Goal: Information Seeking & Learning: Learn about a topic

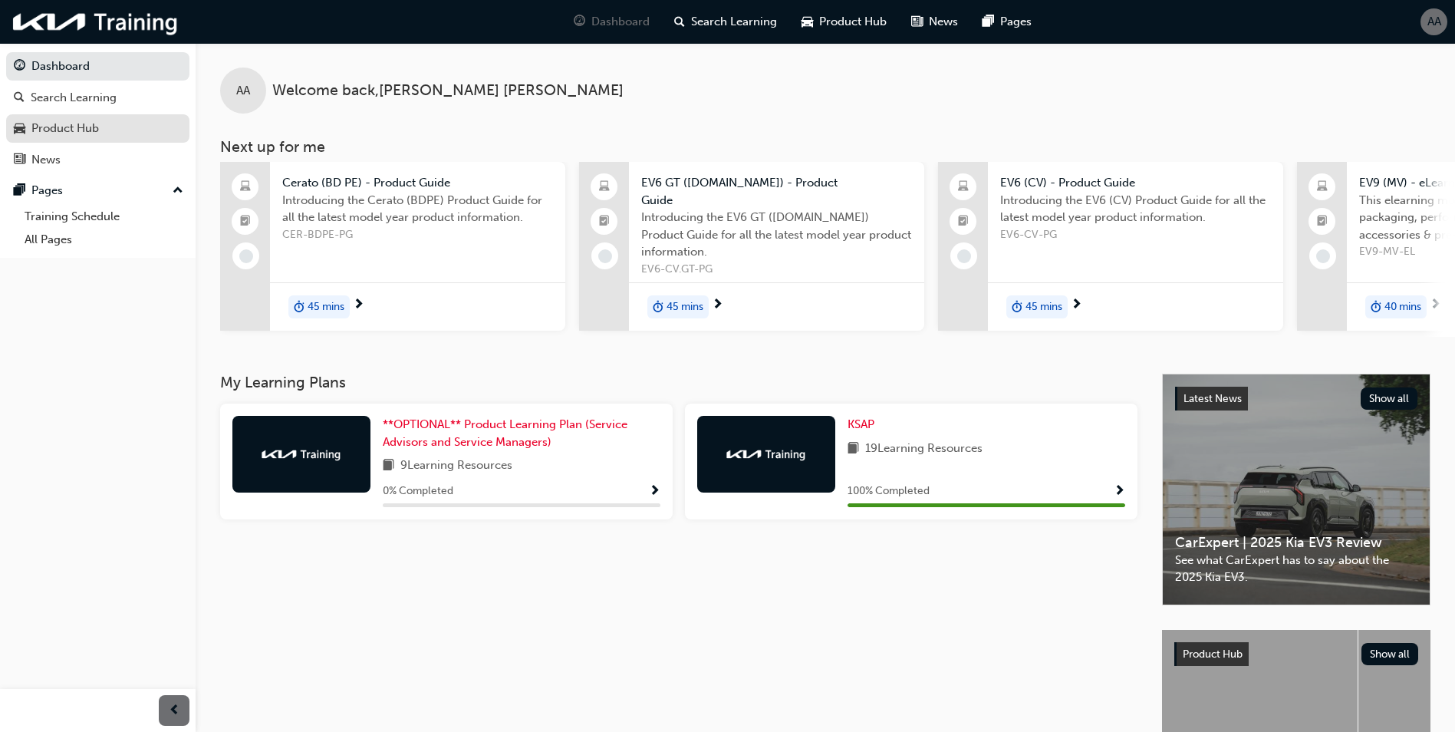
click at [43, 127] on div "Product Hub" at bounding box center [65, 129] width 68 height 18
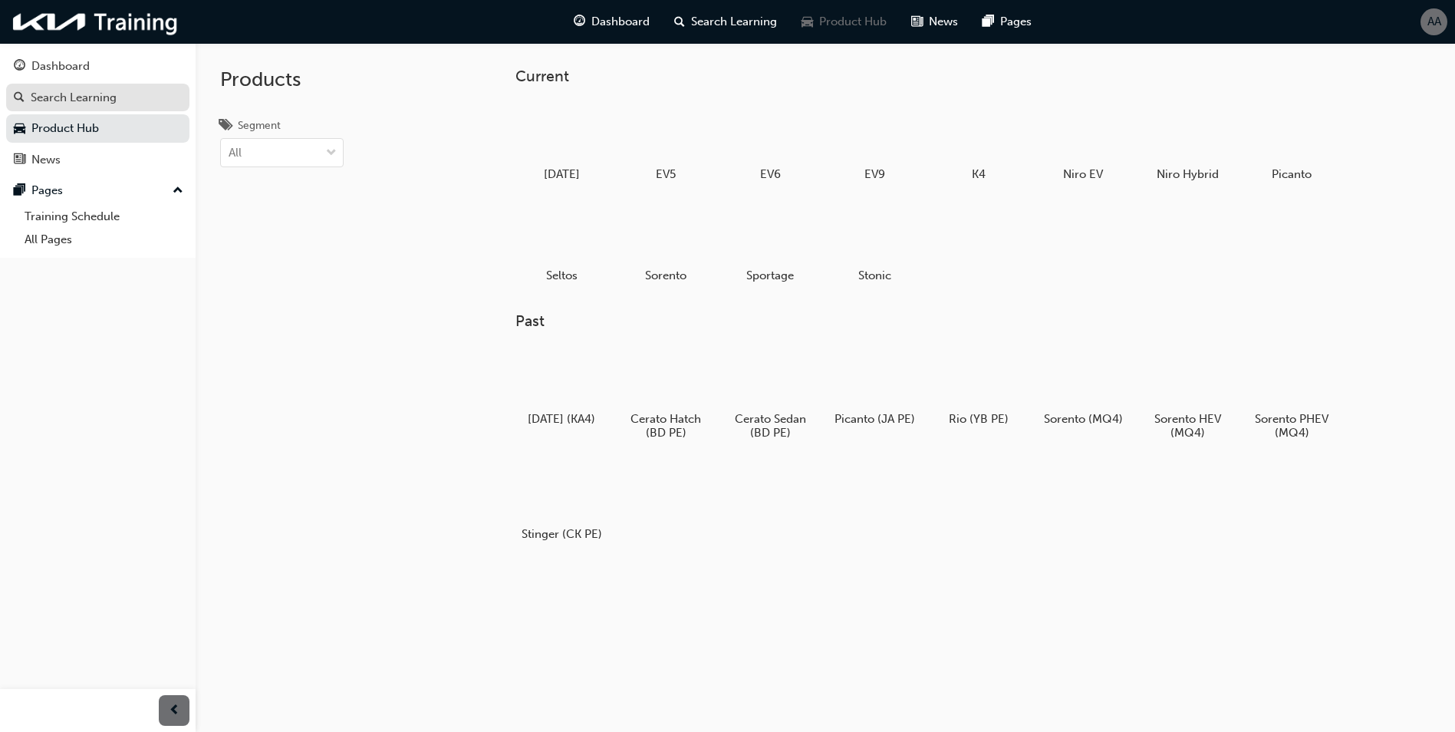
click at [47, 106] on div "Search Learning" at bounding box center [98, 97] width 168 height 19
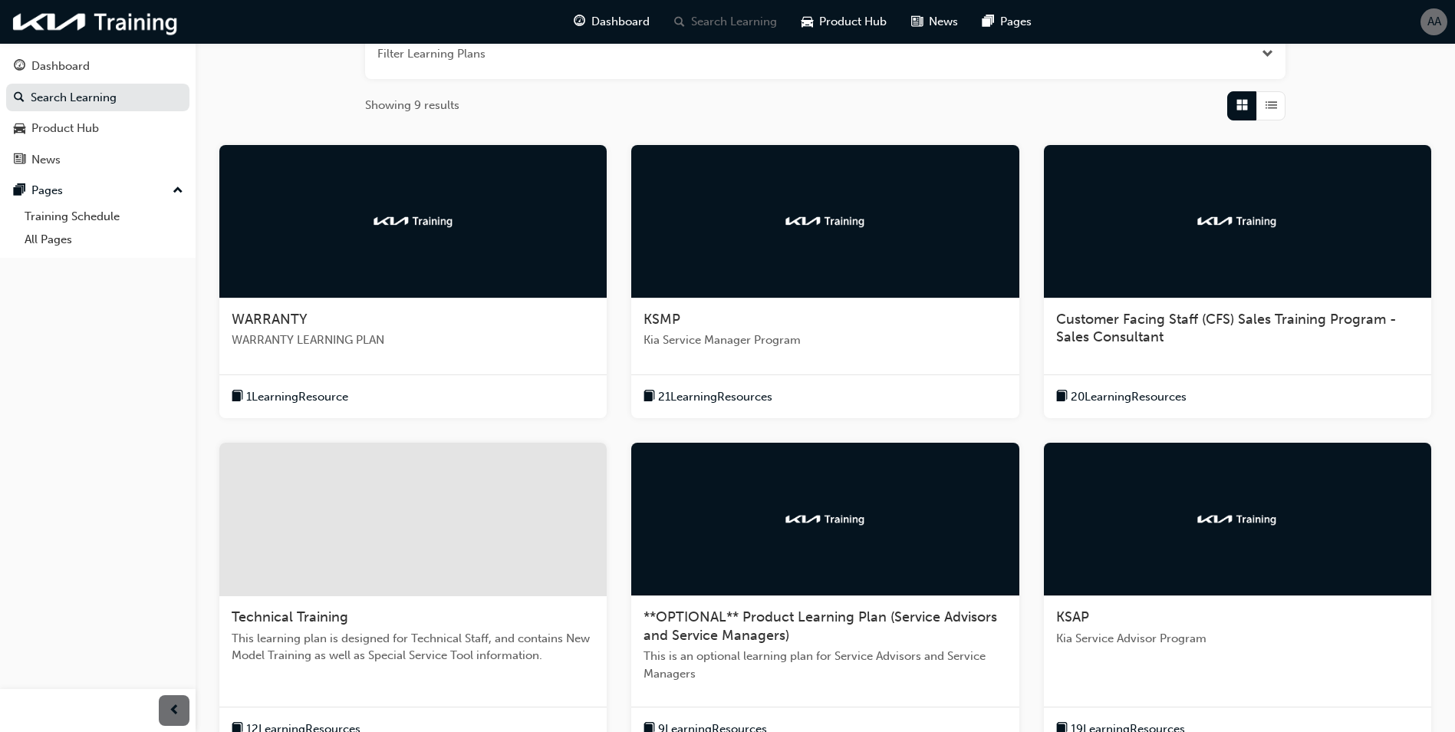
scroll to position [153, 0]
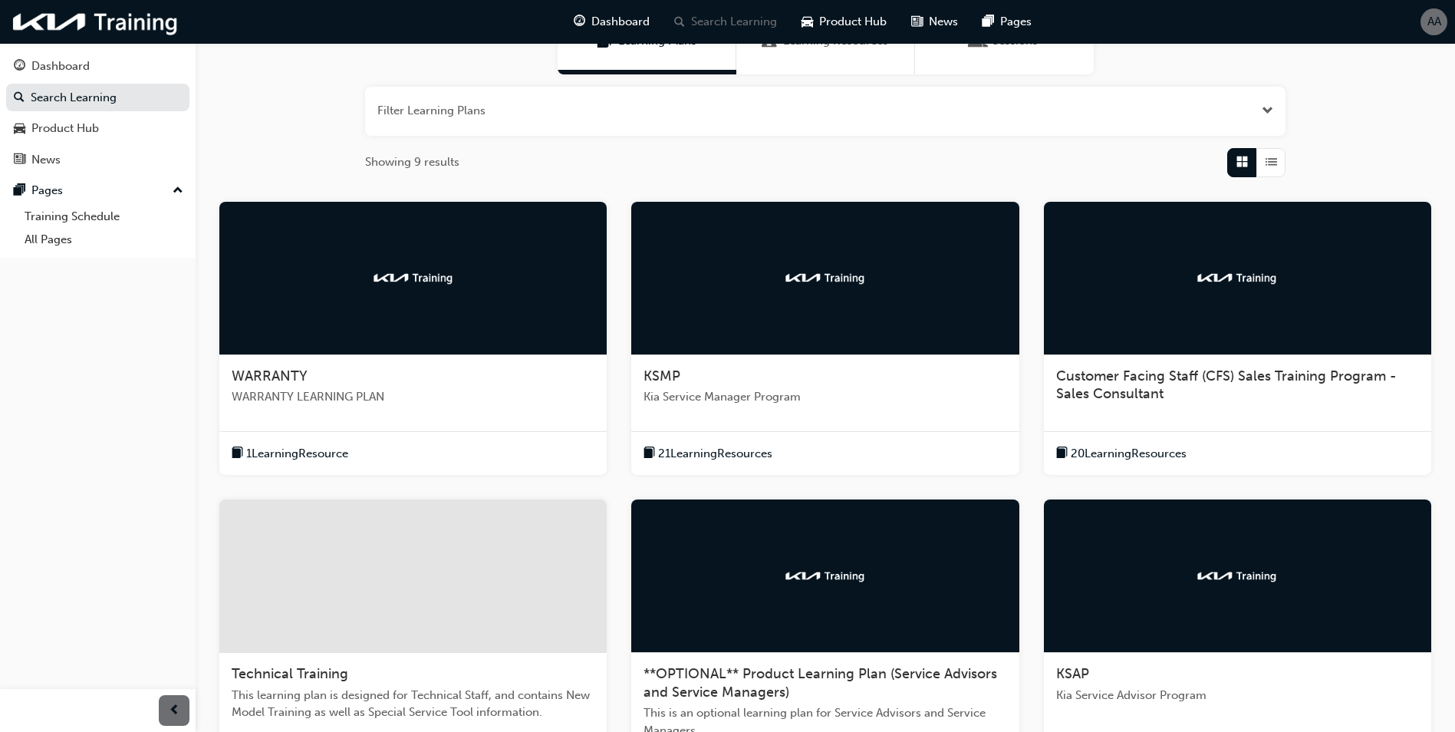
click at [786, 266] on div at bounding box center [824, 278] width 387 height 153
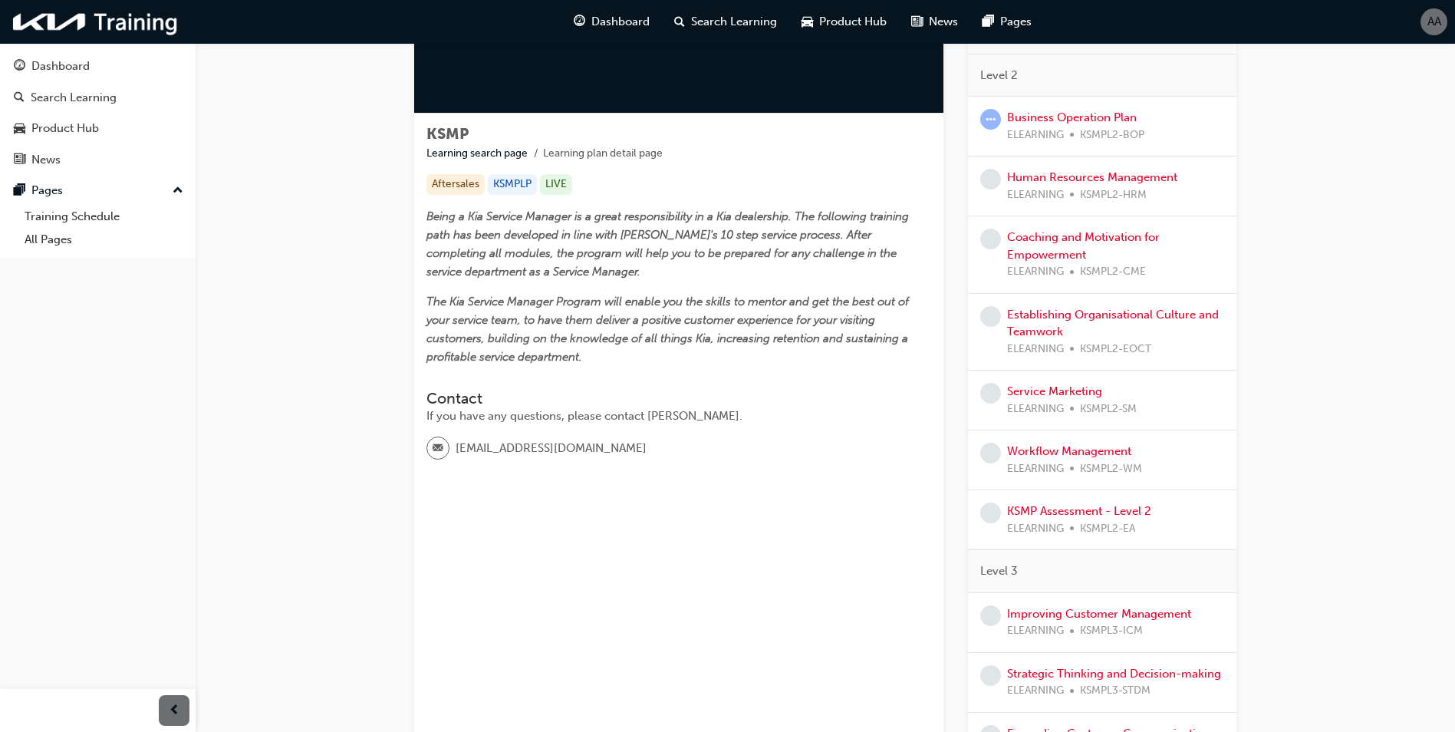
scroll to position [188, 0]
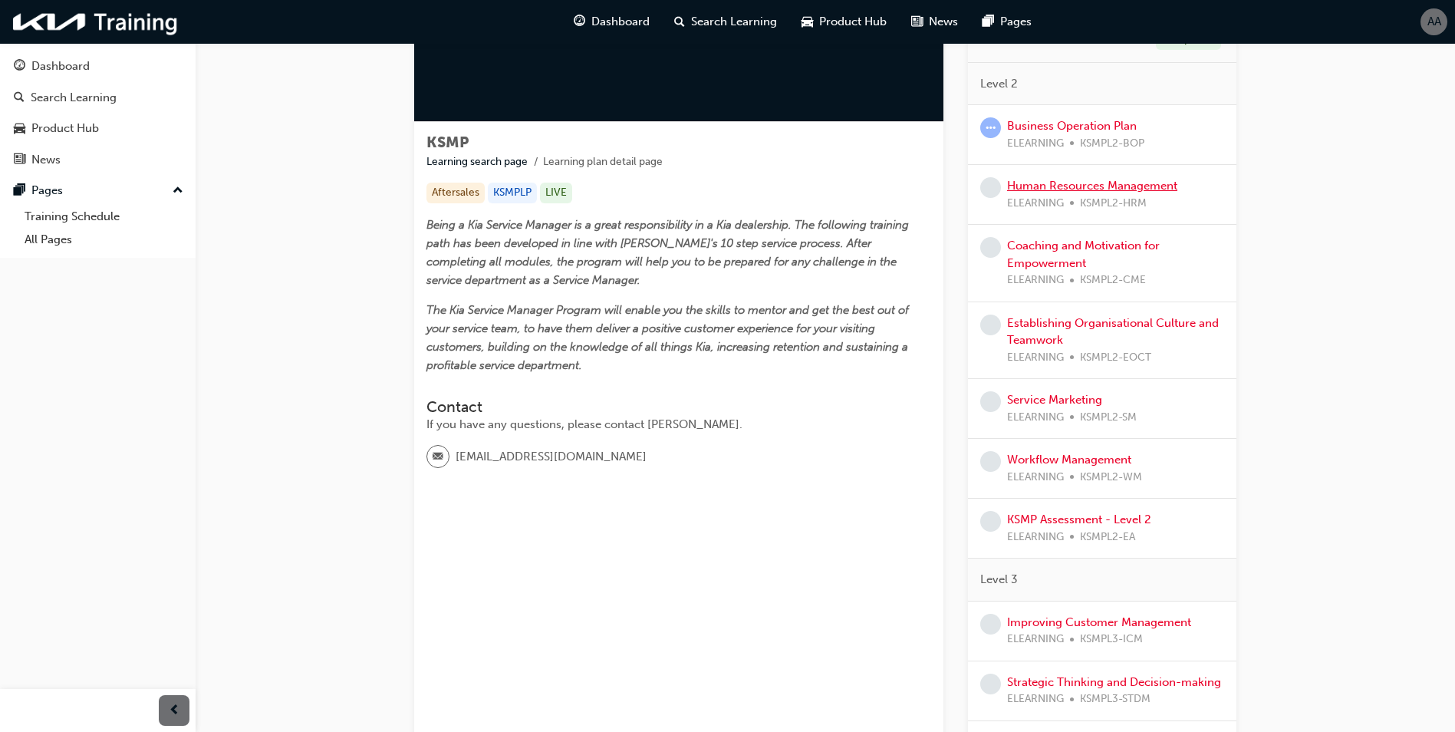
click at [1076, 186] on link "Human Resources Management" at bounding box center [1092, 186] width 170 height 14
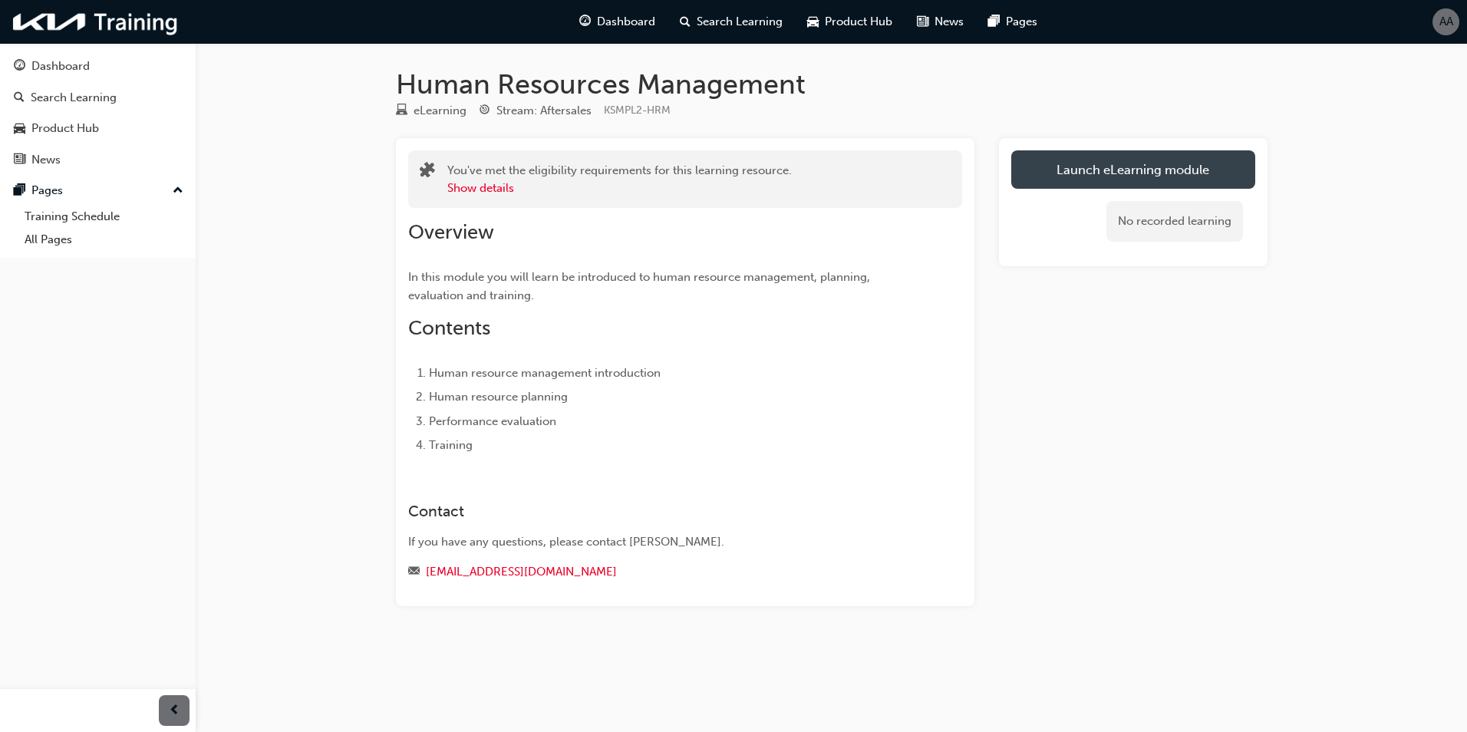
click at [1115, 175] on link "Launch eLearning module" at bounding box center [1133, 169] width 244 height 38
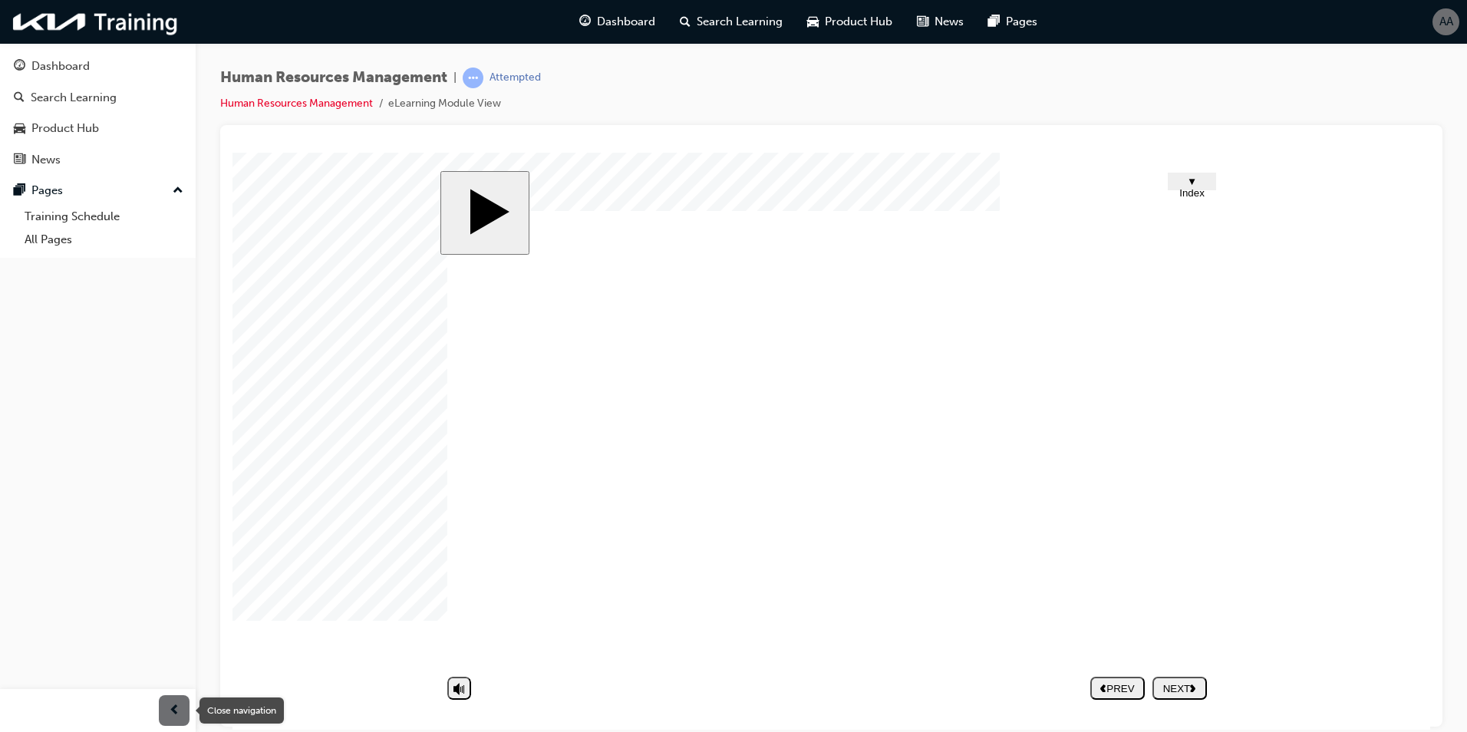
click at [170, 713] on span "prev-icon" at bounding box center [175, 710] width 12 height 19
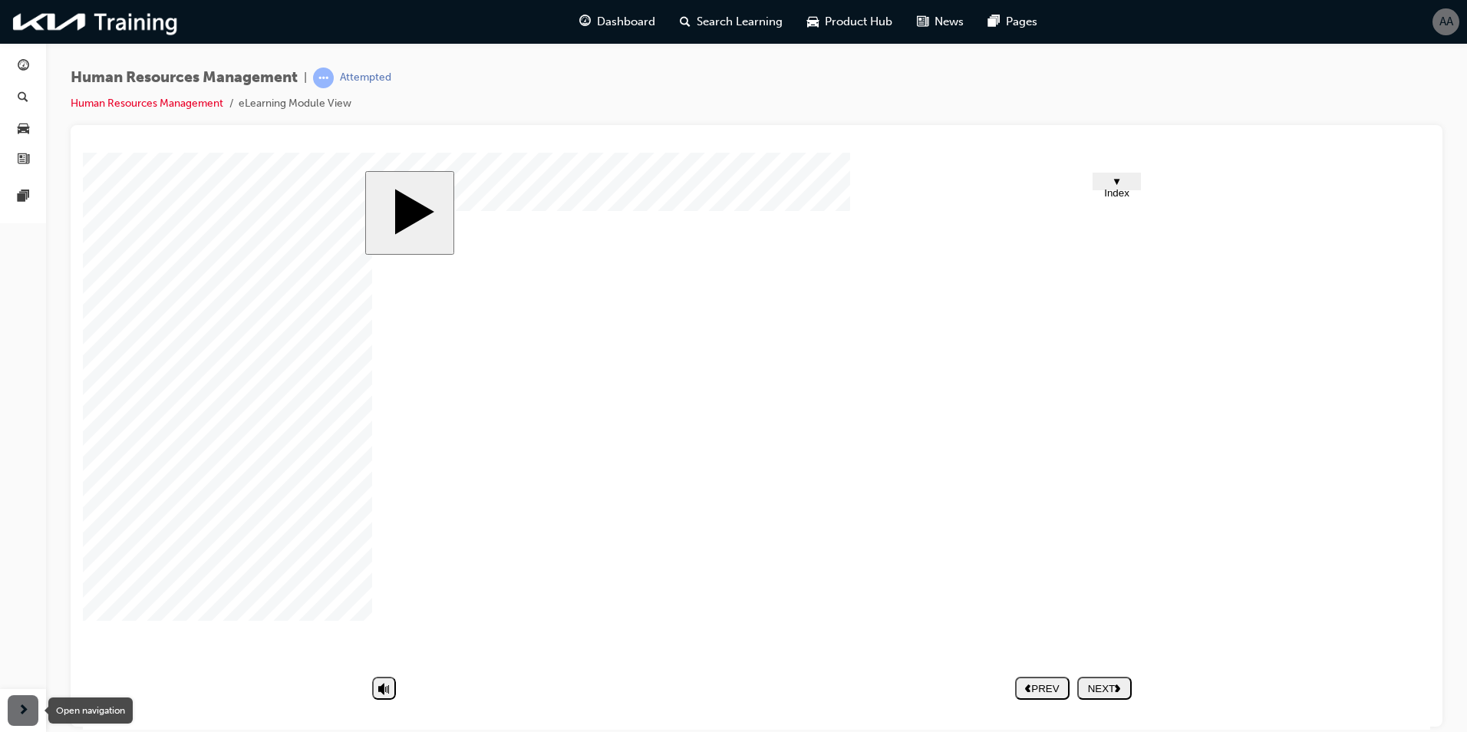
click at [24, 711] on span "next-icon" at bounding box center [24, 710] width 12 height 19
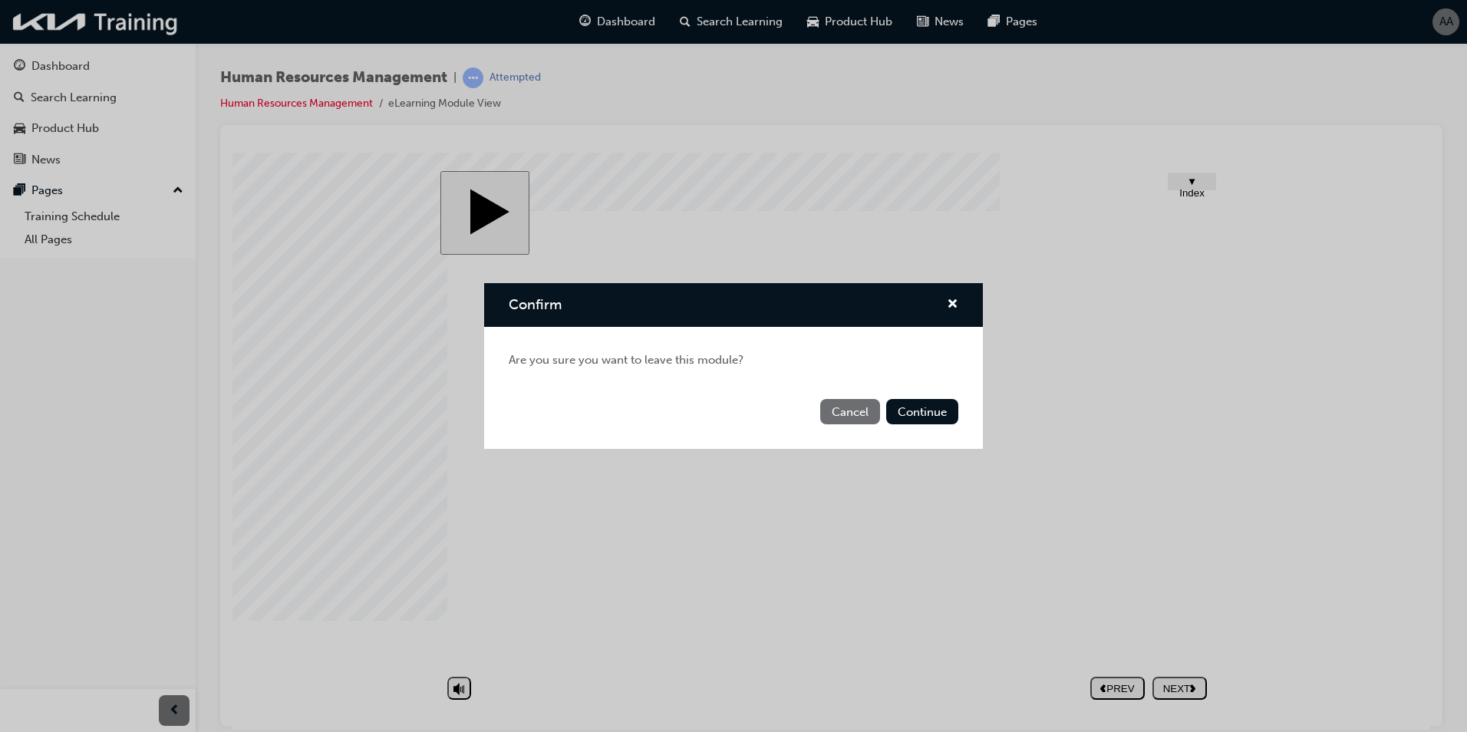
click at [865, 407] on button "Cancel" at bounding box center [850, 411] width 60 height 25
click at [907, 399] on button "Continue" at bounding box center [922, 411] width 72 height 25
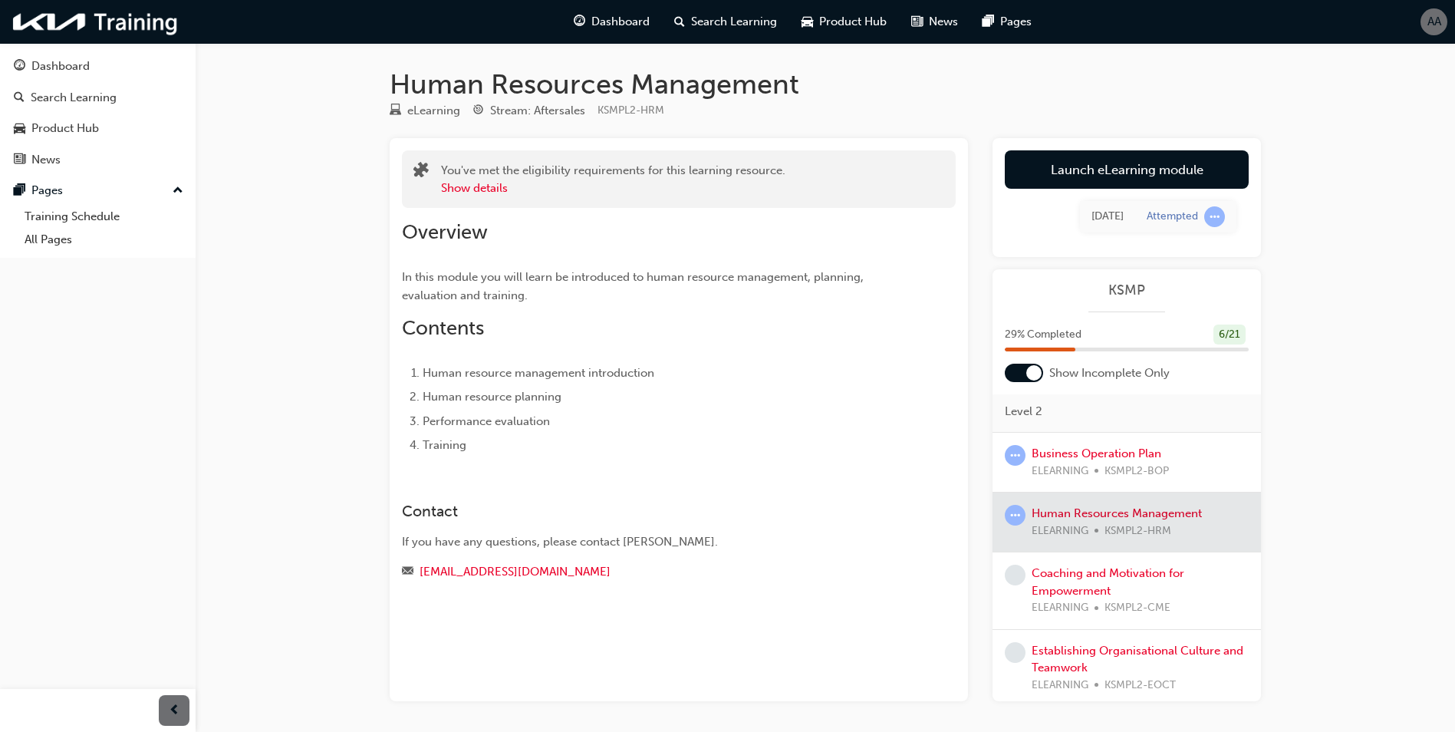
scroll to position [77, 0]
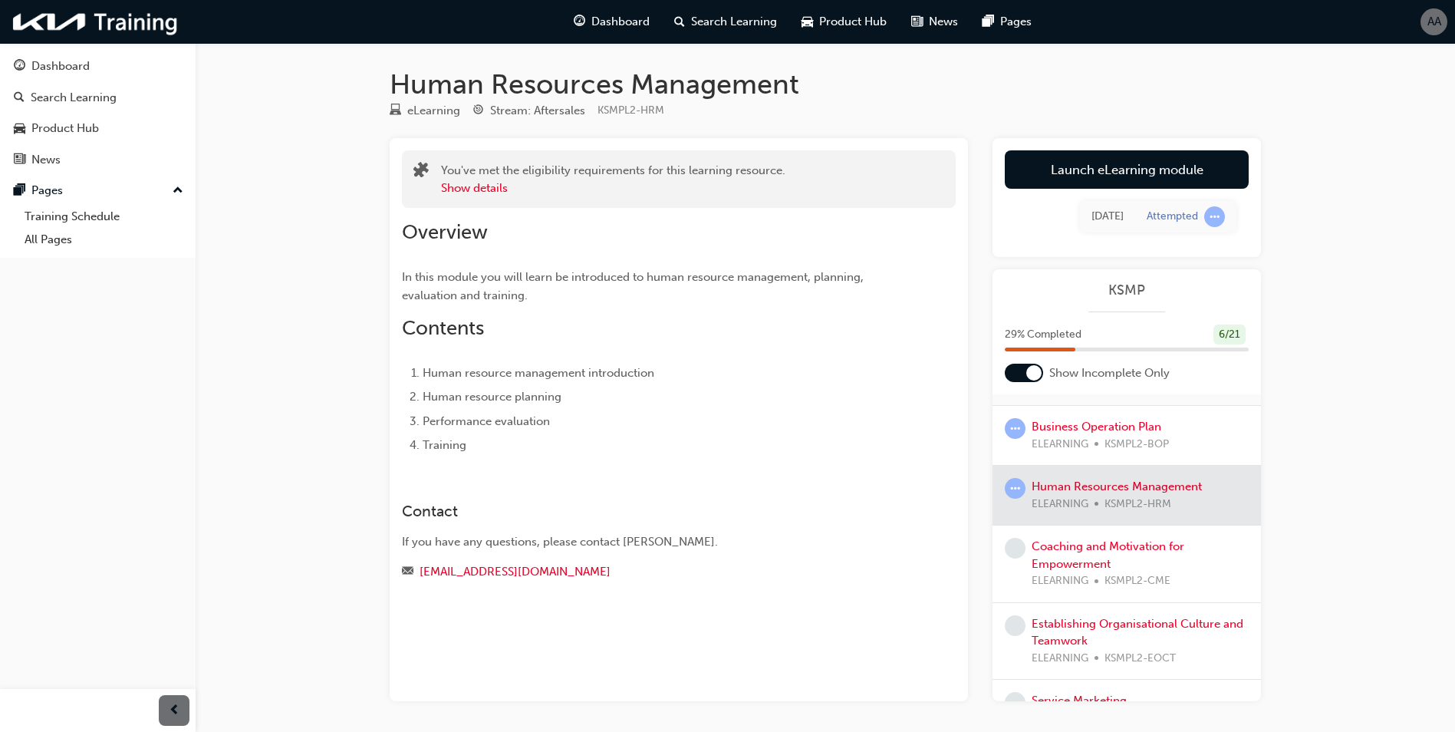
click at [1012, 550] on span "learningRecordVerb_NONE-icon" at bounding box center [1015, 548] width 21 height 21
click at [1046, 561] on link "Coaching and Motivation for Empowerment" at bounding box center [1108, 554] width 153 height 31
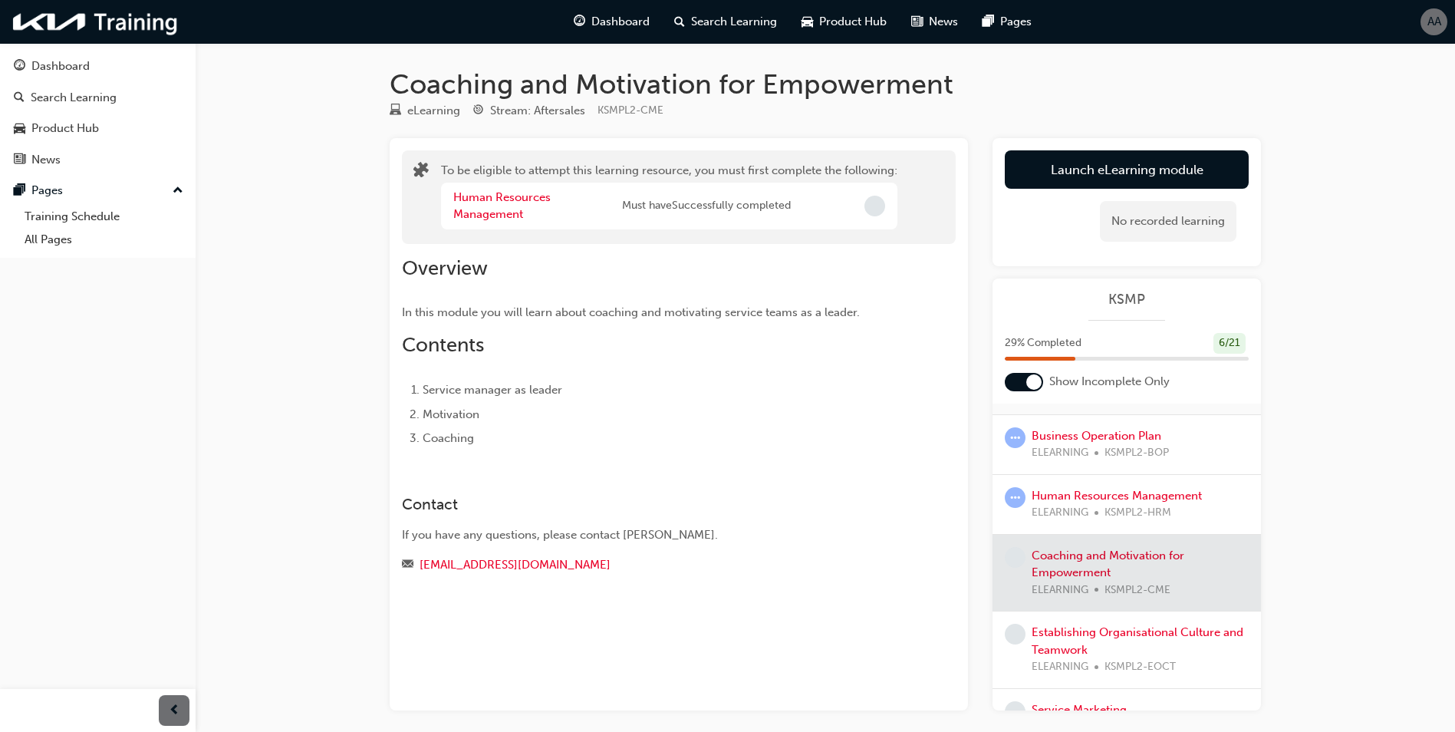
drag, startPoint x: 809, startPoint y: 584, endPoint x: 815, endPoint y: 578, distance: 8.7
click at [809, 582] on div at bounding box center [679, 581] width 554 height 12
click at [1060, 502] on link "Human Resources Management" at bounding box center [1117, 496] width 170 height 14
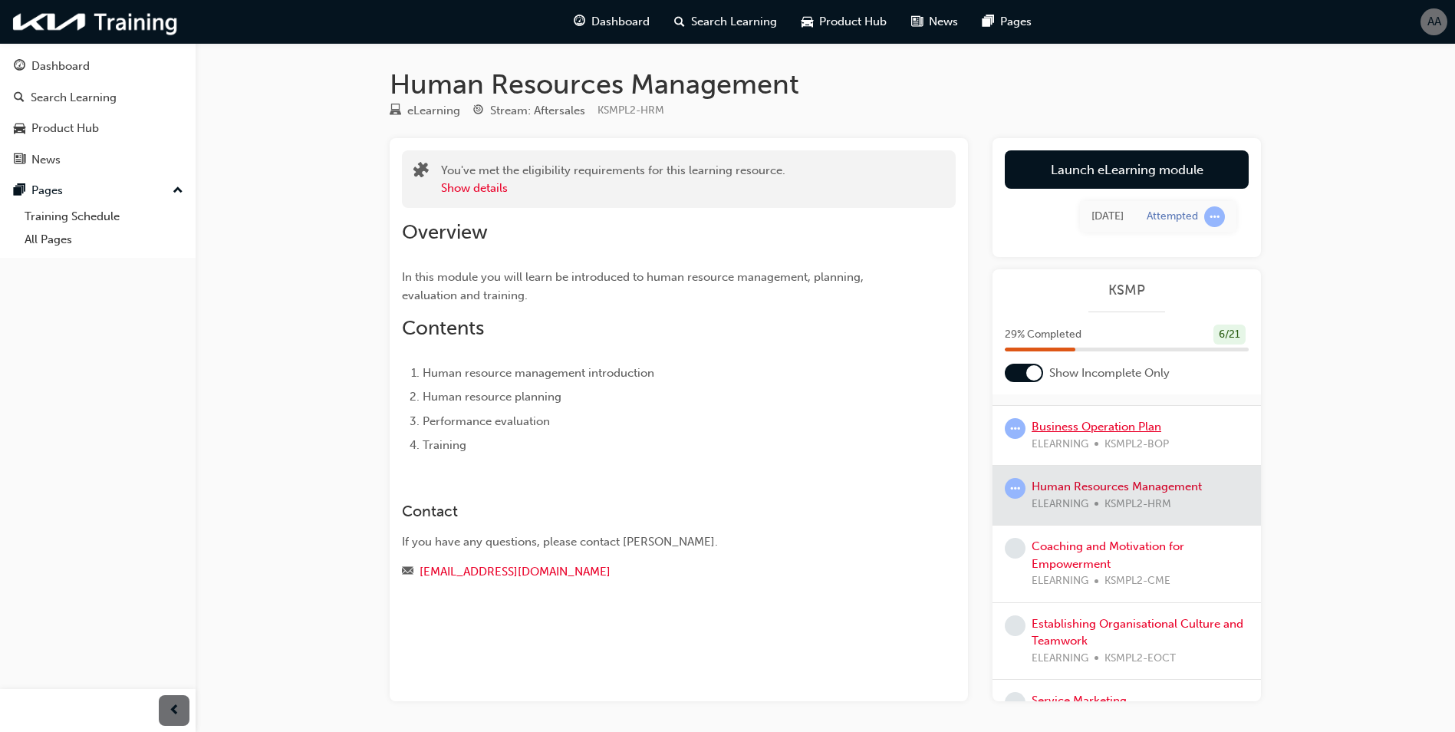
click at [1060, 427] on link "Business Operation Plan" at bounding box center [1097, 427] width 130 height 14
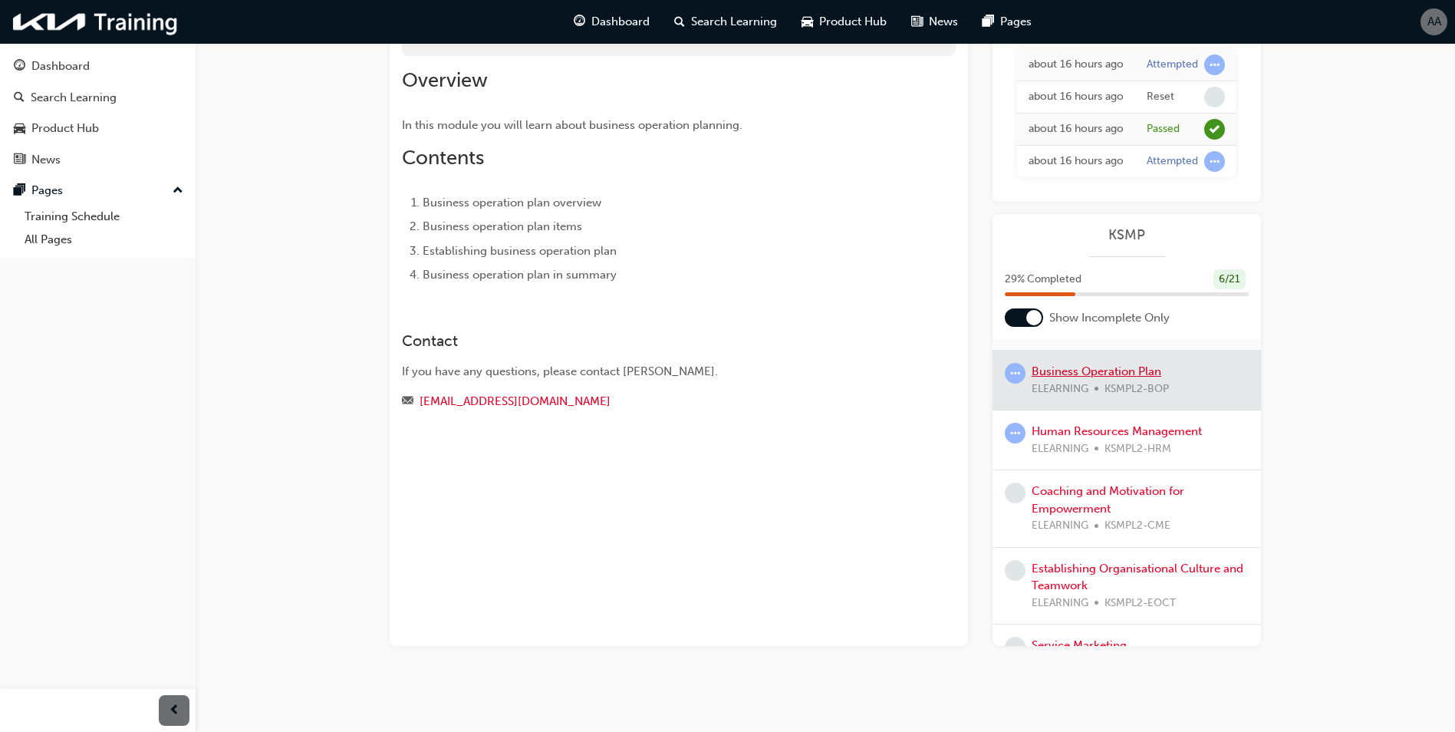
scroll to position [153, 0]
click at [1076, 437] on link "Human Resources Management" at bounding box center [1117, 430] width 170 height 14
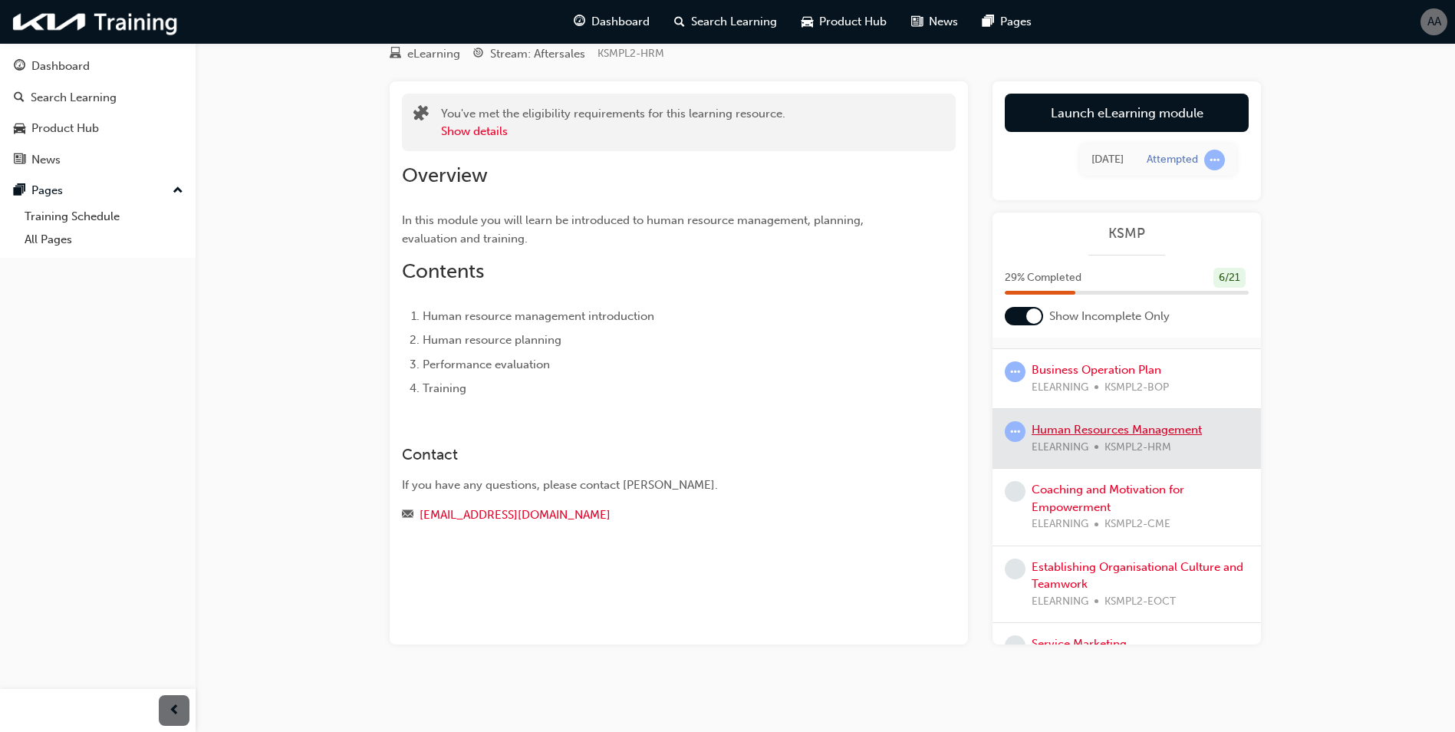
scroll to position [57, 0]
click at [1082, 366] on link "Business Operation Plan" at bounding box center [1097, 370] width 130 height 14
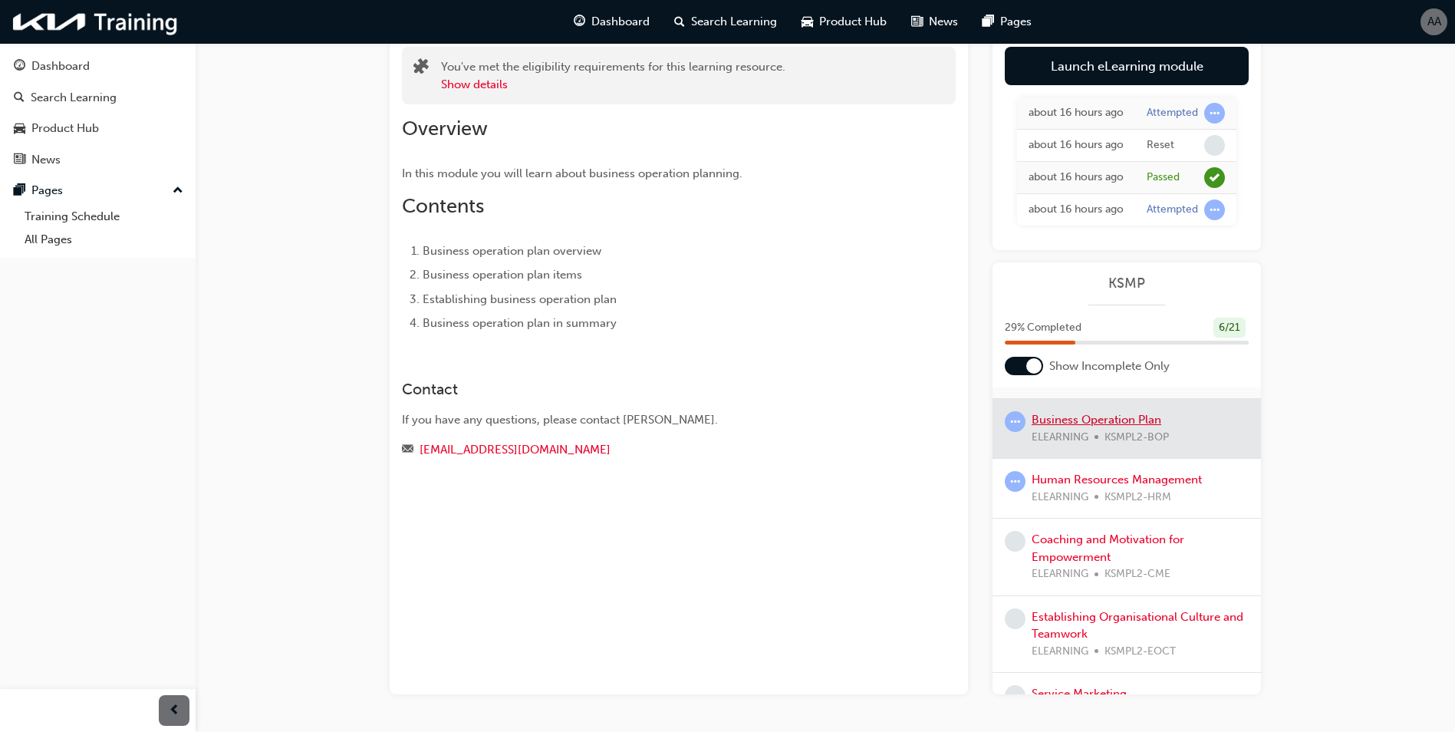
scroll to position [209, 0]
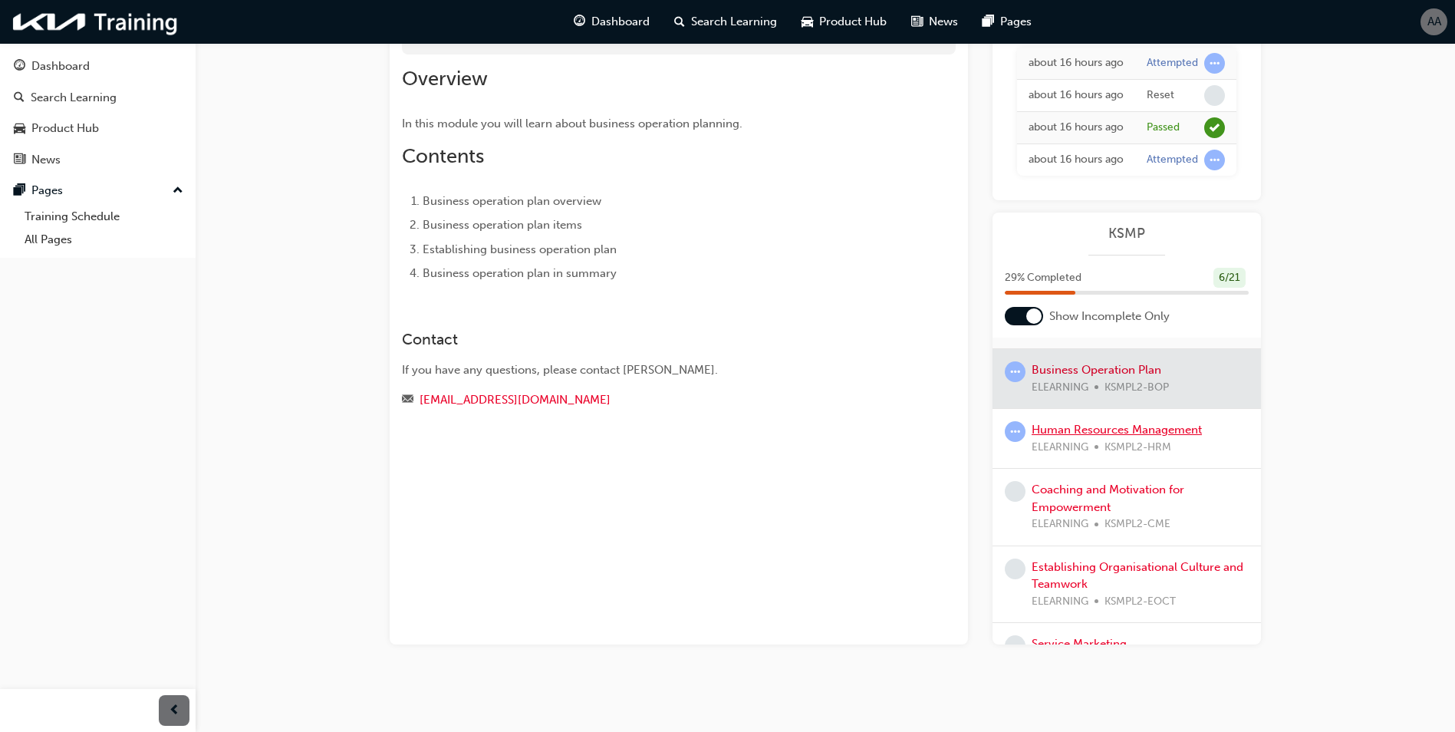
click at [1096, 436] on link "Human Resources Management" at bounding box center [1117, 430] width 170 height 14
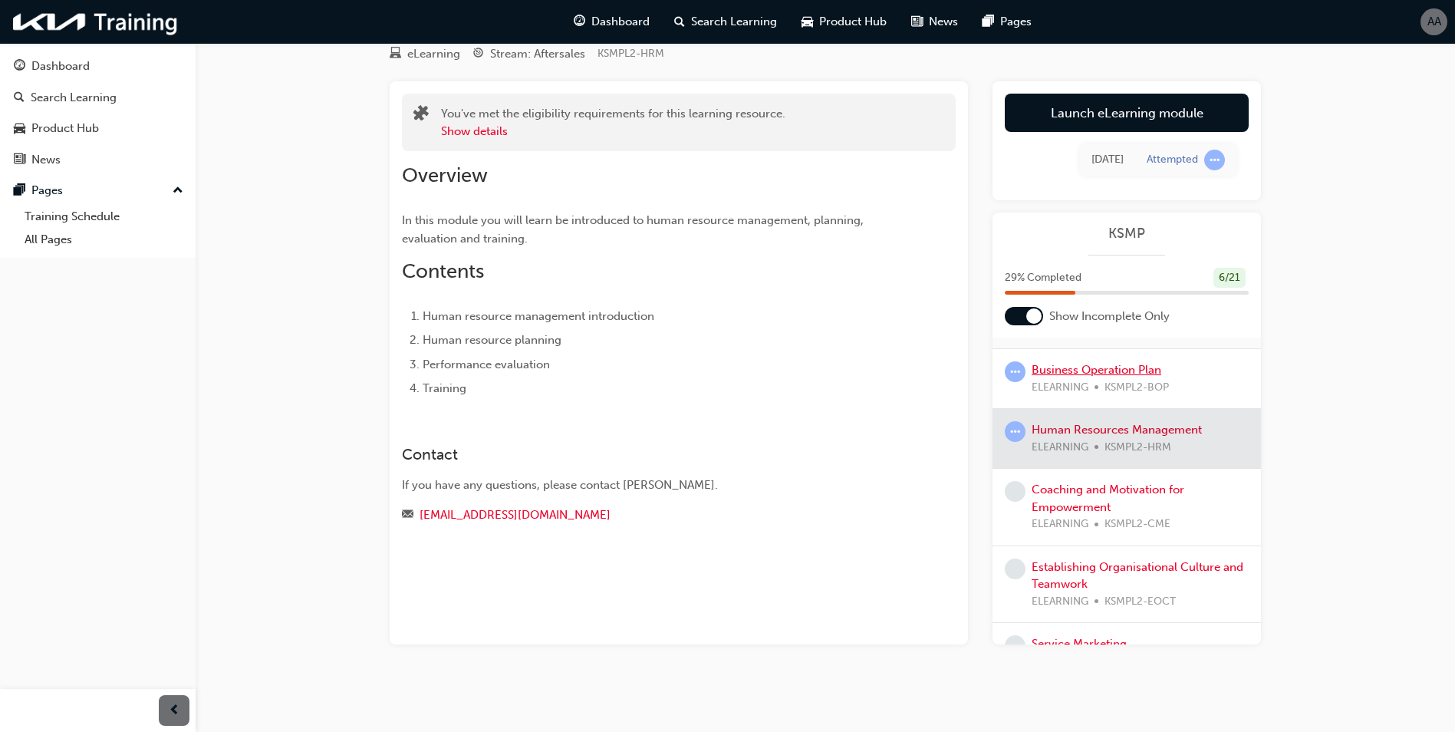
click at [1090, 366] on link "Business Operation Plan" at bounding box center [1097, 370] width 130 height 14
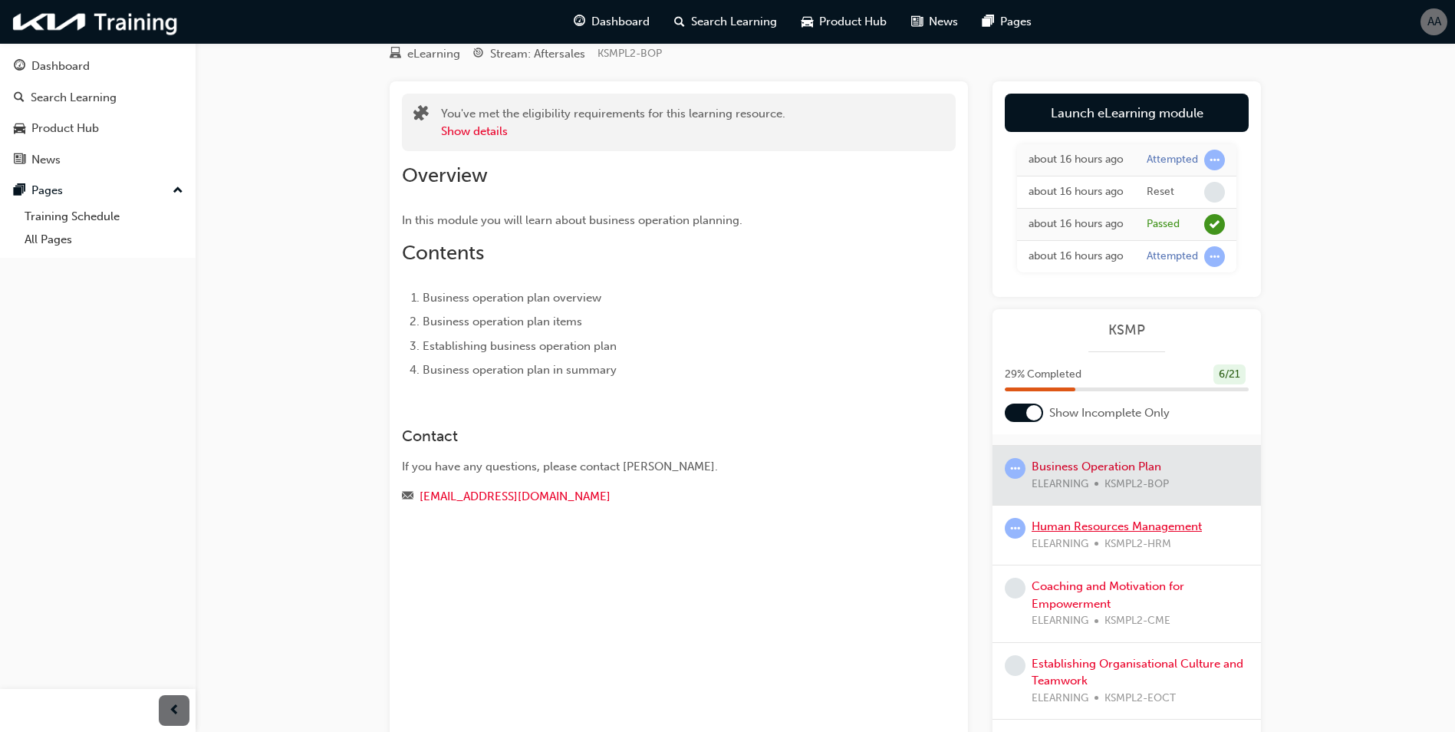
click at [1068, 533] on link "Human Resources Management" at bounding box center [1117, 526] width 170 height 14
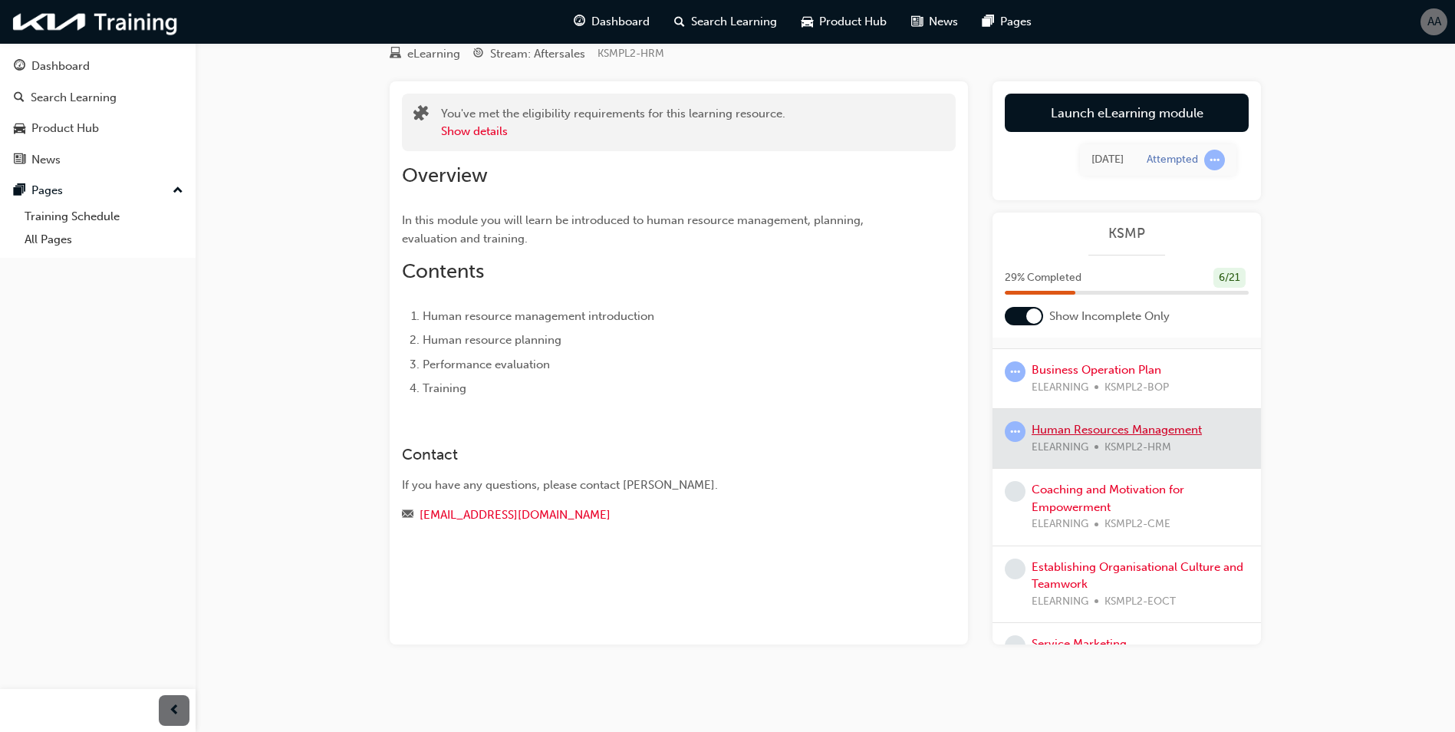
scroll to position [153, 0]
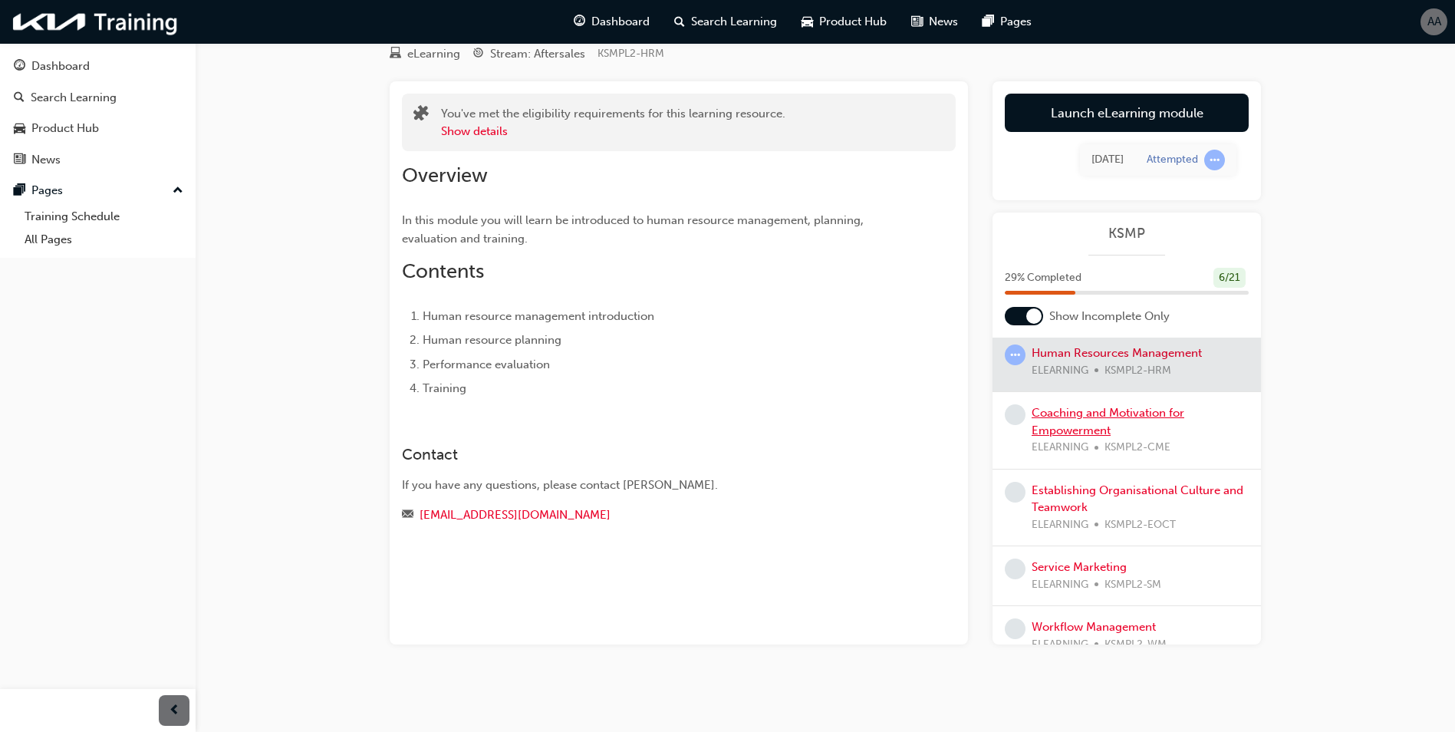
click at [1084, 414] on link "Coaching and Motivation for Empowerment" at bounding box center [1108, 421] width 153 height 31
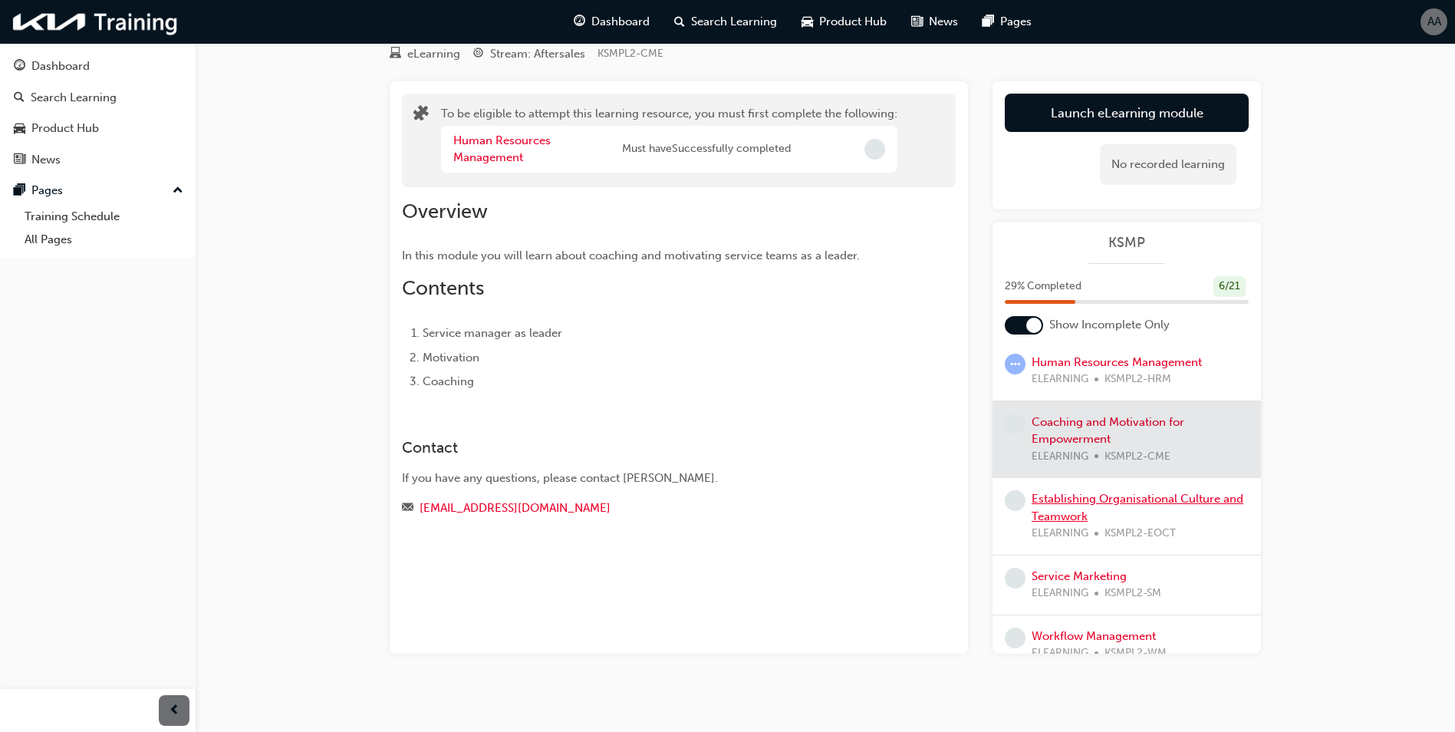
click at [1079, 499] on link "Establishing Organisational Culture and Teamwork" at bounding box center [1138, 507] width 212 height 31
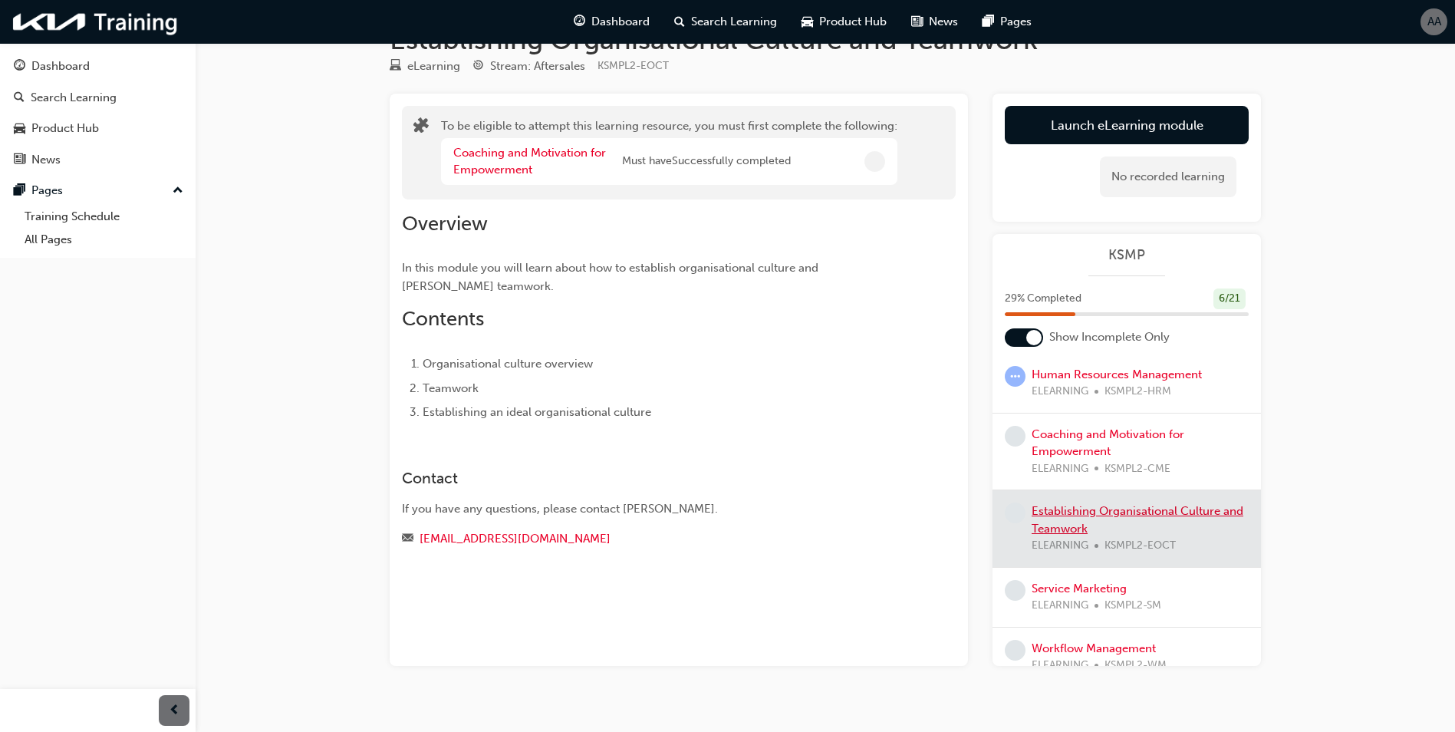
scroll to position [57, 0]
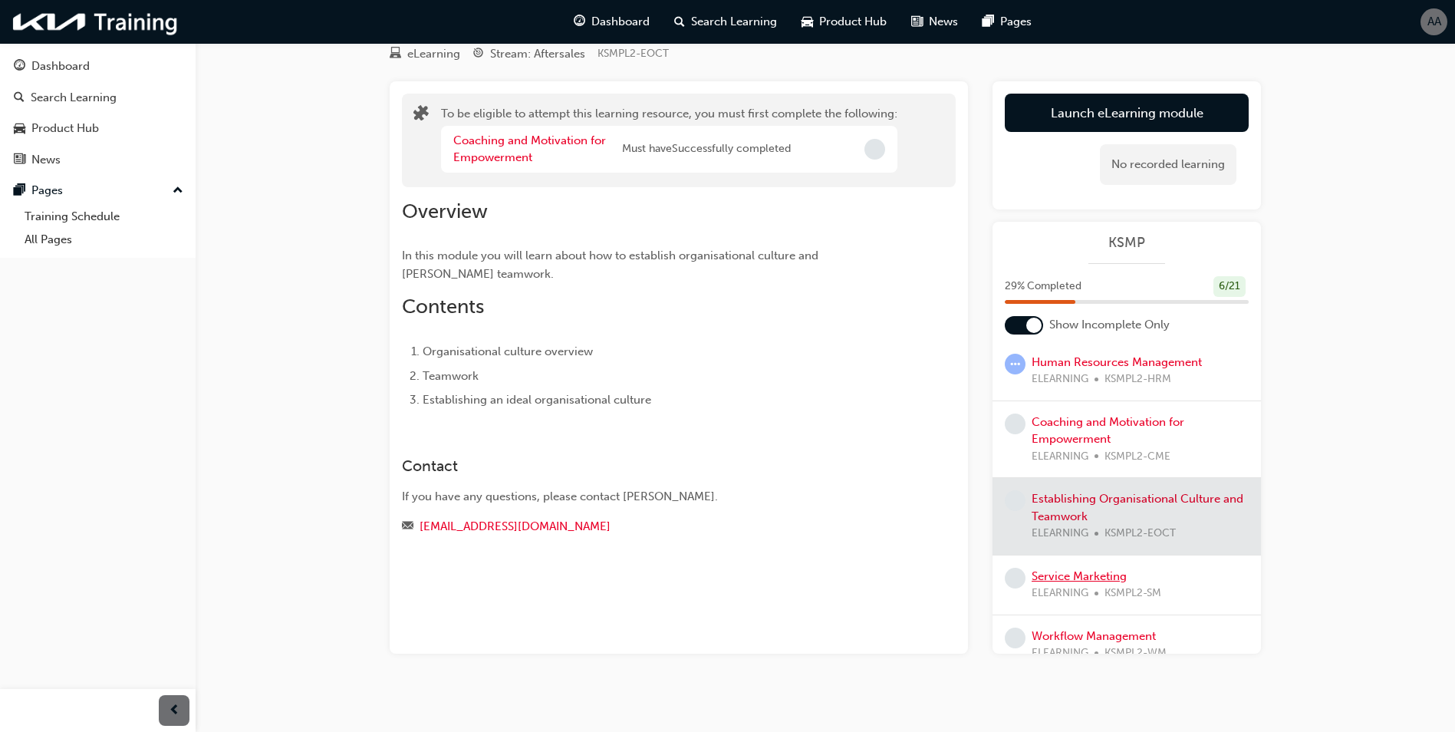
click at [1054, 569] on link "Service Marketing" at bounding box center [1079, 576] width 95 height 14
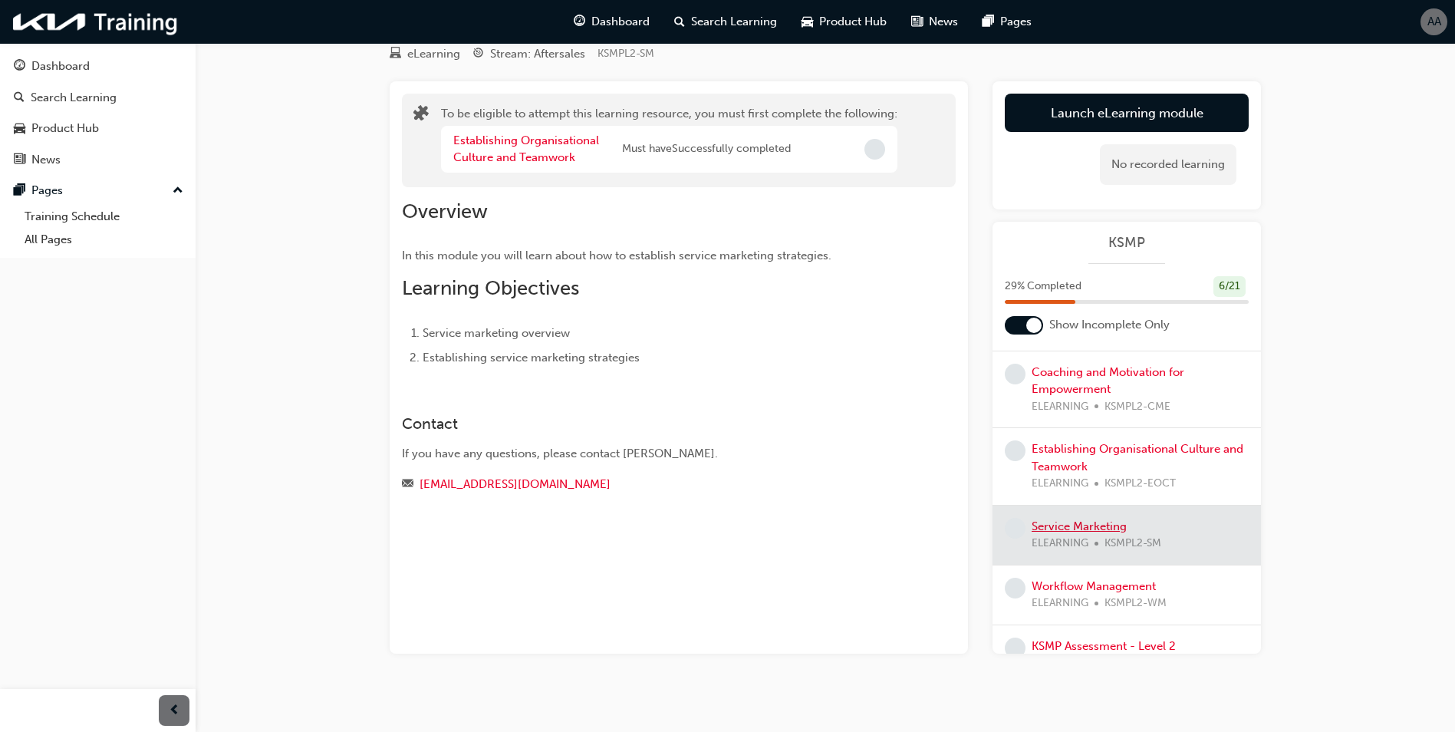
scroll to position [230, 0]
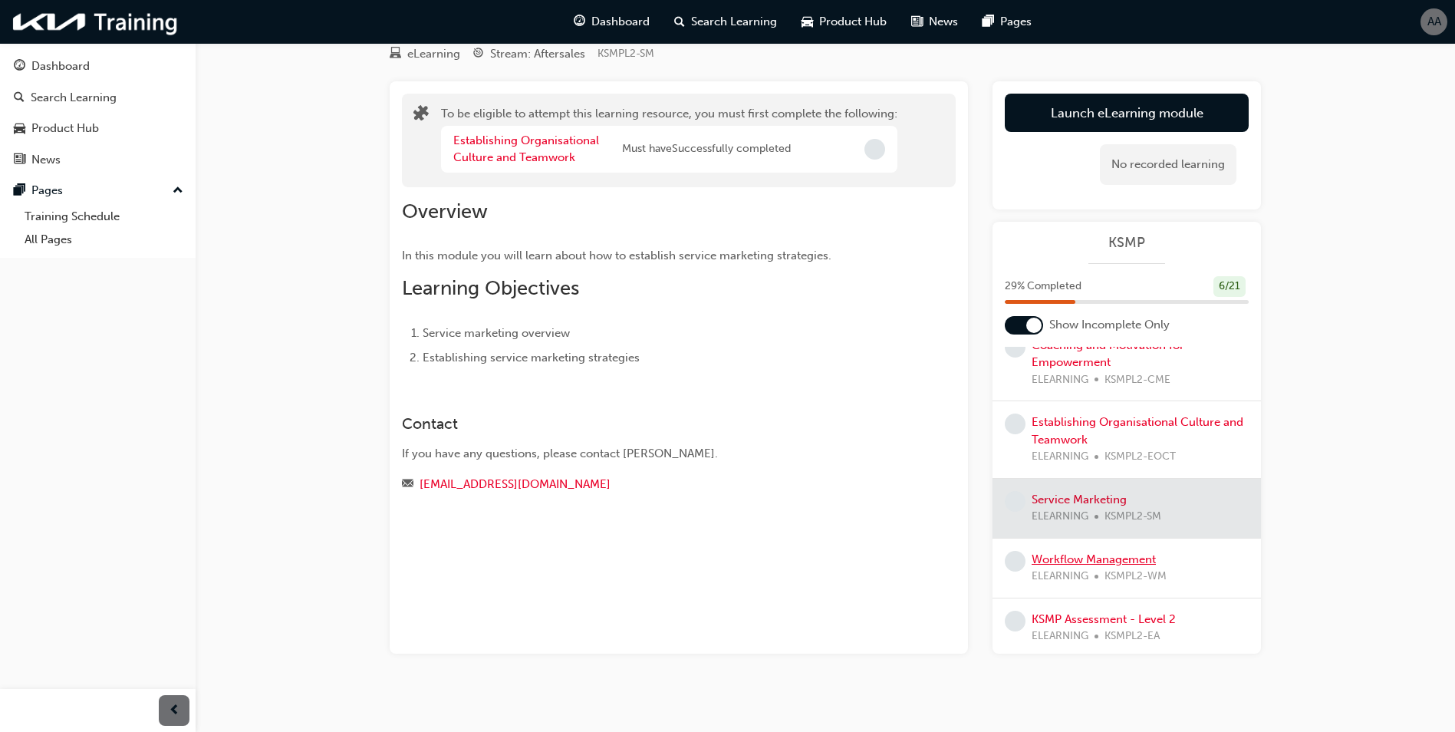
click at [1058, 564] on link "Workflow Management" at bounding box center [1094, 559] width 124 height 14
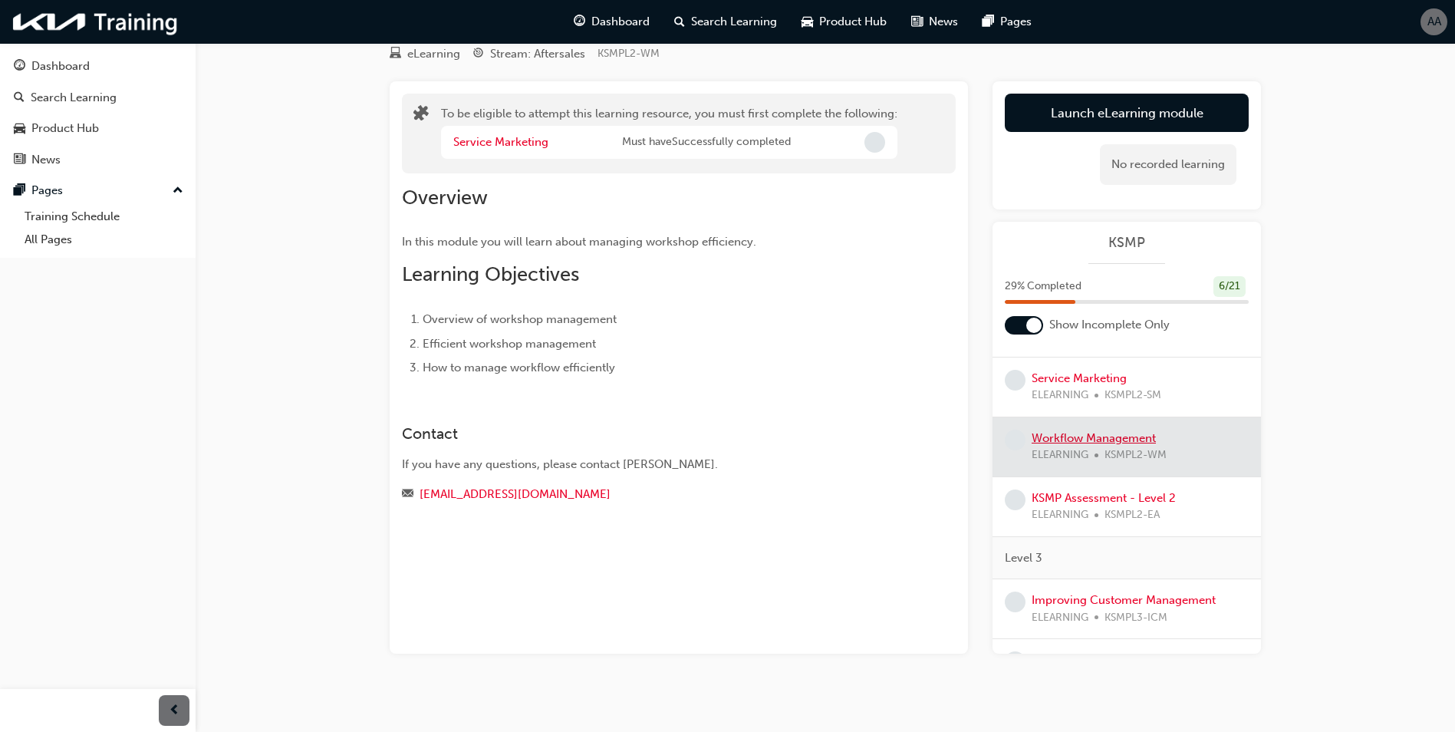
scroll to position [384, 0]
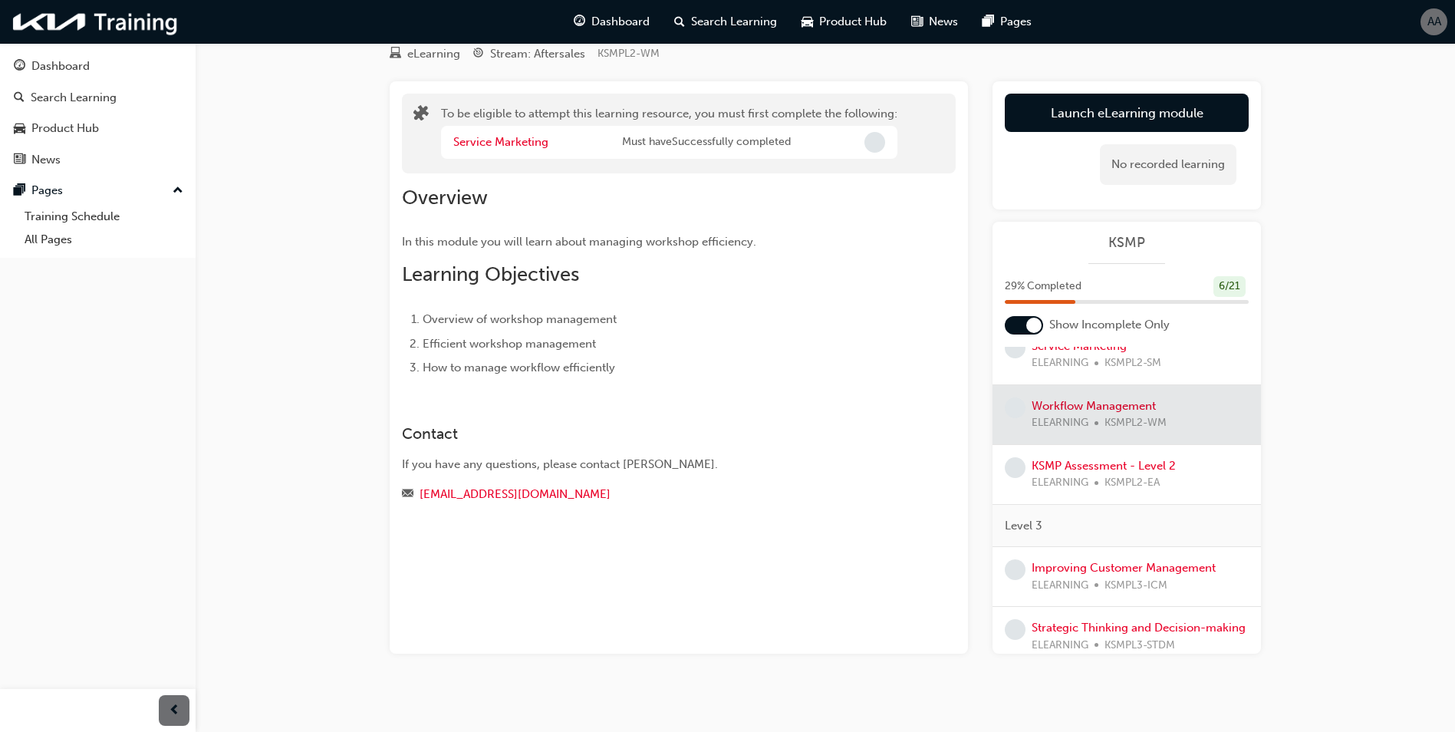
click at [1081, 414] on div at bounding box center [1127, 414] width 269 height 59
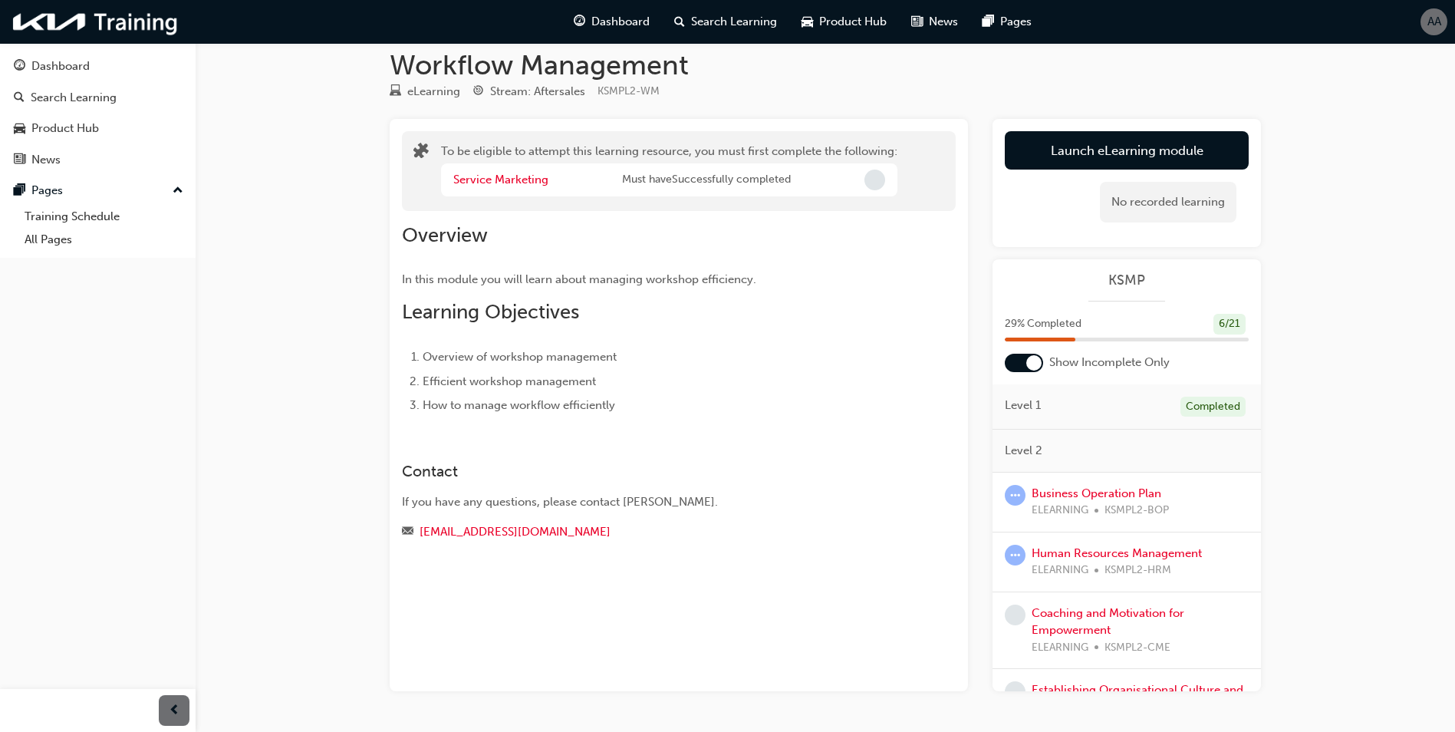
scroll to position [0, 0]
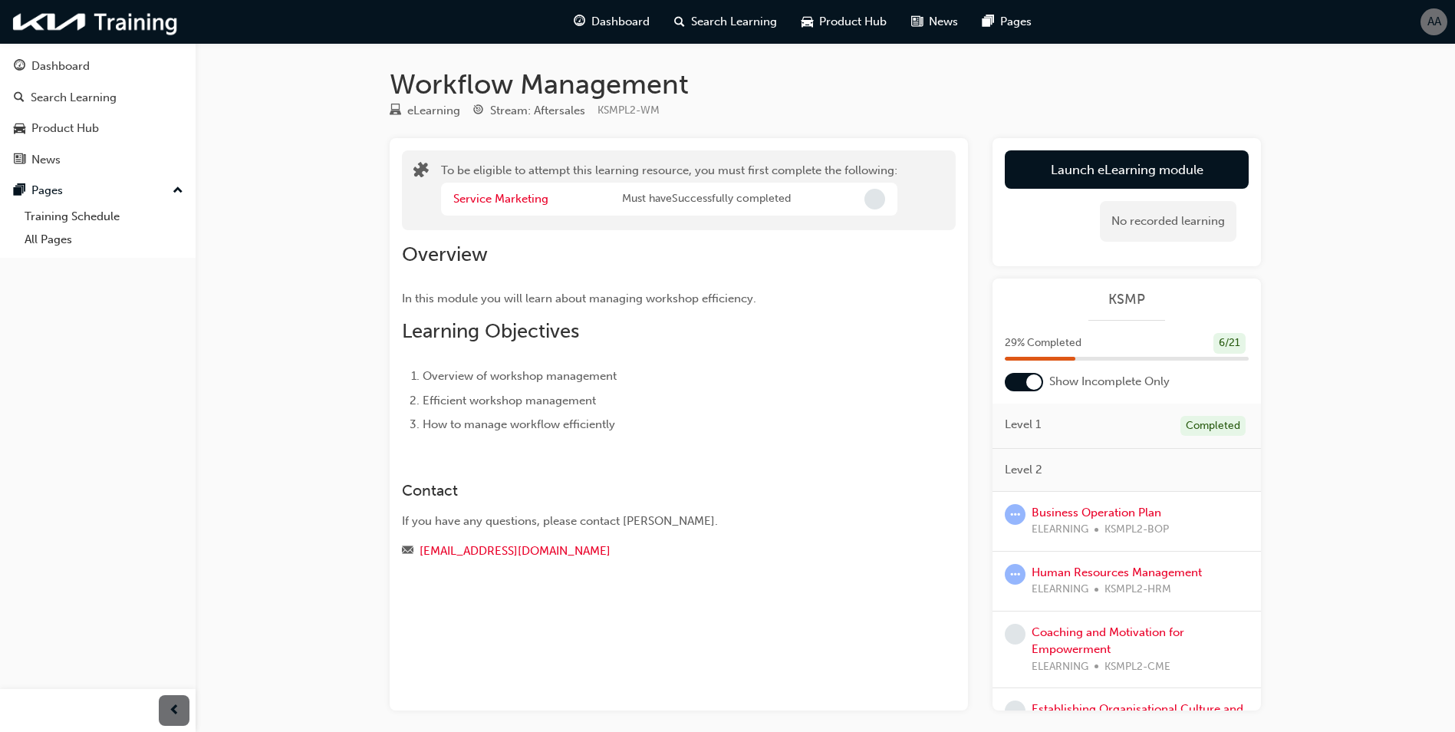
click at [1055, 523] on span "ELEARNING" at bounding box center [1060, 530] width 57 height 18
click at [1058, 516] on link "Business Operation Plan" at bounding box center [1097, 513] width 130 height 14
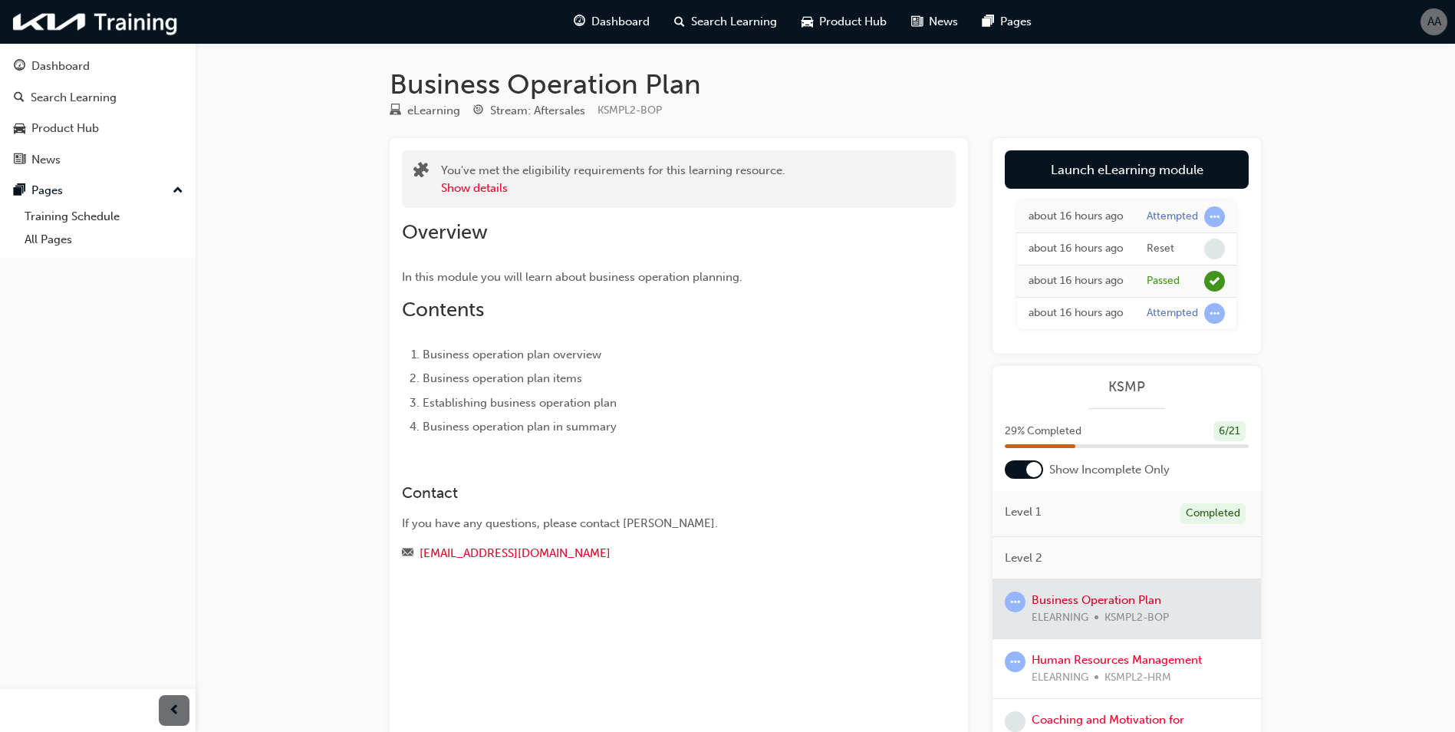
click at [1039, 477] on div at bounding box center [1033, 469] width 15 height 15
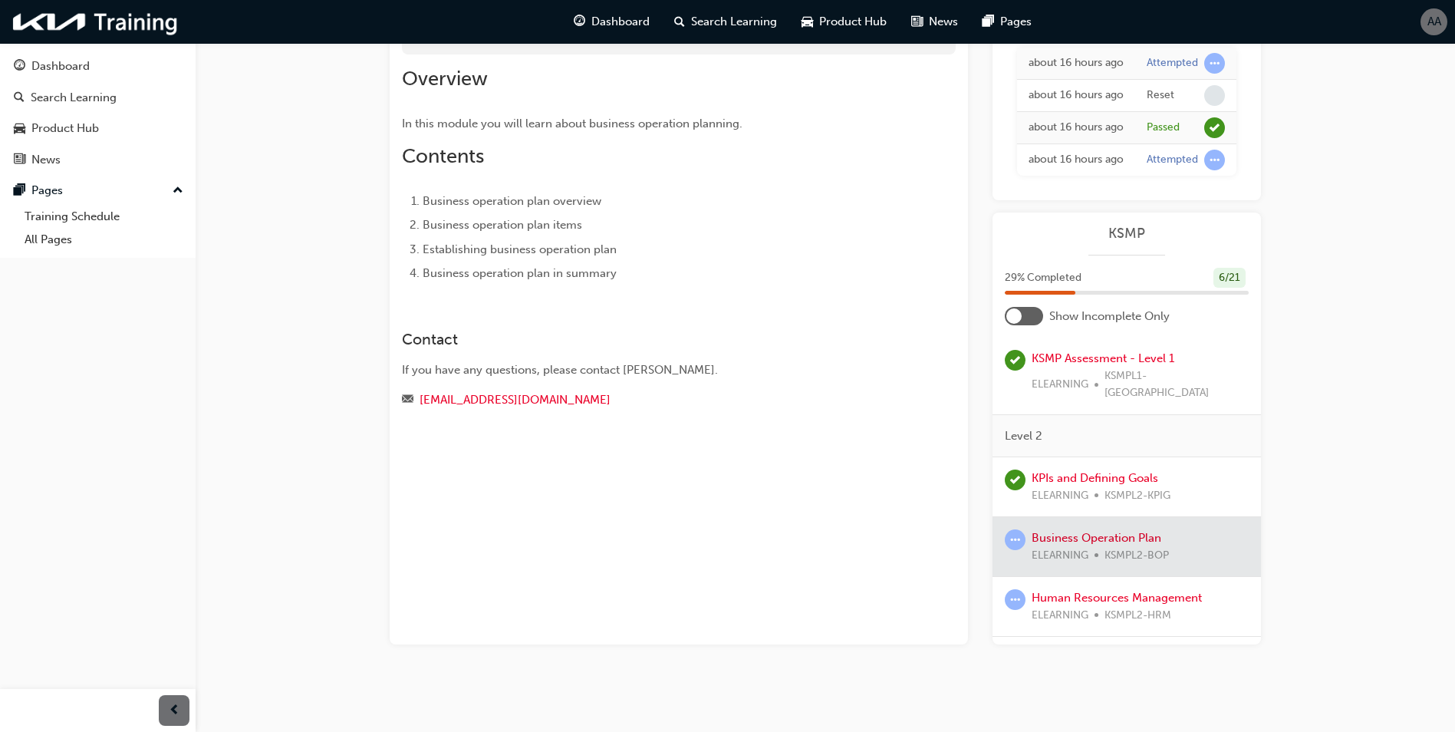
scroll to position [384, 0]
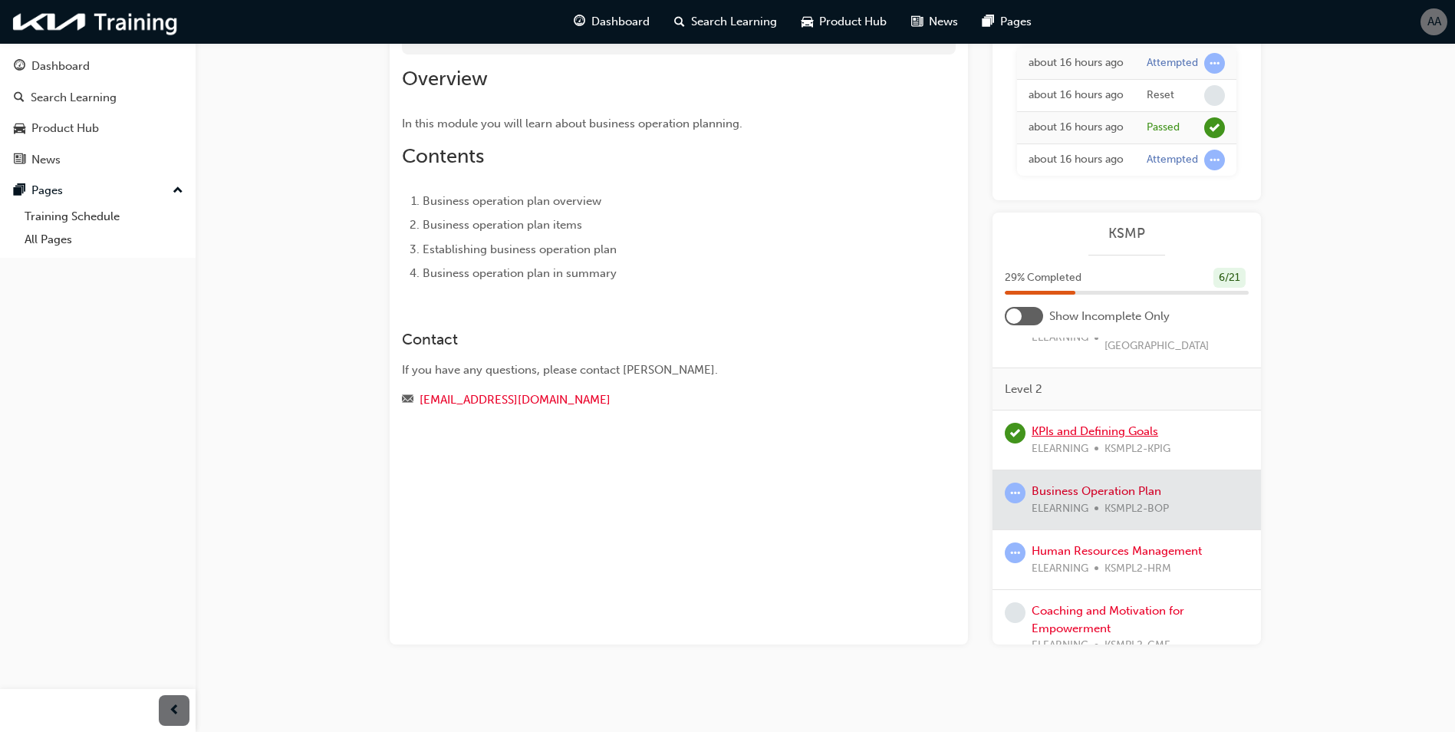
click at [1041, 438] on link "KPIs and Defining Goals" at bounding box center [1095, 431] width 127 height 14
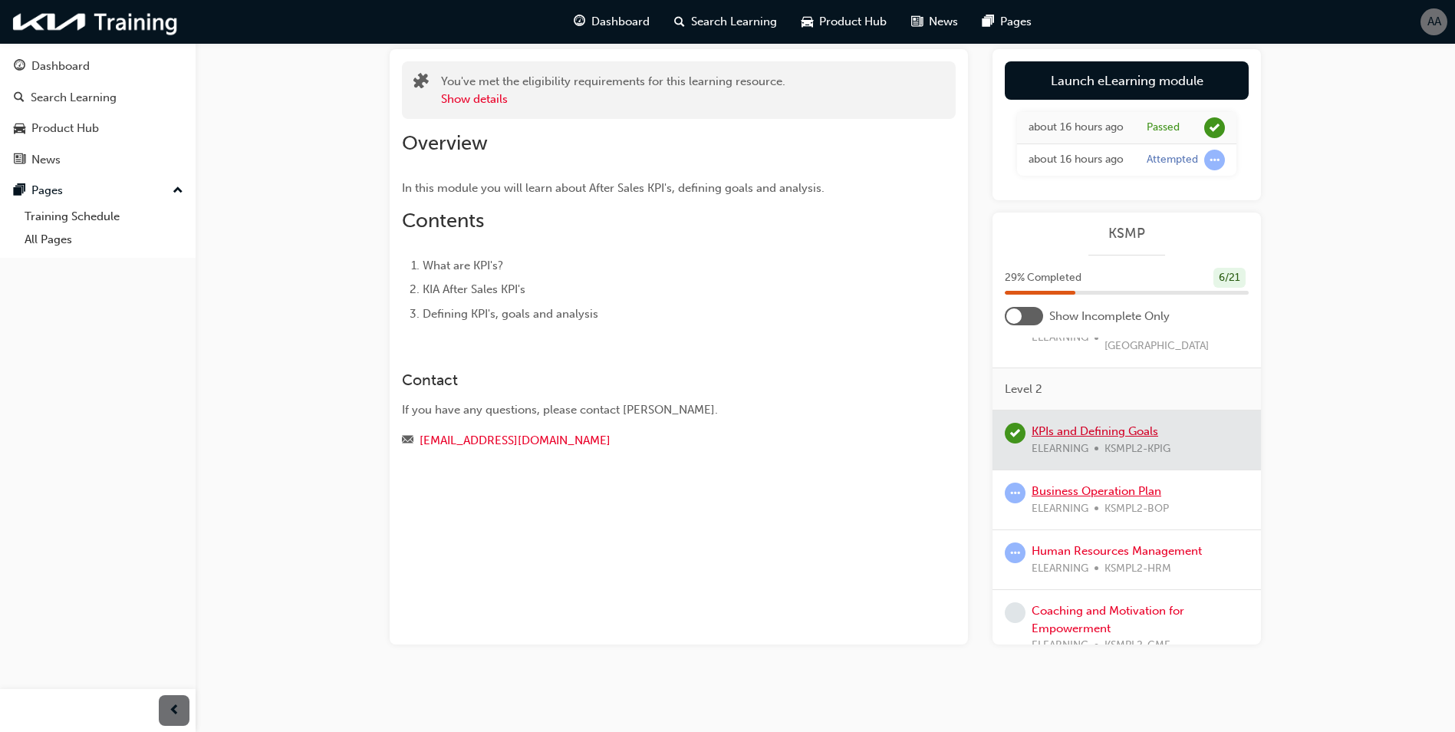
scroll to position [117, 0]
click at [1055, 484] on link "Business Operation Plan" at bounding box center [1097, 491] width 130 height 14
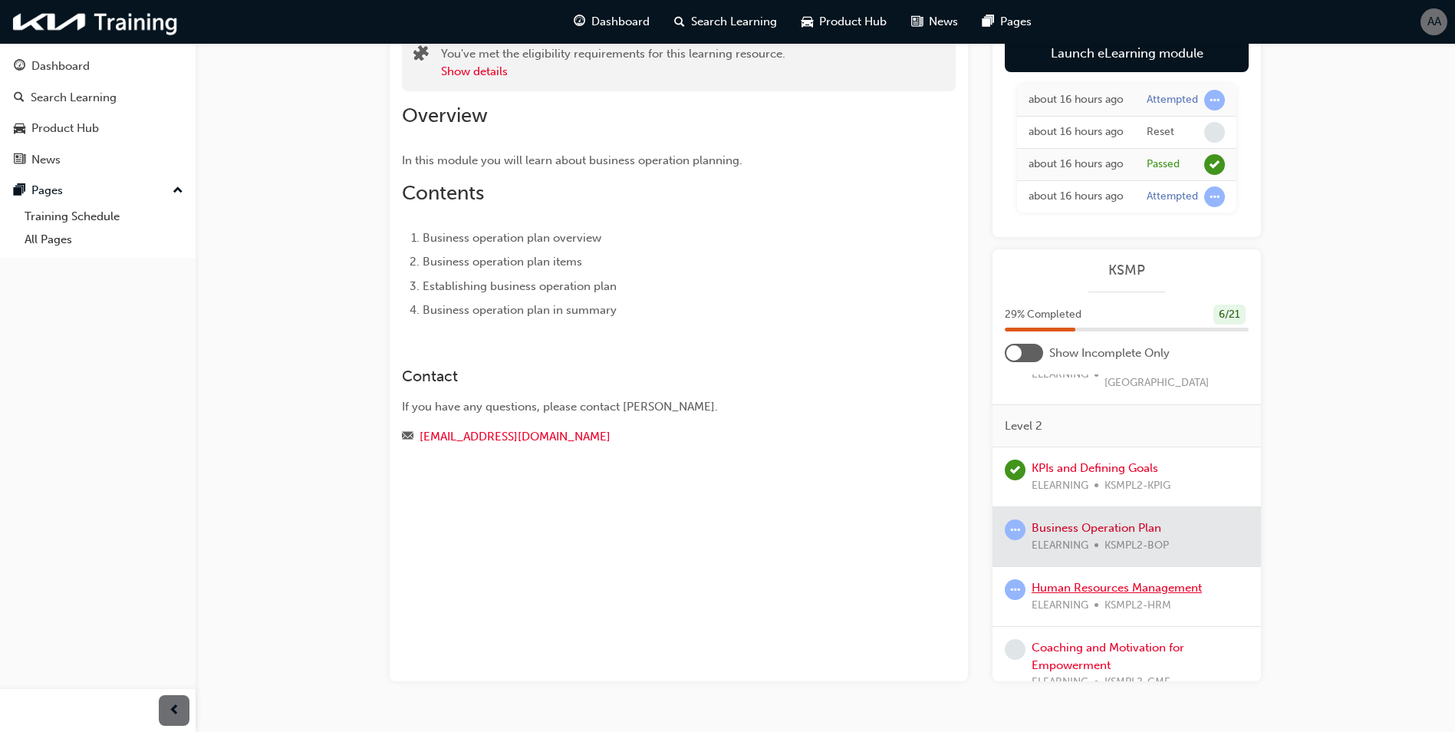
click at [1049, 595] on link "Human Resources Management" at bounding box center [1117, 588] width 170 height 14
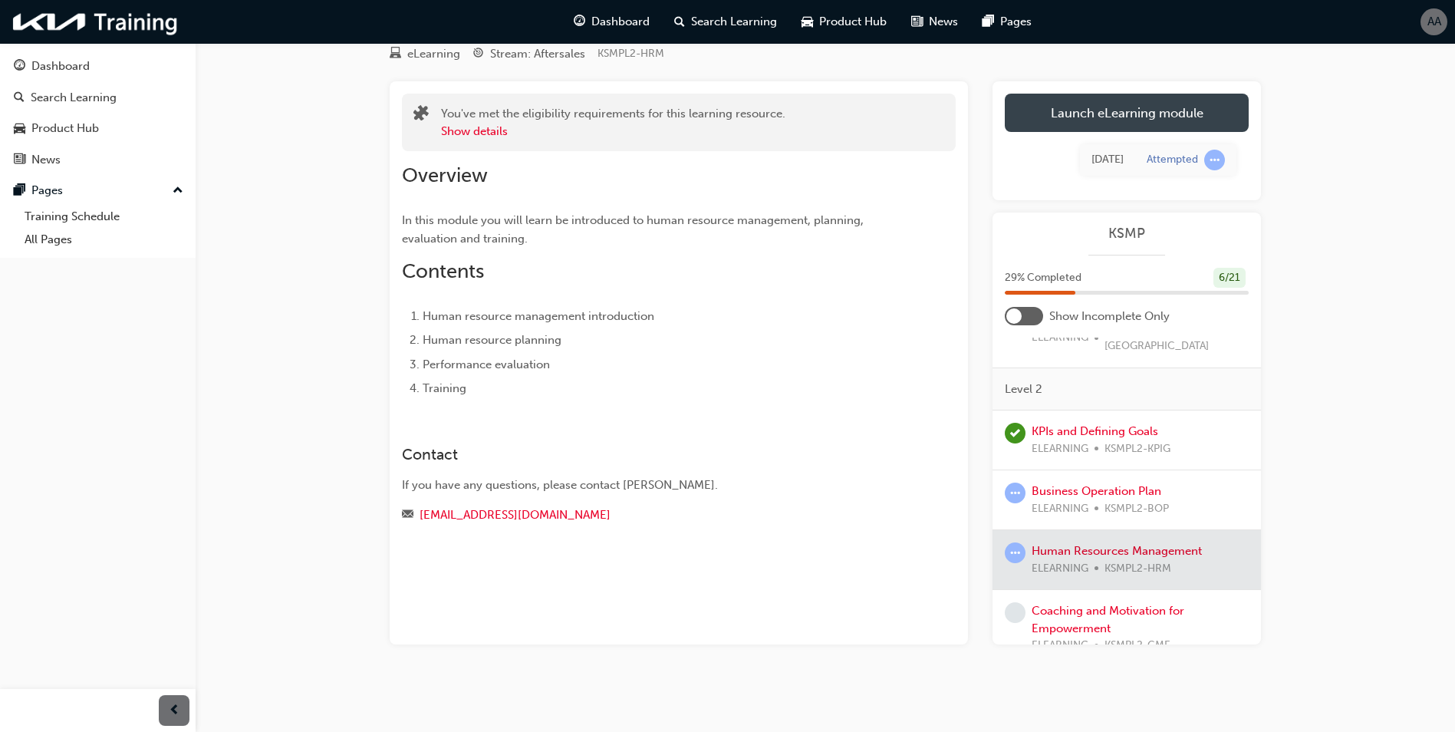
click at [1119, 109] on link "Launch eLearning module" at bounding box center [1127, 113] width 244 height 38
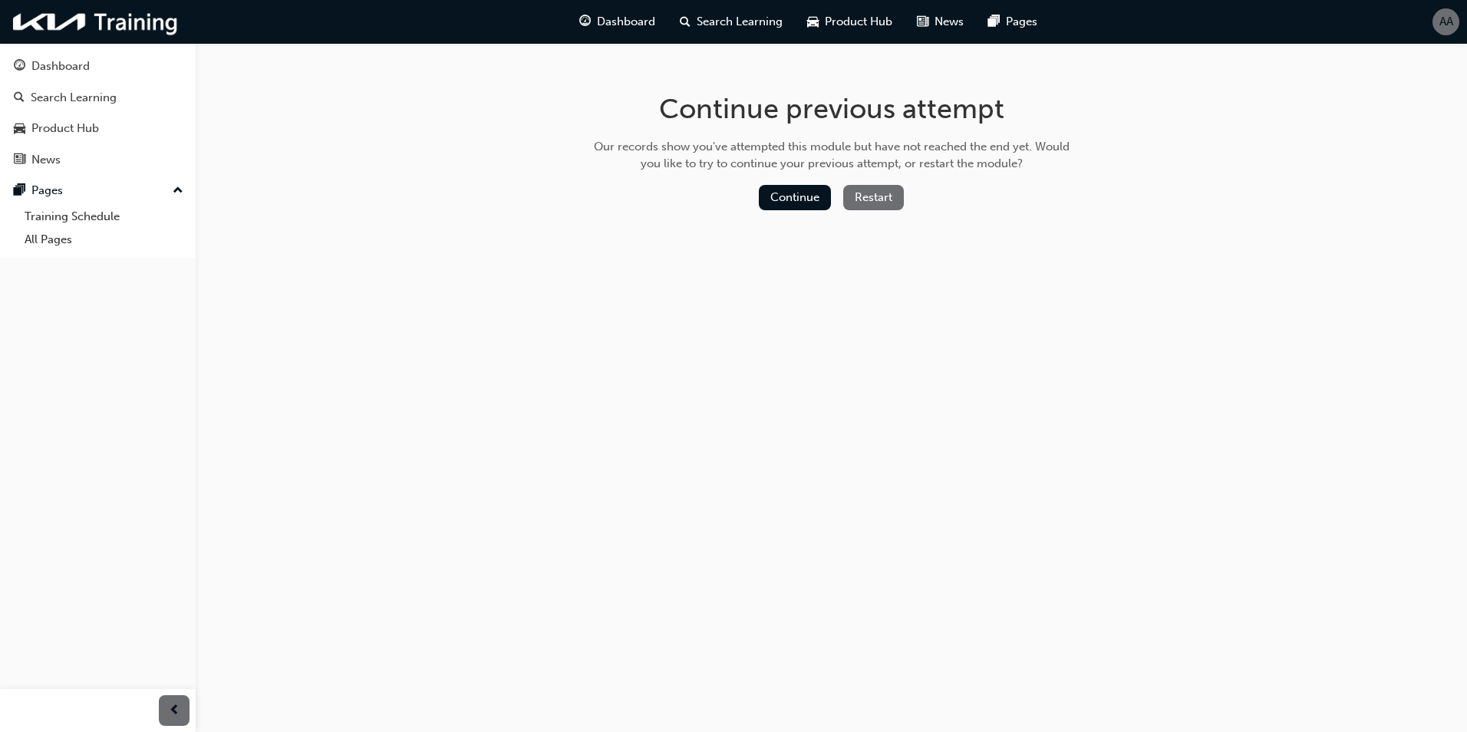
click at [833, 196] on div "Continue Restart" at bounding box center [831, 200] width 486 height 31
click at [811, 193] on button "Continue" at bounding box center [795, 197] width 72 height 25
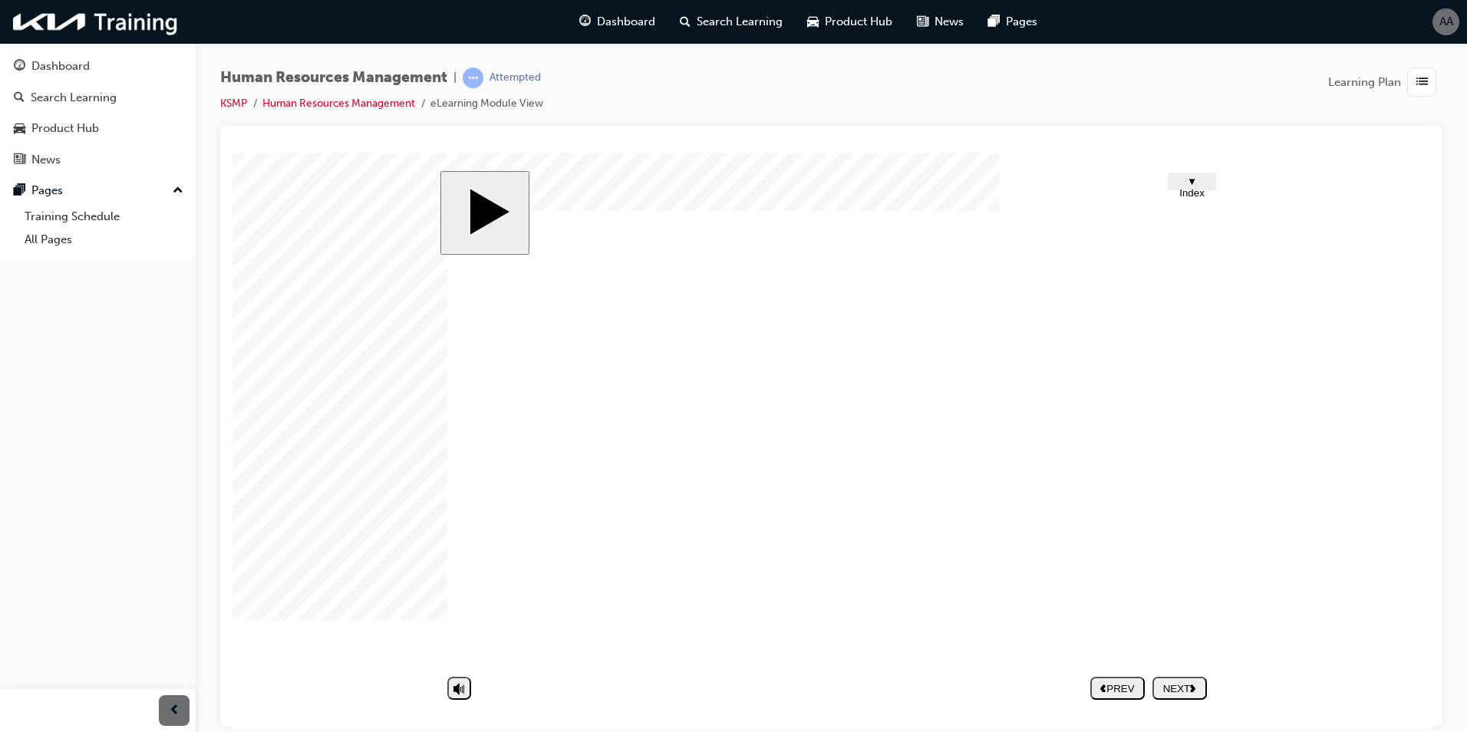
click at [1178, 683] on div "NEXT" at bounding box center [1179, 688] width 42 height 12
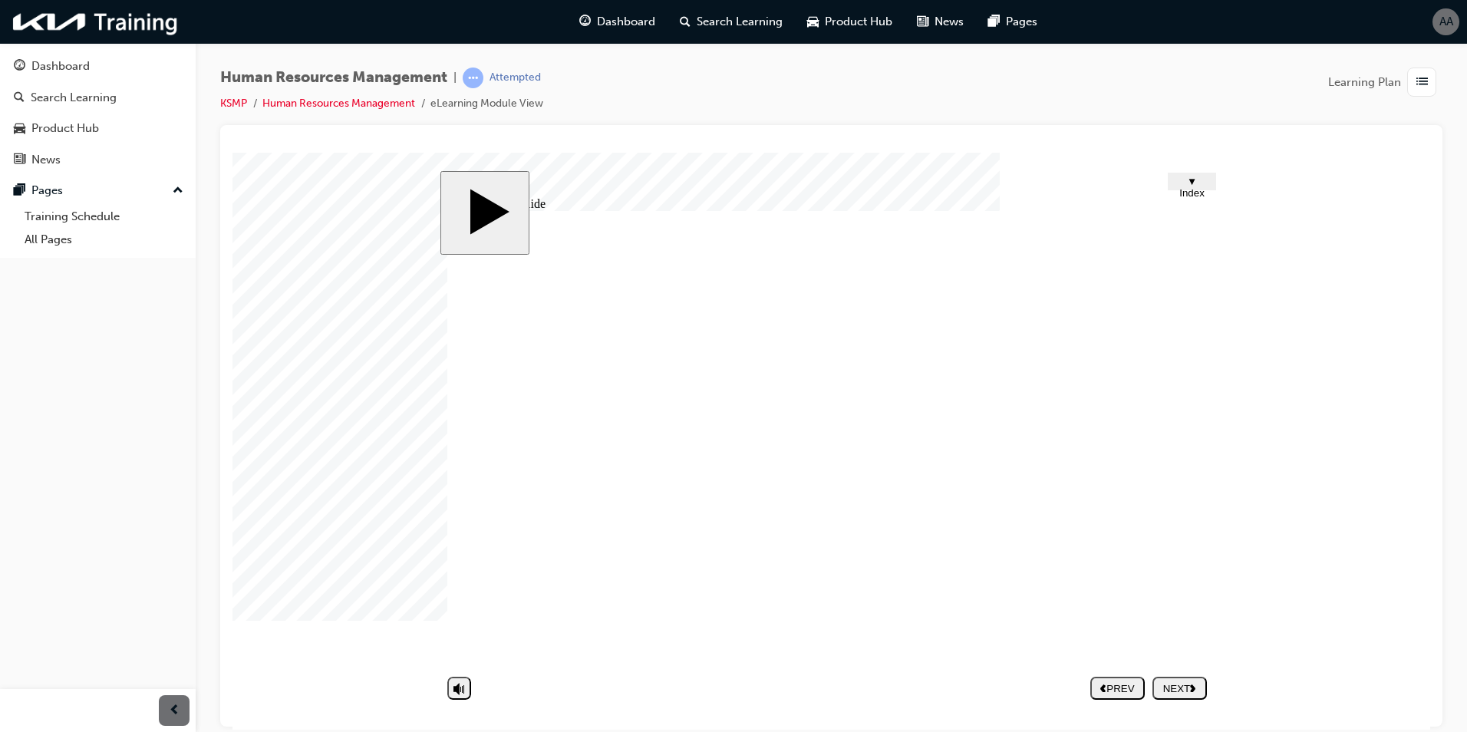
click at [1158, 685] on div "NEXT" at bounding box center [1179, 688] width 42 height 12
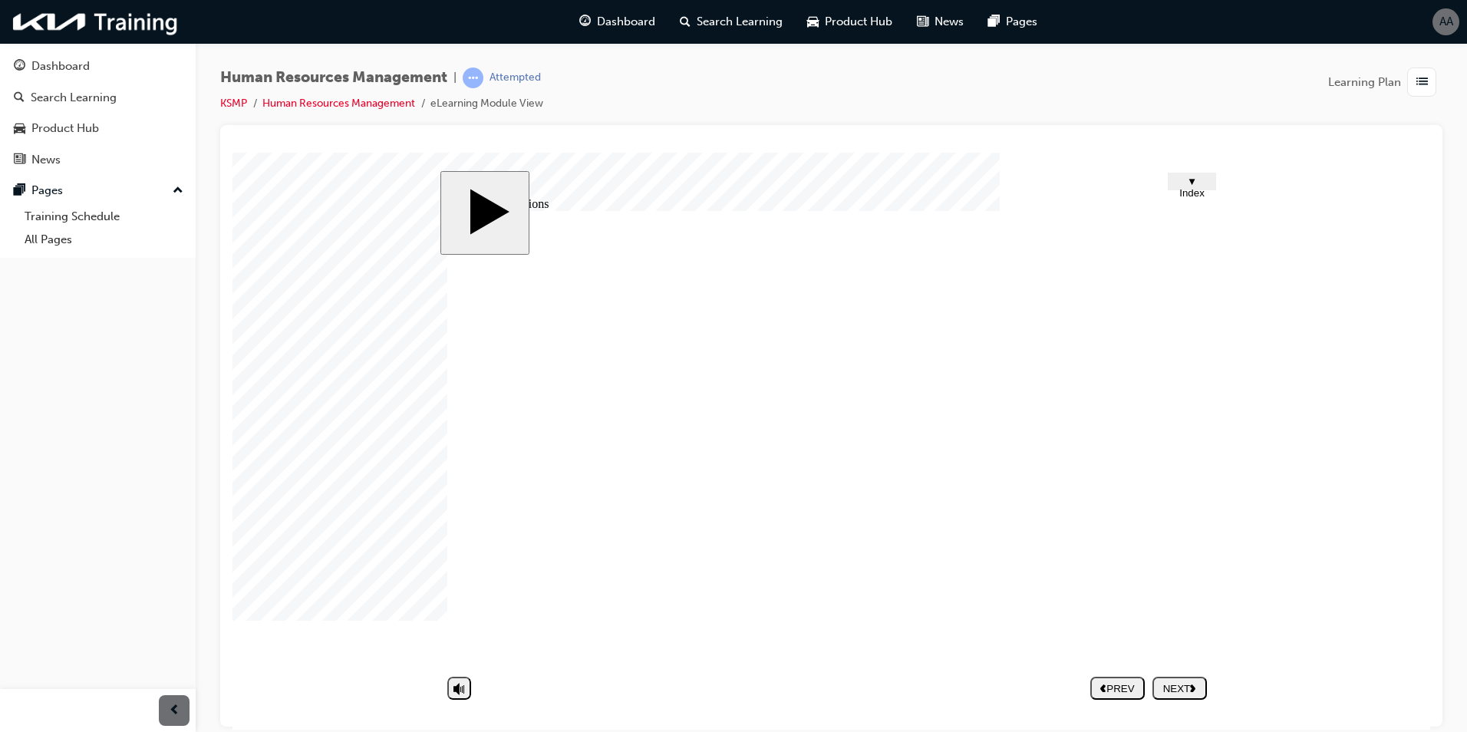
click at [232, 152] on image at bounding box center [232, 152] width 0 height 0
click at [1184, 693] on div "NEXT" at bounding box center [1179, 688] width 42 height 12
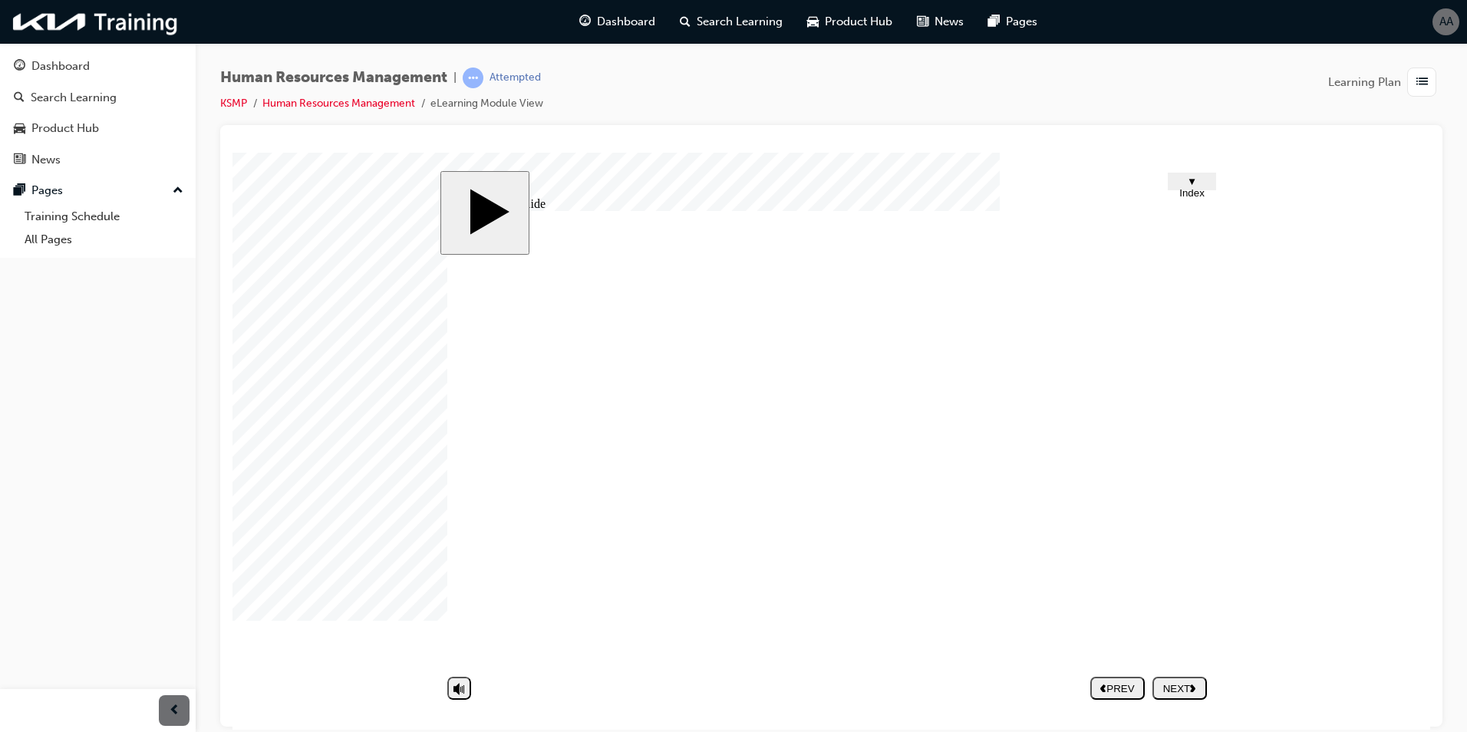
click at [1174, 688] on div "NEXT" at bounding box center [1179, 688] width 42 height 12
click at [1181, 694] on button "NEXT" at bounding box center [1179, 687] width 54 height 23
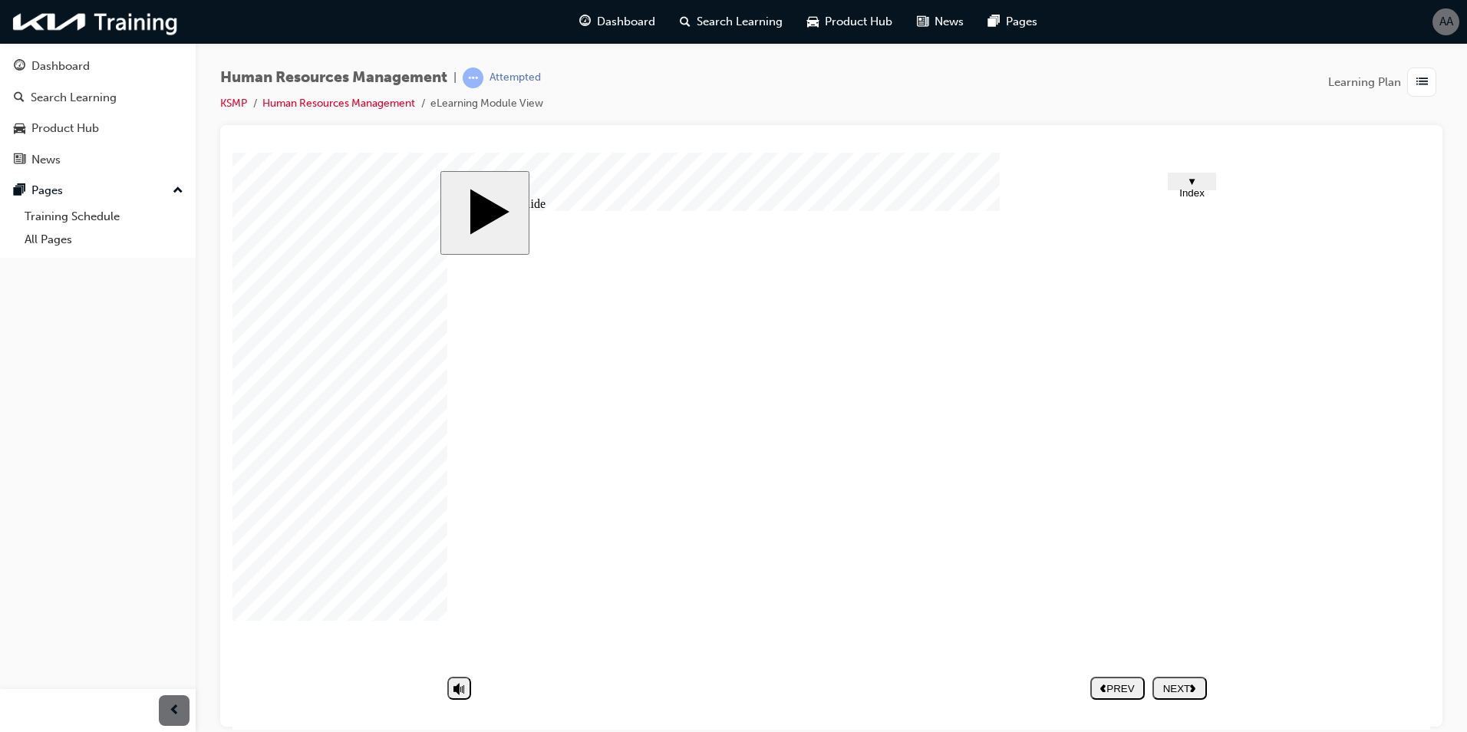
click at [1194, 686] on polygon "next" at bounding box center [1192, 688] width 5 height 8
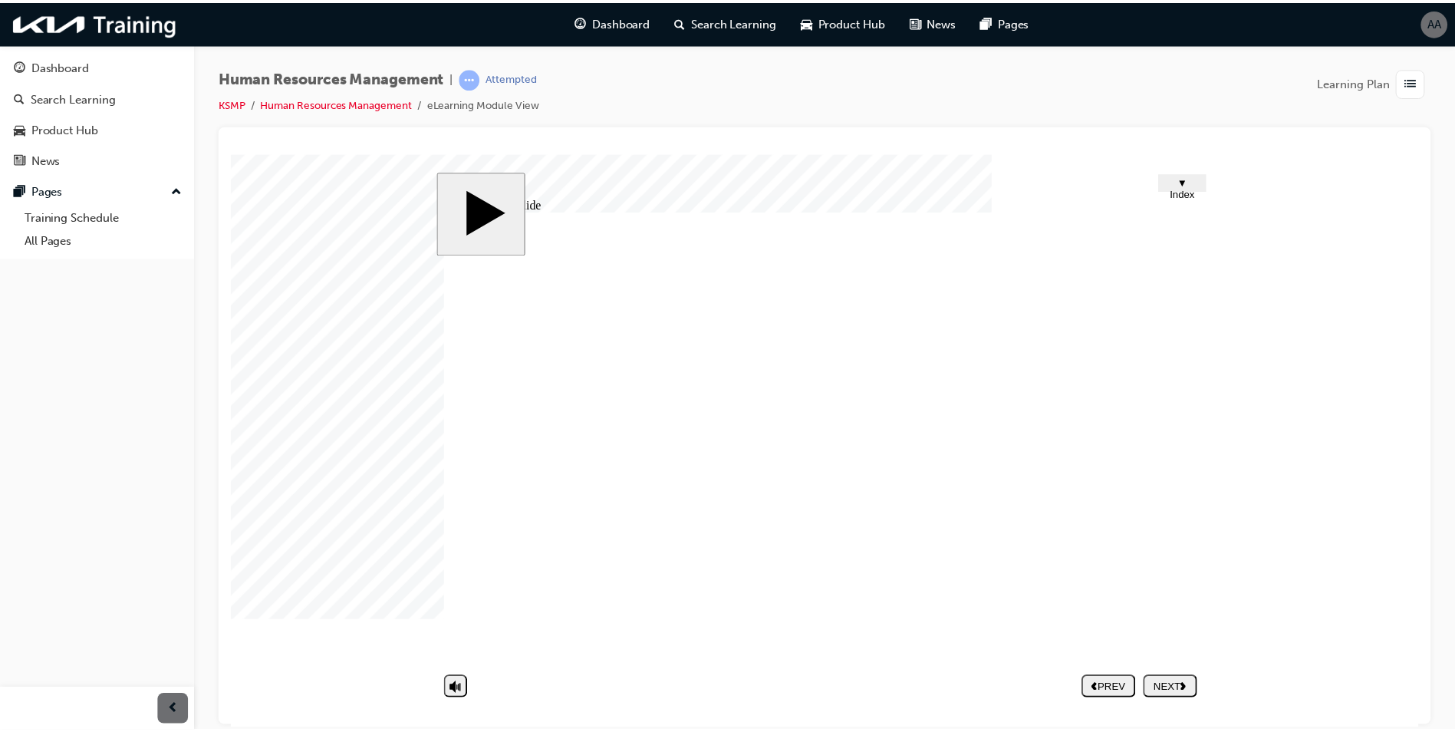
scroll to position [259, 0]
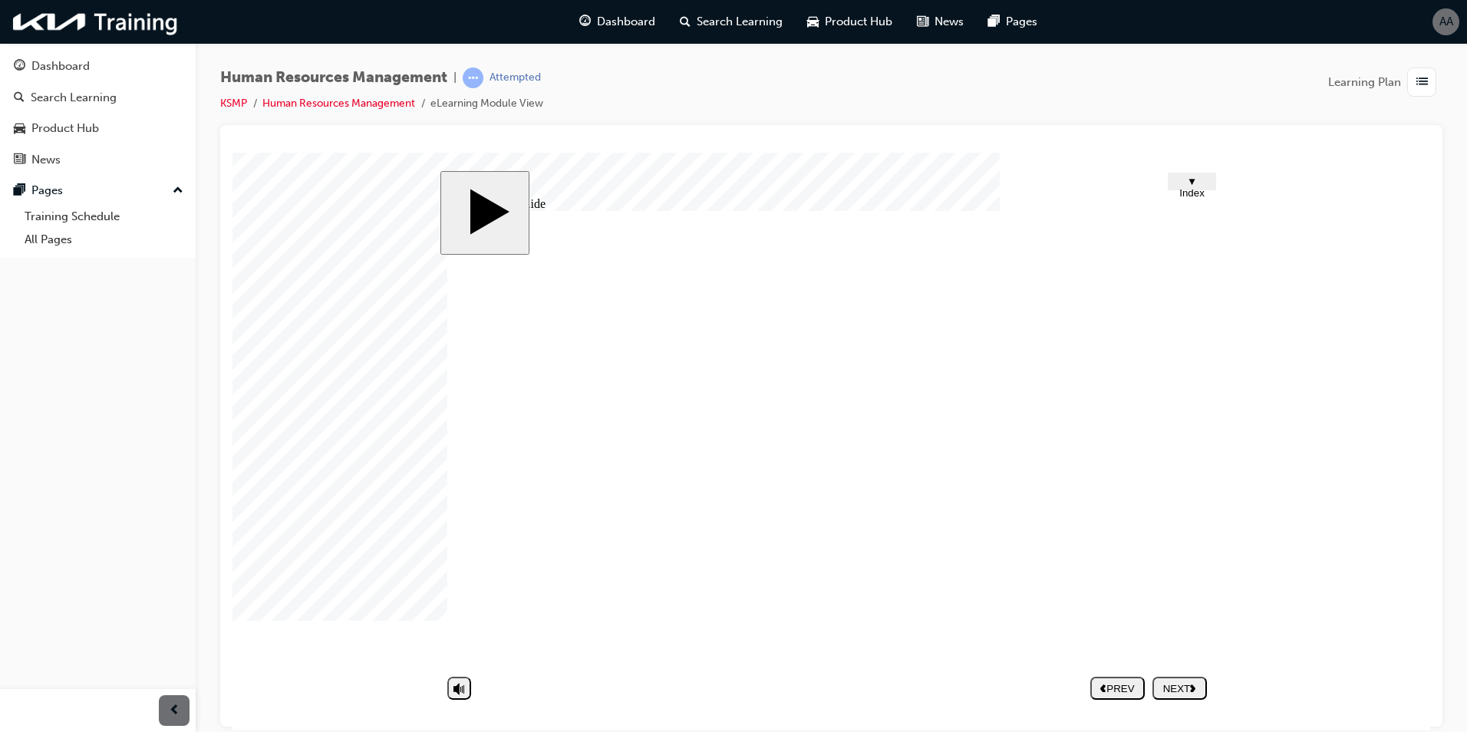
click at [1186, 683] on div "NEXT" at bounding box center [1179, 688] width 42 height 12
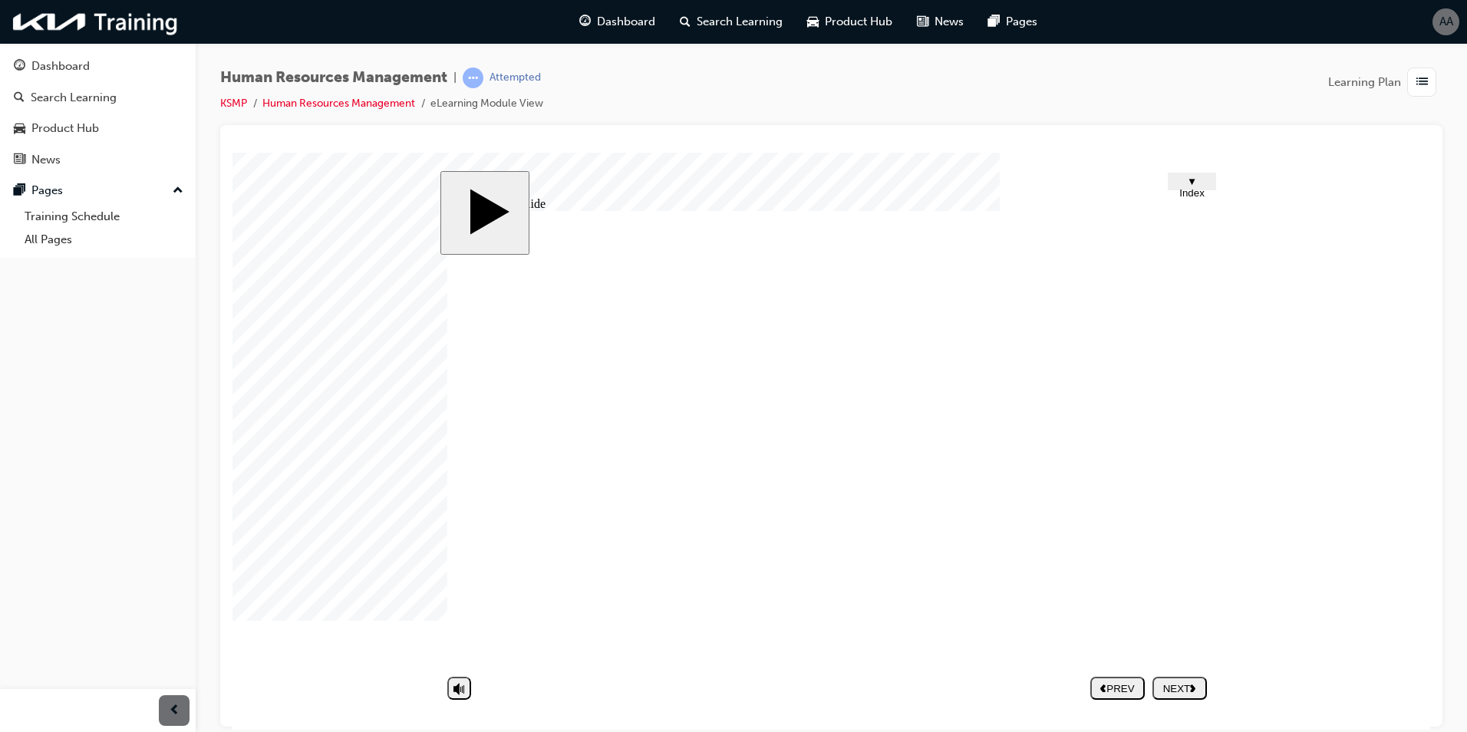
click at [1186, 693] on div "NEXT" at bounding box center [1179, 688] width 42 height 12
click at [1175, 678] on button "NEXT" at bounding box center [1179, 687] width 54 height 23
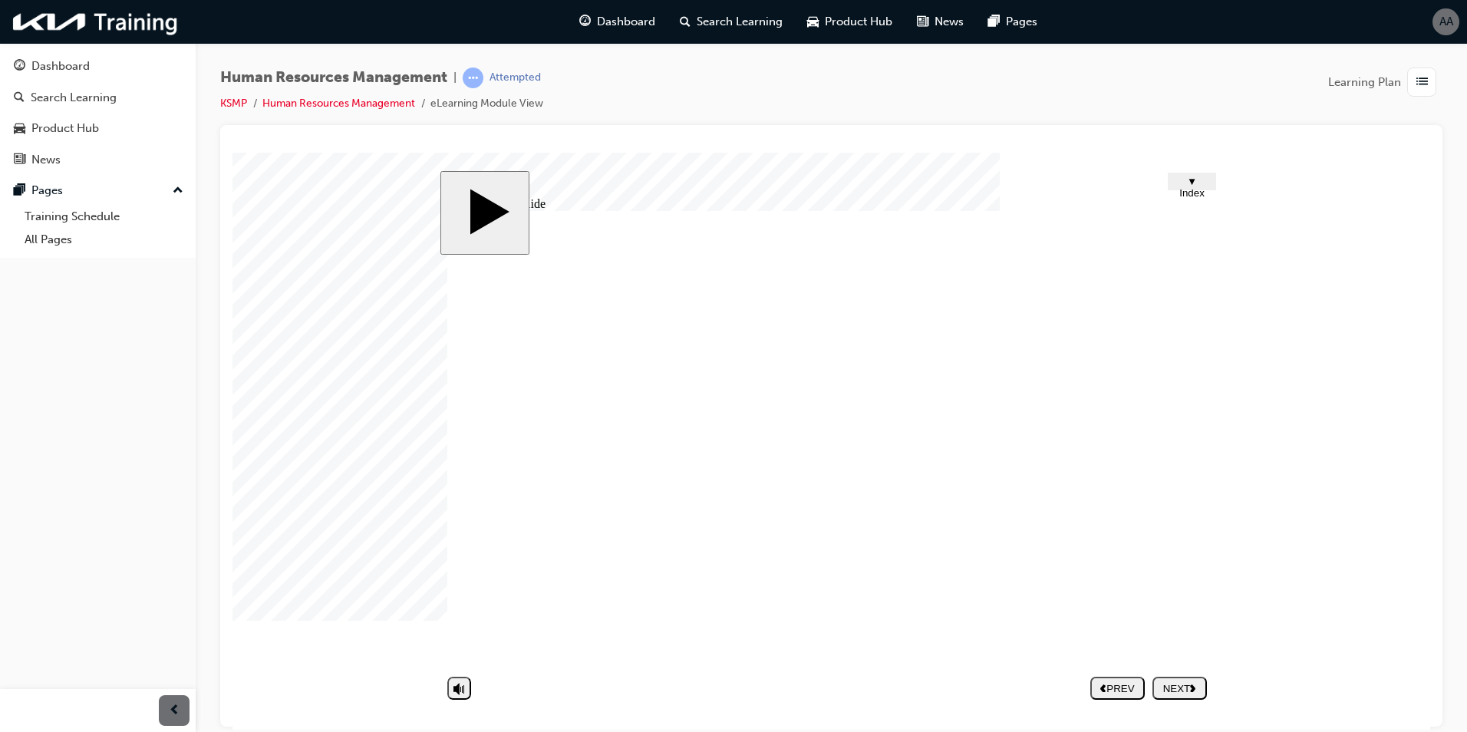
click at [1192, 696] on button "NEXT" at bounding box center [1179, 687] width 54 height 23
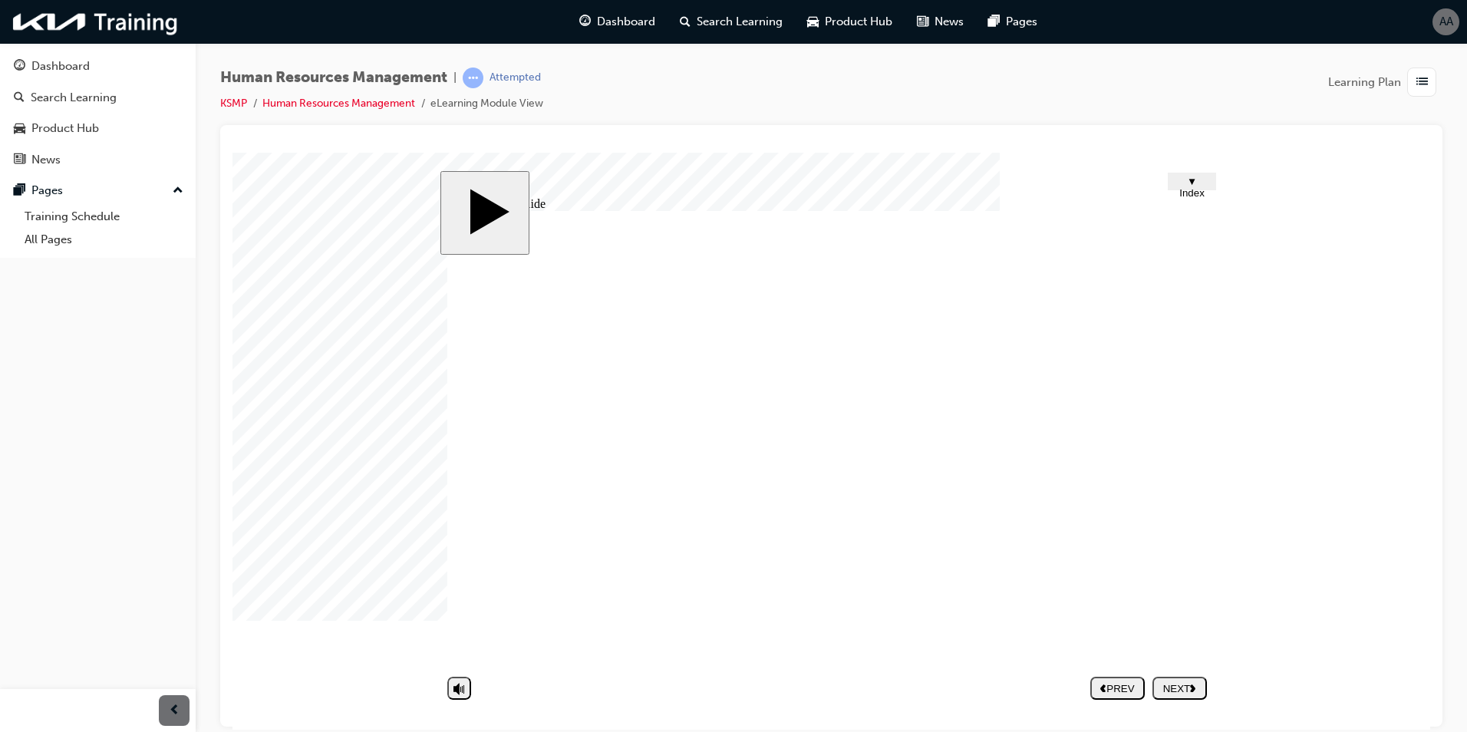
click at [1175, 684] on div "NEXT" at bounding box center [1179, 688] width 42 height 12
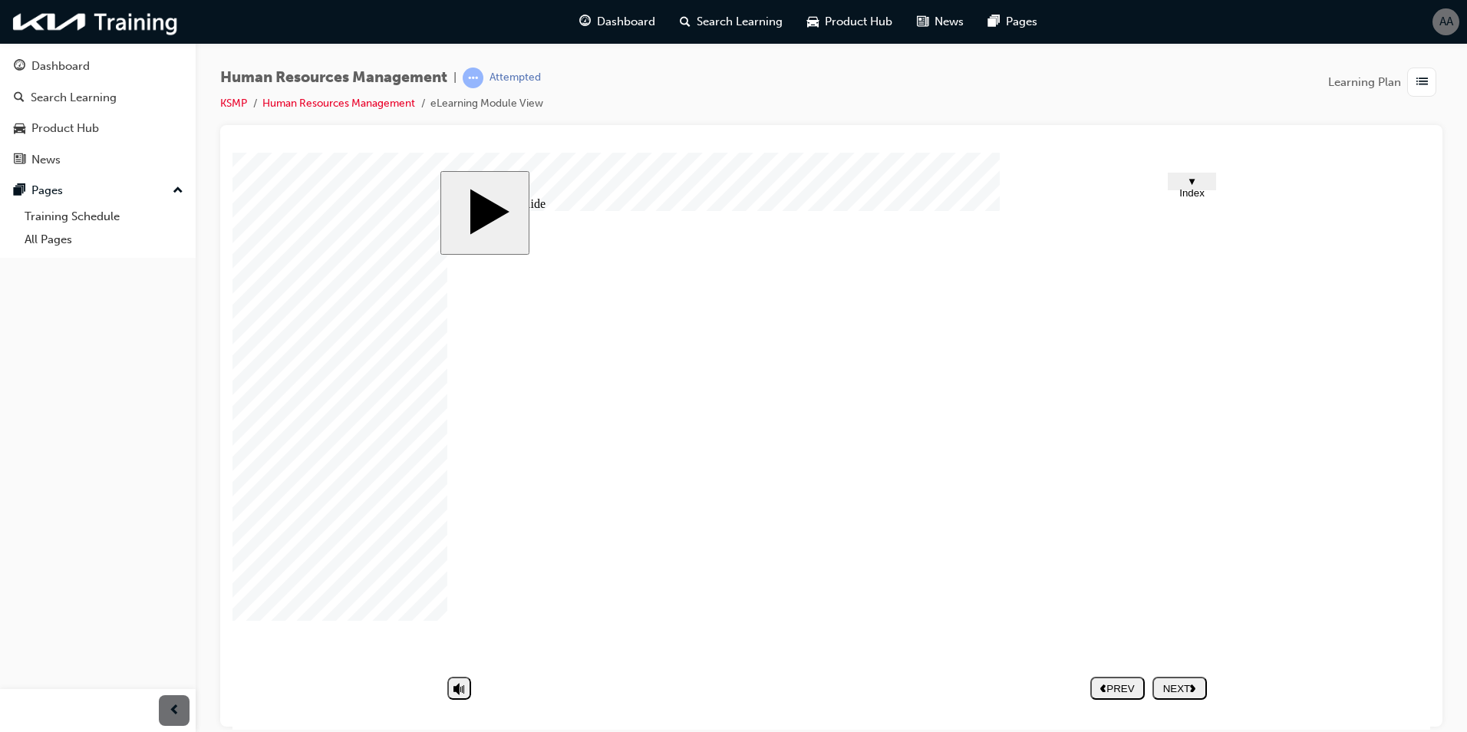
click at [1178, 688] on div "NEXT" at bounding box center [1179, 688] width 42 height 12
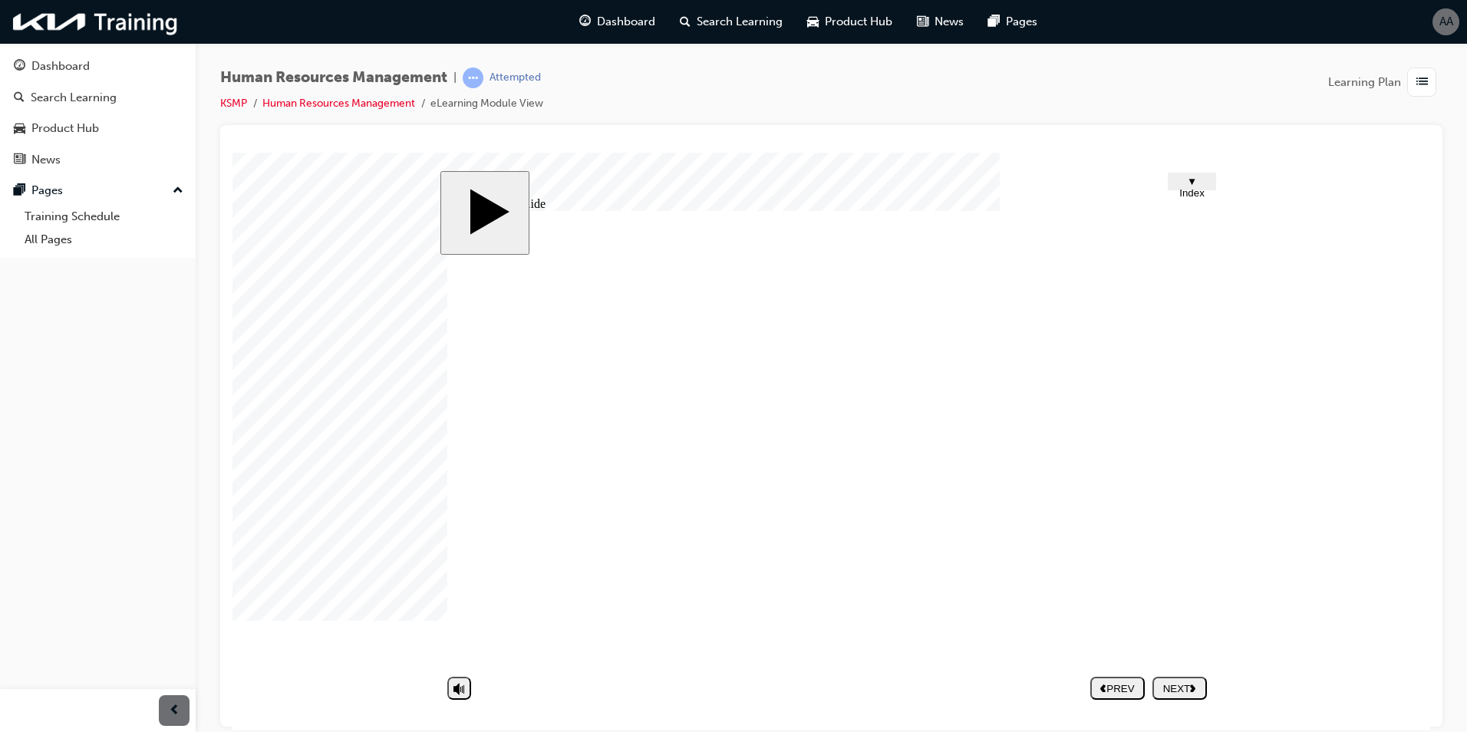
click at [1194, 686] on polygon "next" at bounding box center [1192, 688] width 5 height 8
click at [309, 229] on div at bounding box center [270, 190] width 77 height 77
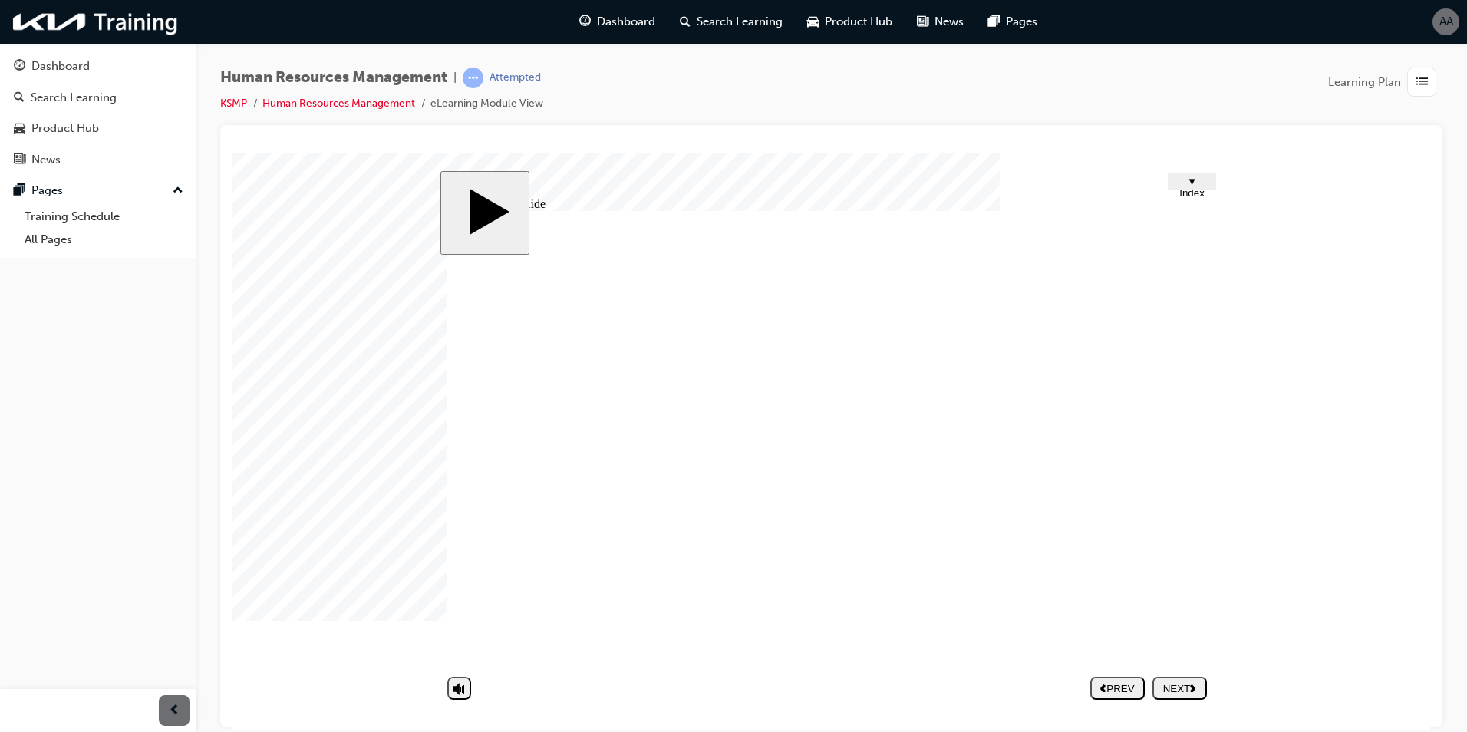
click at [309, 229] on div at bounding box center [270, 190] width 77 height 77
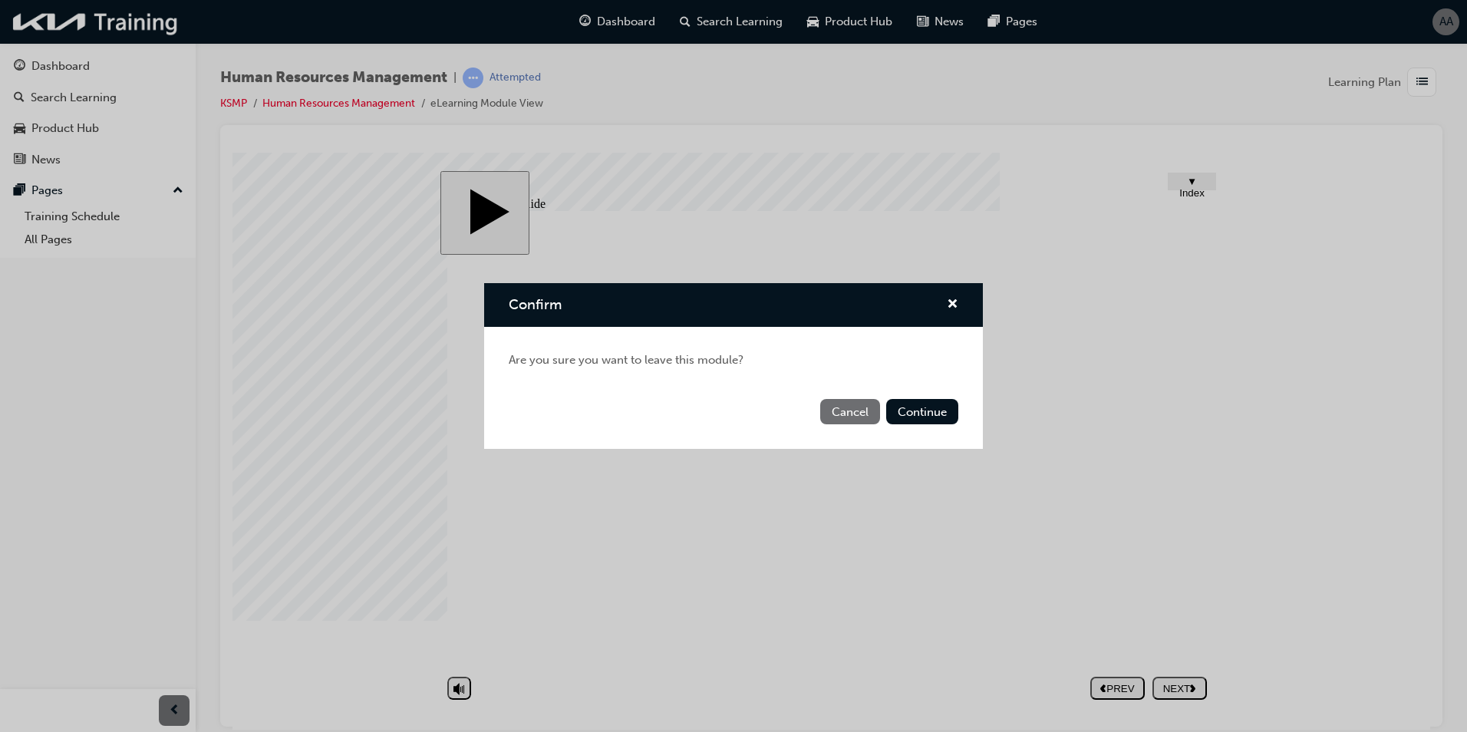
click at [944, 302] on div "Confirm" at bounding box center [946, 304] width 24 height 19
click at [953, 302] on span "cross-icon" at bounding box center [953, 305] width 12 height 14
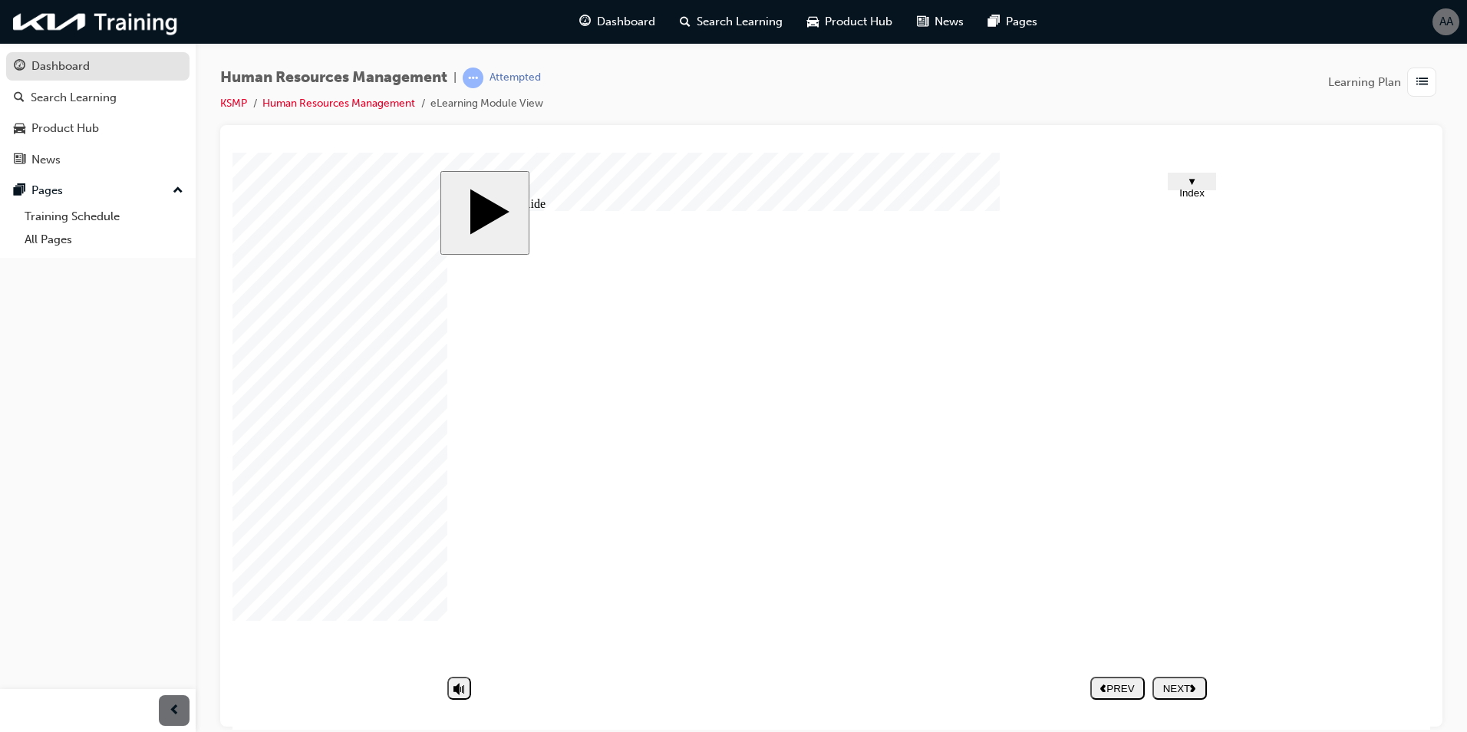
click at [52, 70] on div "Dashboard" at bounding box center [60, 67] width 58 height 18
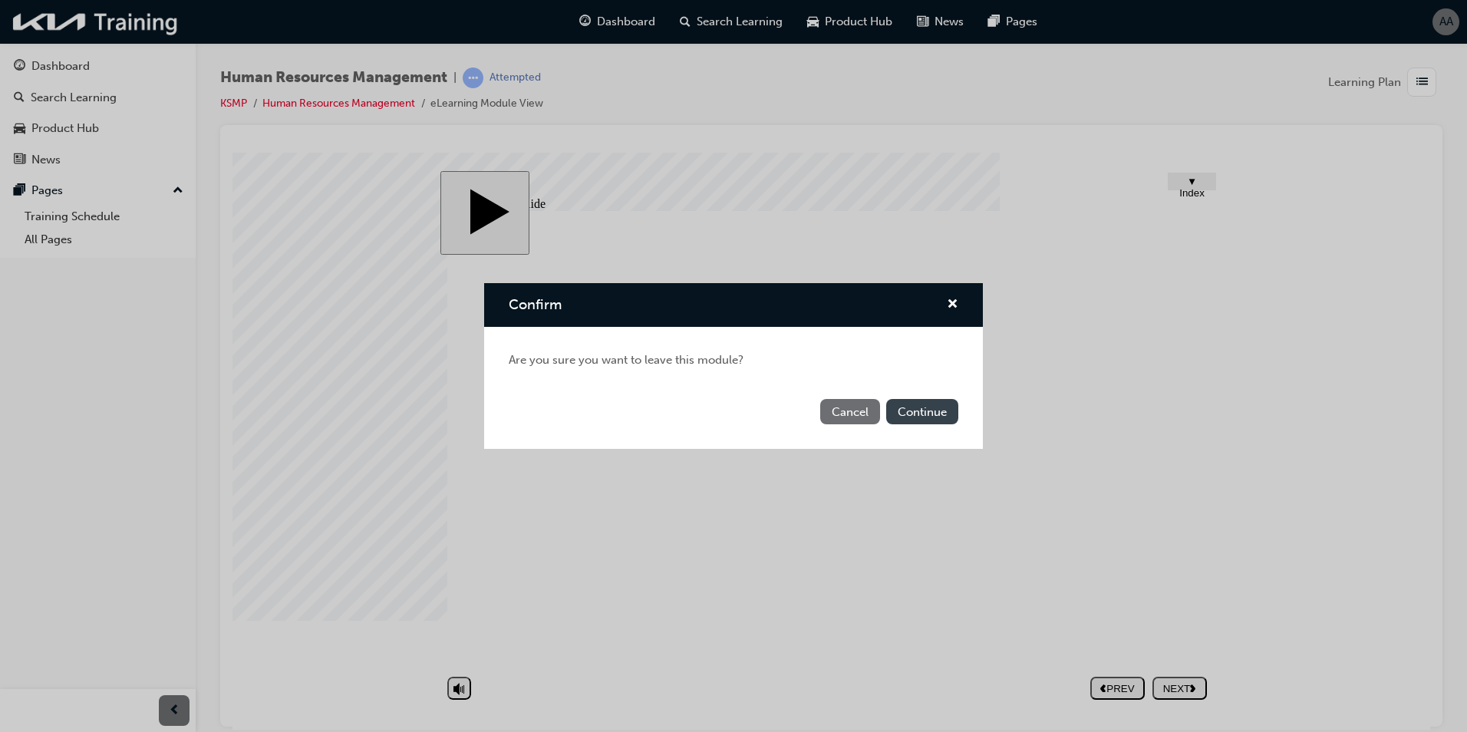
click at [916, 409] on button "Continue" at bounding box center [922, 411] width 72 height 25
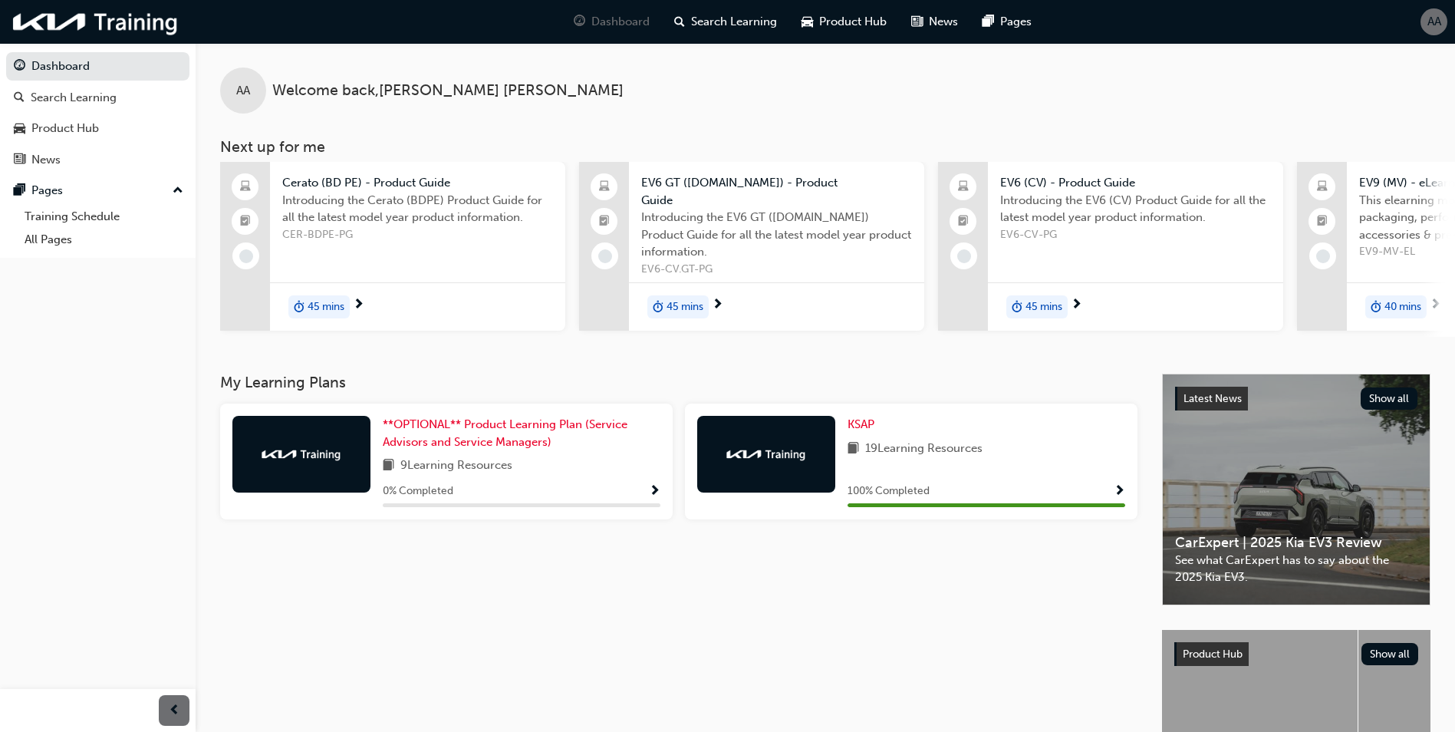
click at [1444, 16] on div "AA" at bounding box center [1434, 21] width 27 height 27
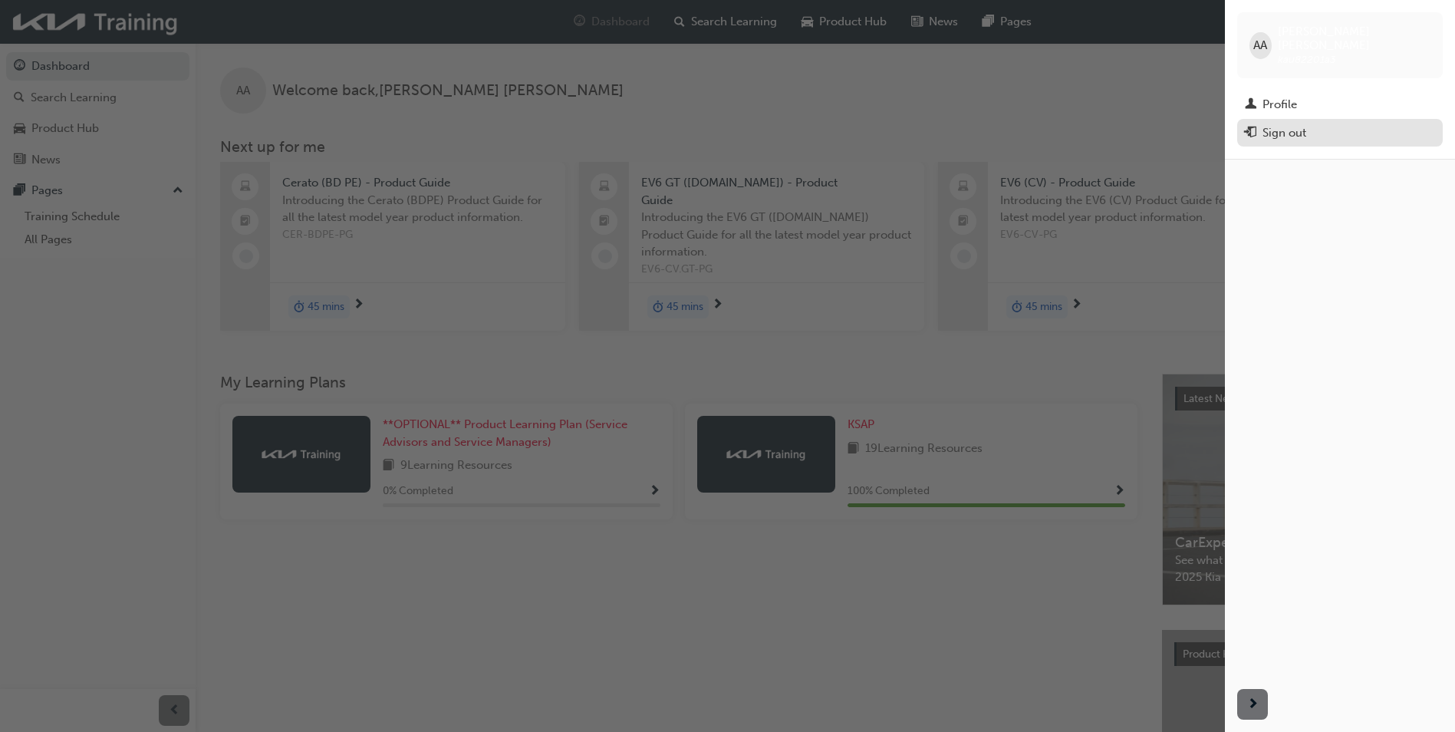
click at [1264, 124] on div "Sign out" at bounding box center [1285, 133] width 44 height 18
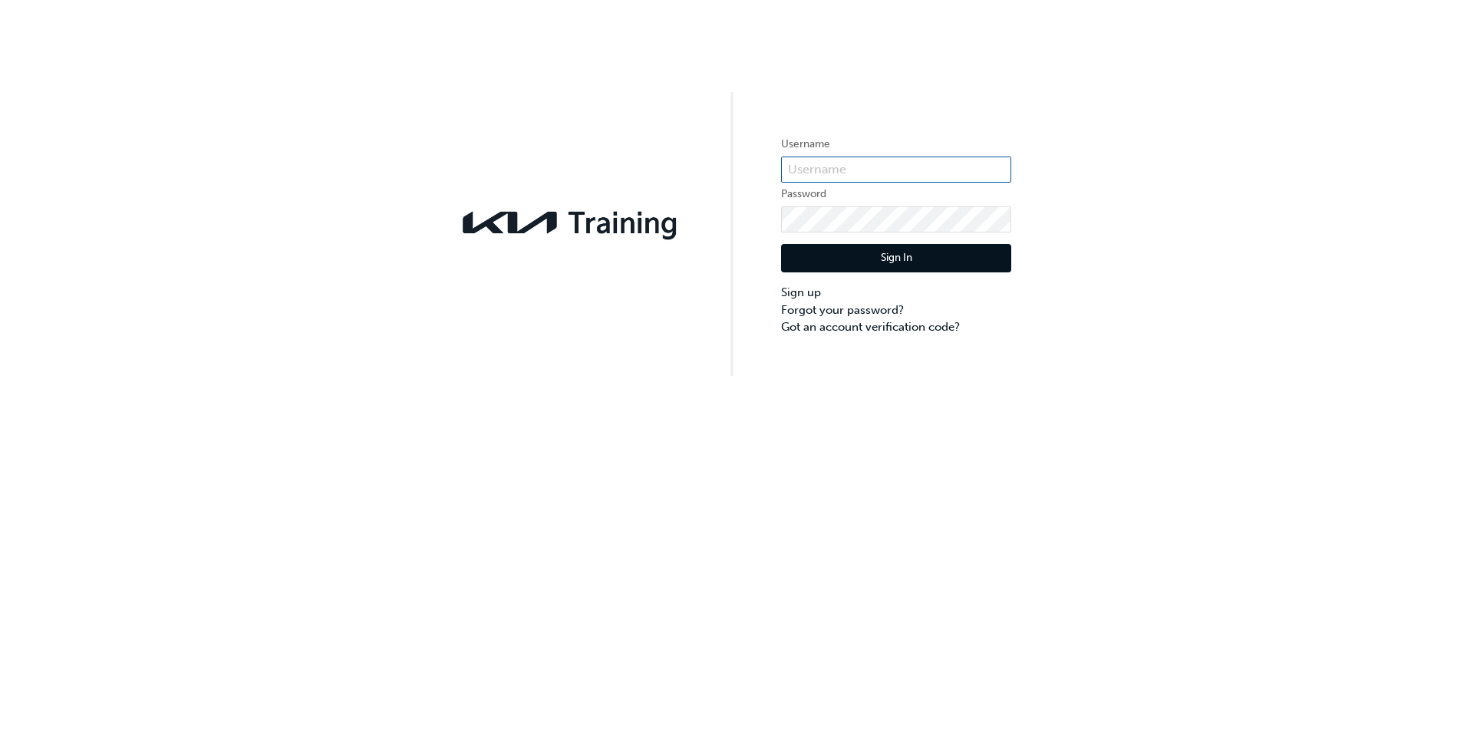
type input "KAU82201A3"
drag, startPoint x: 1082, startPoint y: 431, endPoint x: 981, endPoint y: 321, distance: 148.8
click at [1082, 430] on div "Username KAU82201A3 Password Sign In Sign up Forgot your password? Got an accou…" at bounding box center [733, 366] width 1467 height 732
click at [898, 262] on button "Sign In" at bounding box center [896, 258] width 230 height 29
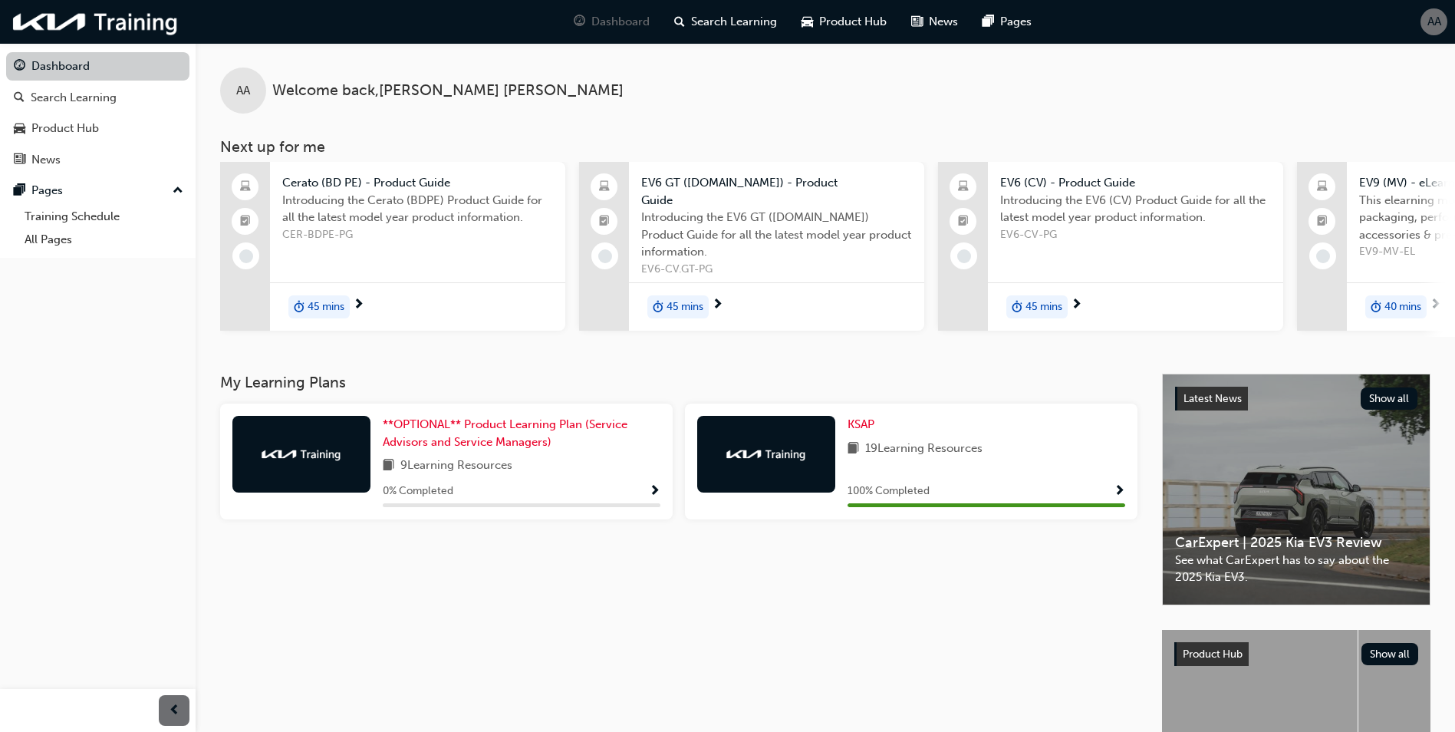
click at [69, 74] on link "Dashboard" at bounding box center [97, 66] width 183 height 28
click at [83, 107] on link "Search Learning" at bounding box center [97, 98] width 183 height 28
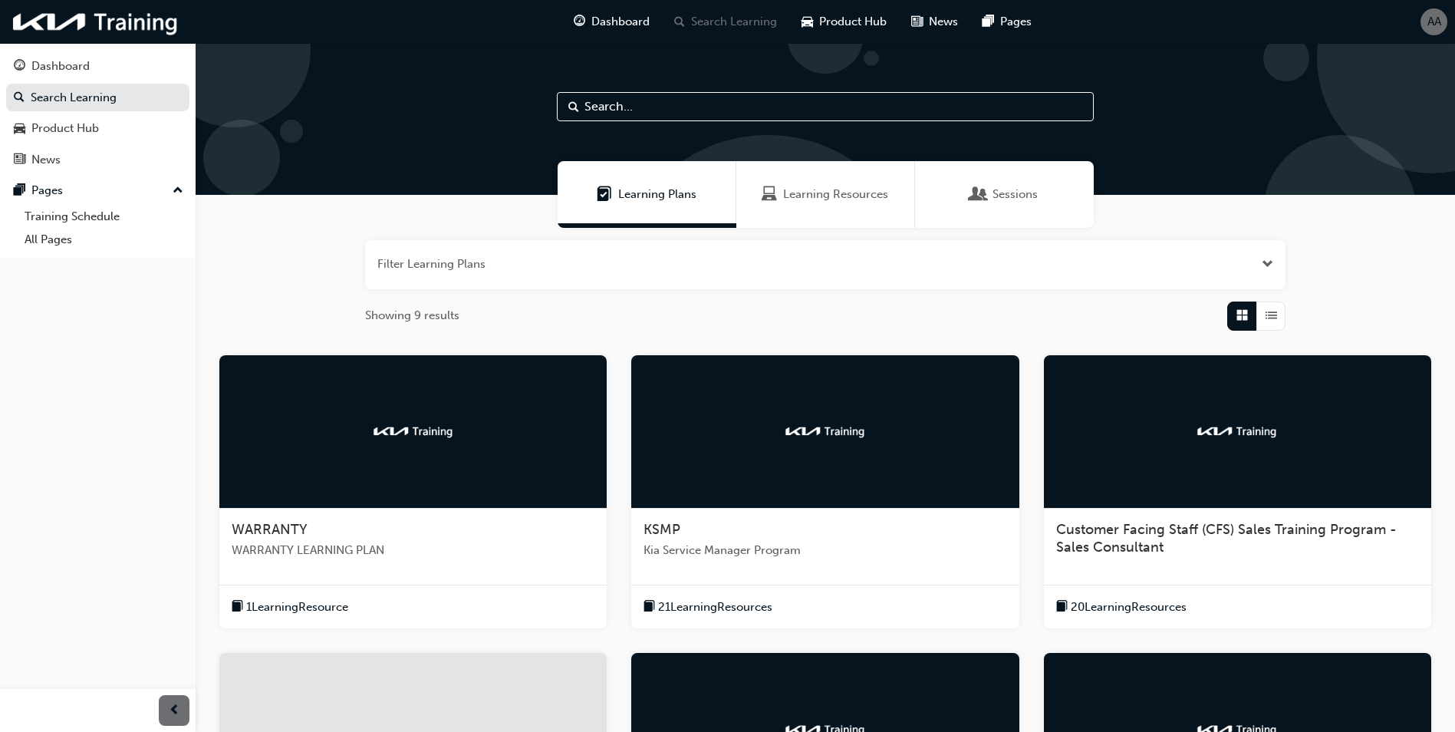
click at [736, 545] on span "Kia Service Manager Program" at bounding box center [825, 551] width 363 height 18
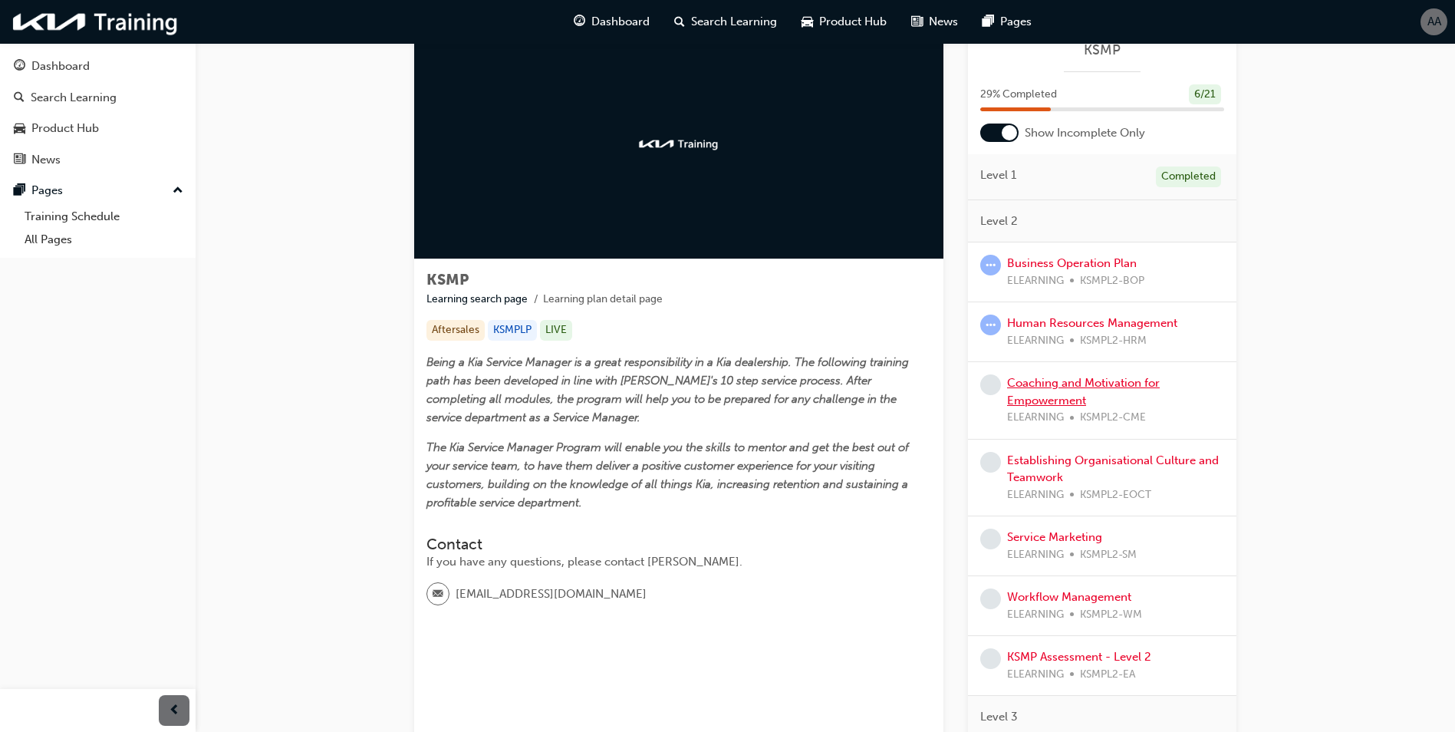
scroll to position [77, 0]
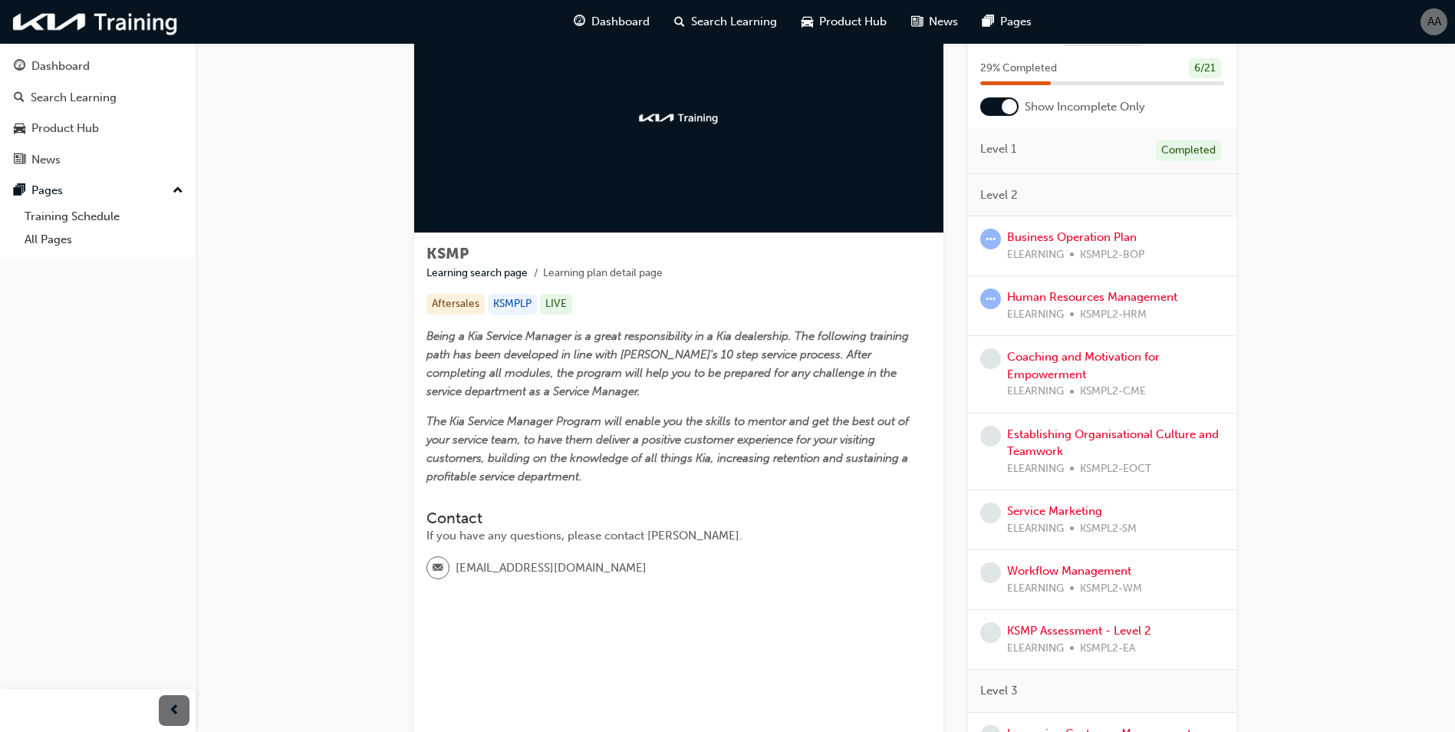
click at [989, 240] on span "learningRecordVerb_ATTEMPT-icon" at bounding box center [990, 239] width 21 height 21
click at [1074, 241] on link "Business Operation Plan" at bounding box center [1072, 237] width 130 height 14
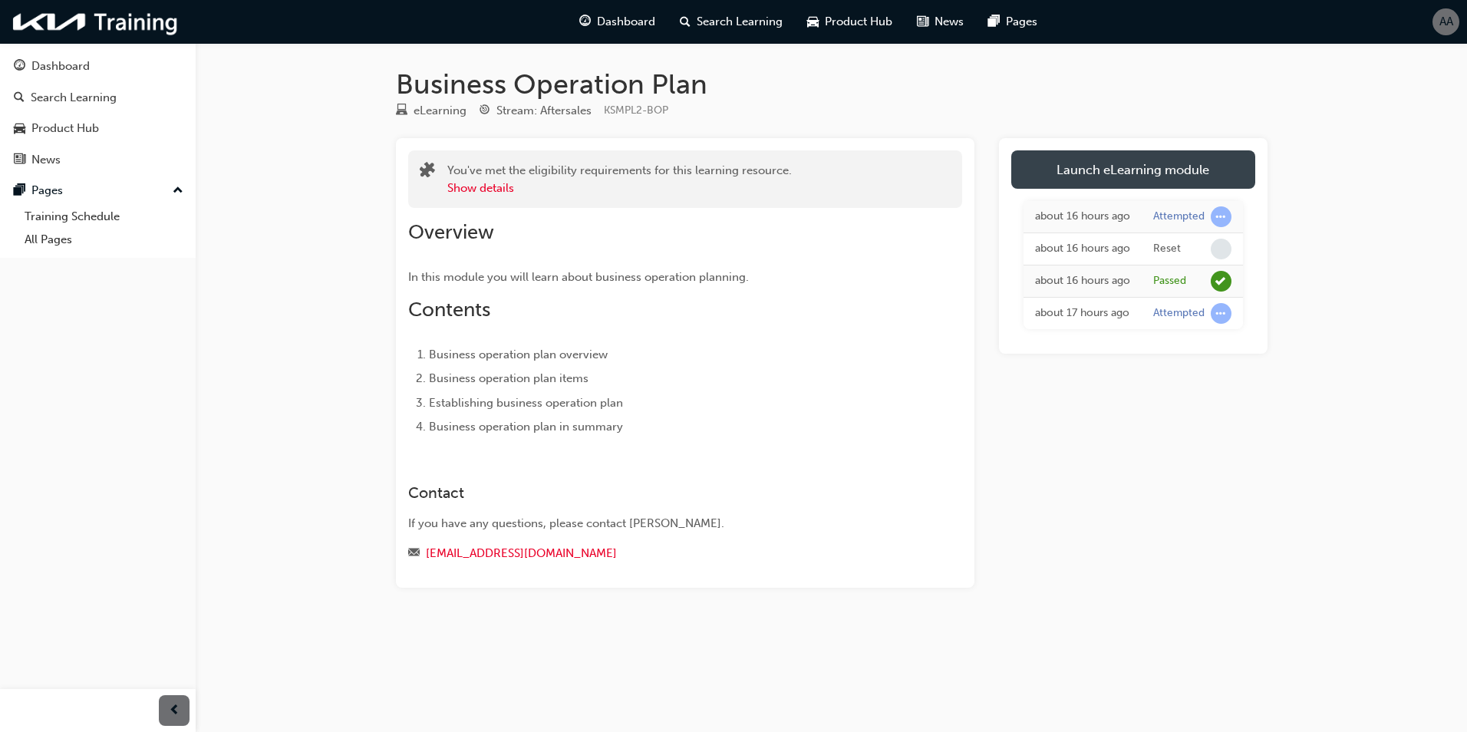
click at [1104, 176] on link "Launch eLearning module" at bounding box center [1133, 169] width 244 height 38
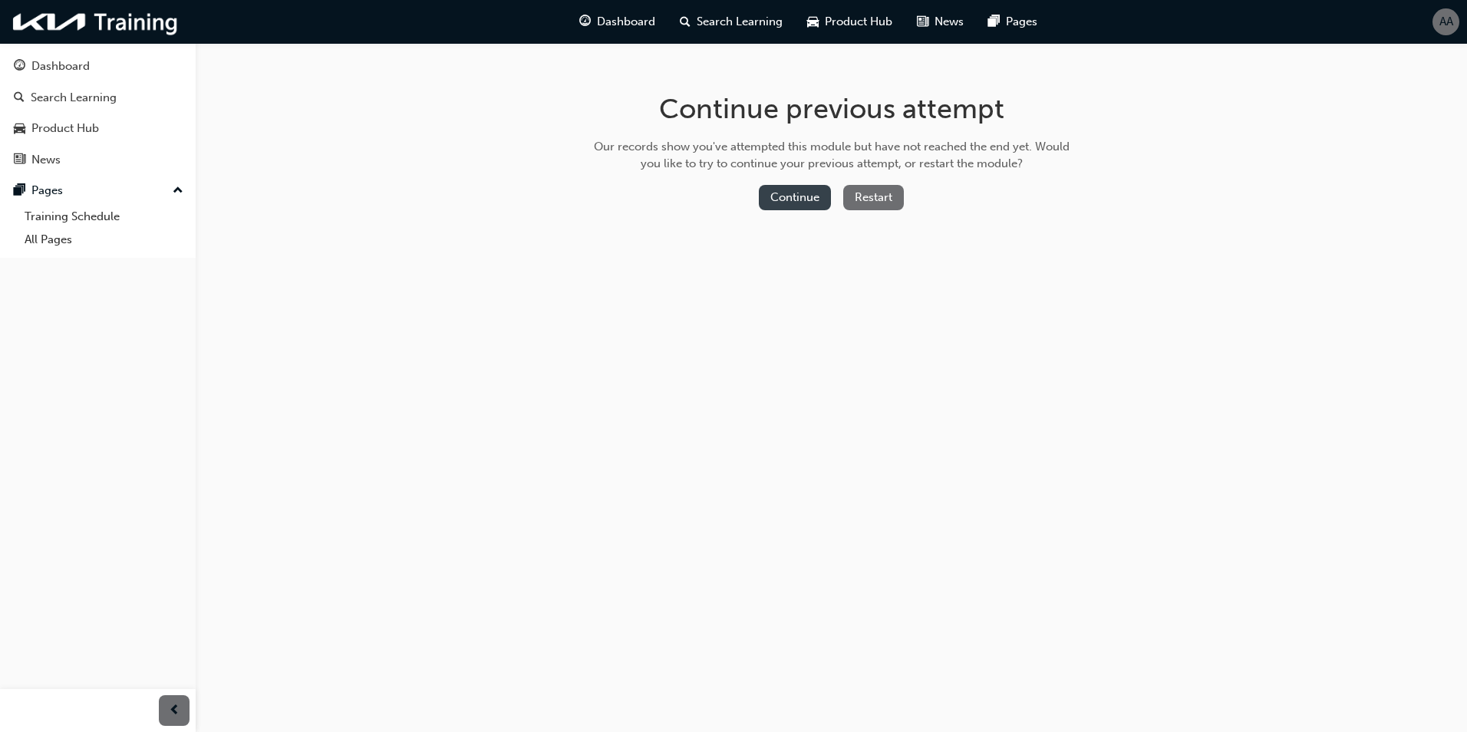
click at [791, 201] on button "Continue" at bounding box center [795, 197] width 72 height 25
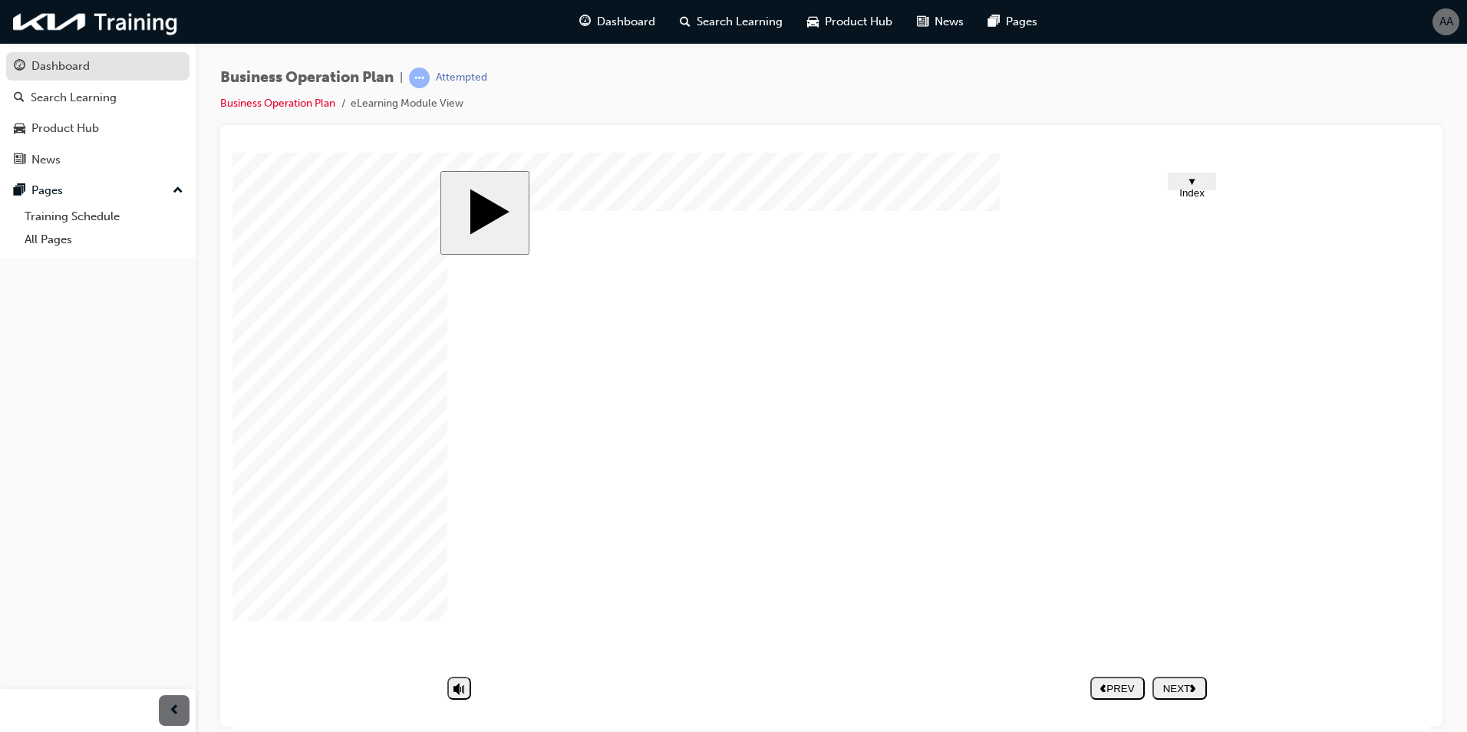
click at [56, 57] on div "Dashboard" at bounding box center [98, 66] width 168 height 19
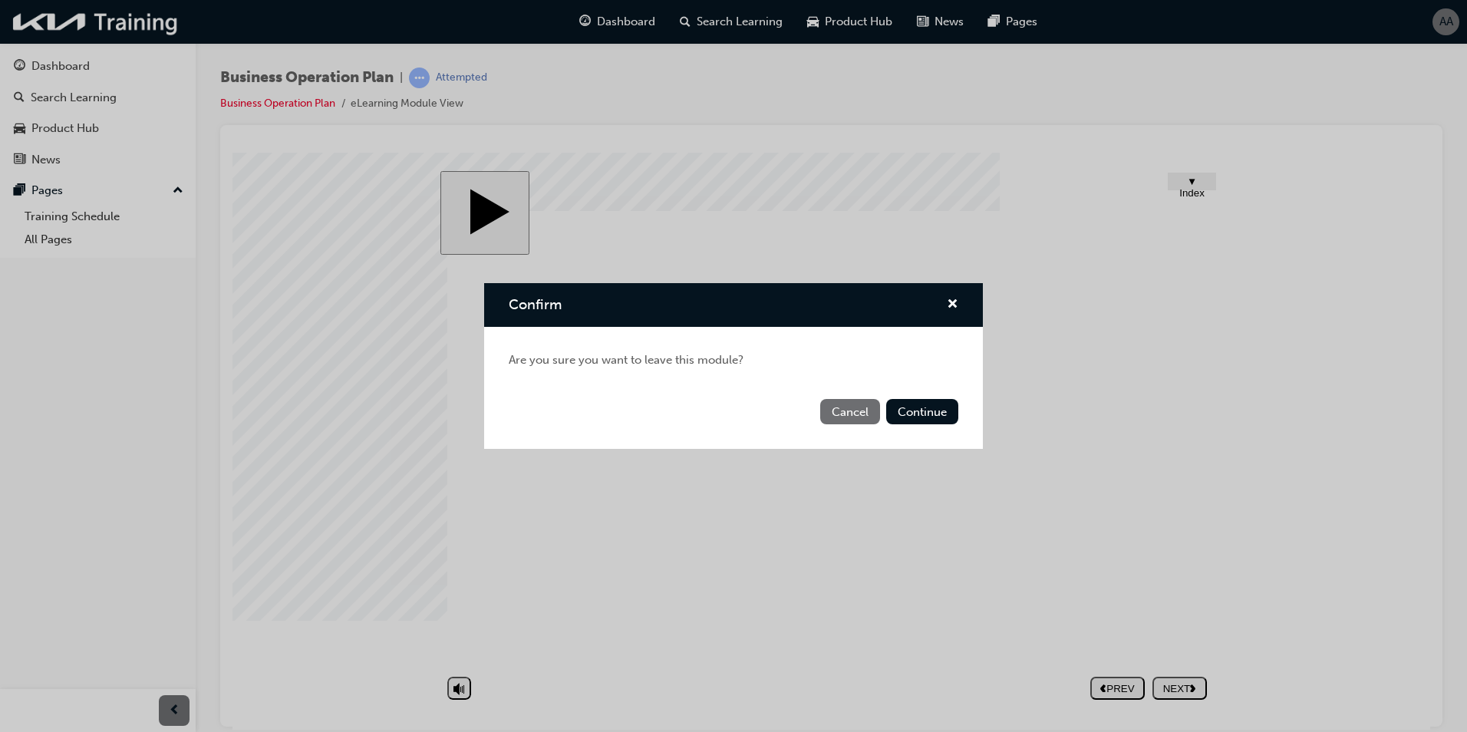
click at [832, 410] on button "Cancel" at bounding box center [850, 411] width 60 height 25
click at [907, 406] on button "Continue" at bounding box center [922, 411] width 72 height 25
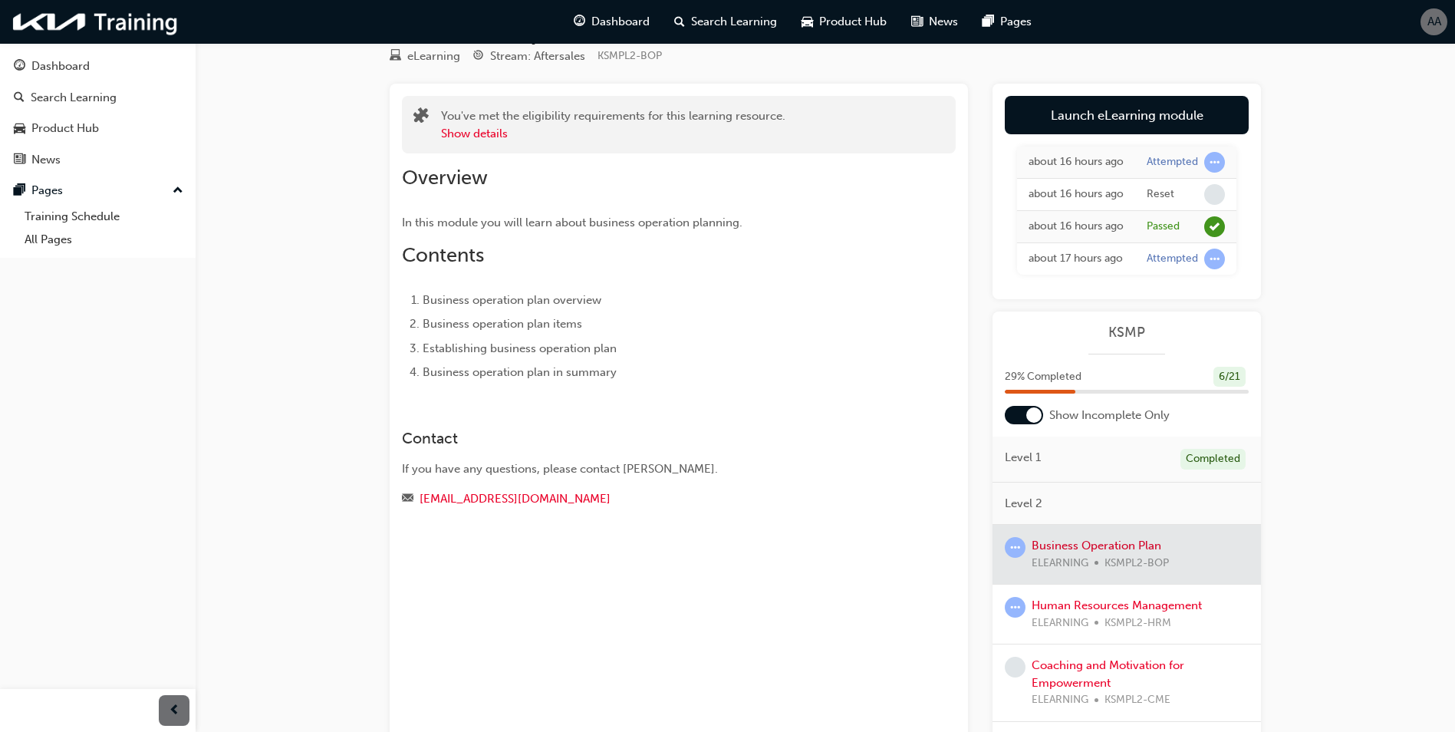
scroll to position [153, 0]
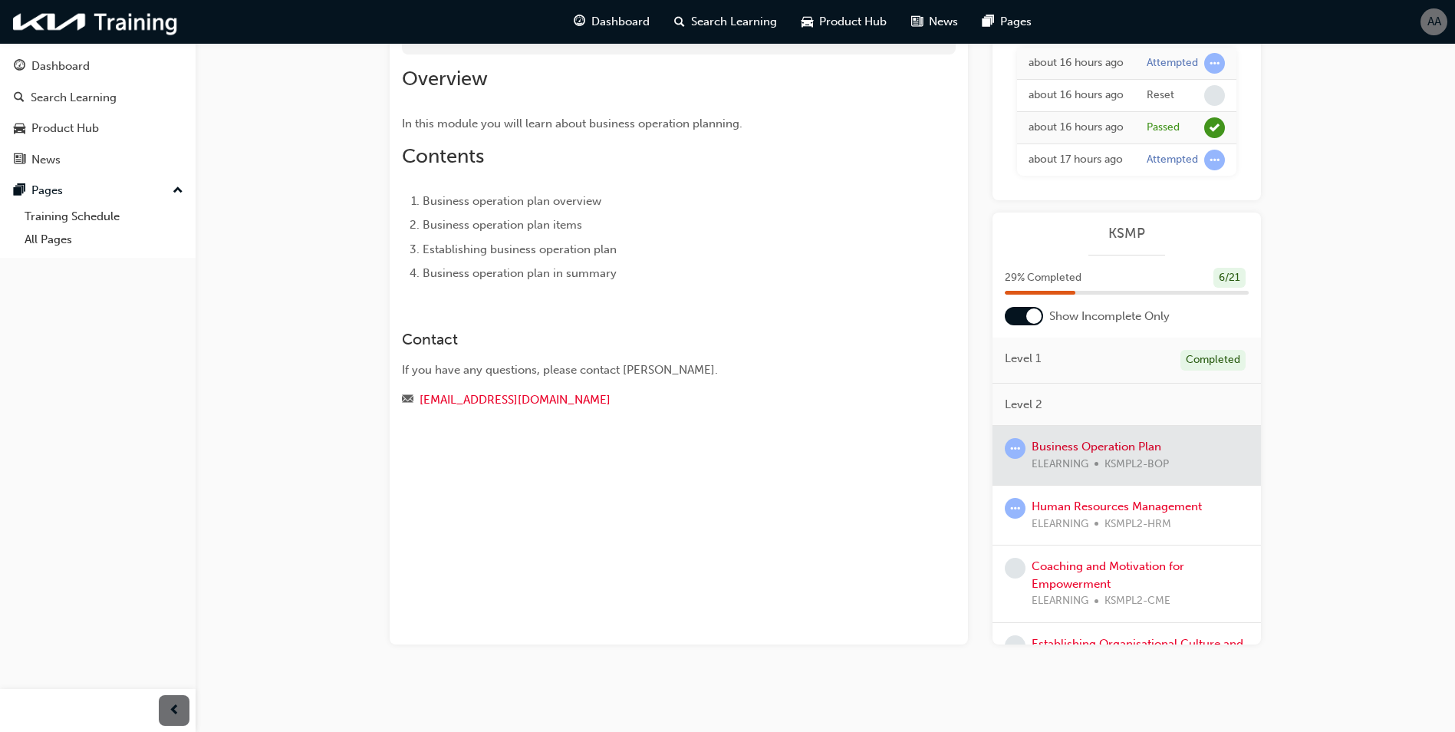
click at [1076, 533] on span "ELEARNING" at bounding box center [1060, 525] width 57 height 18
click at [1078, 513] on link "Human Resources Management" at bounding box center [1117, 506] width 170 height 14
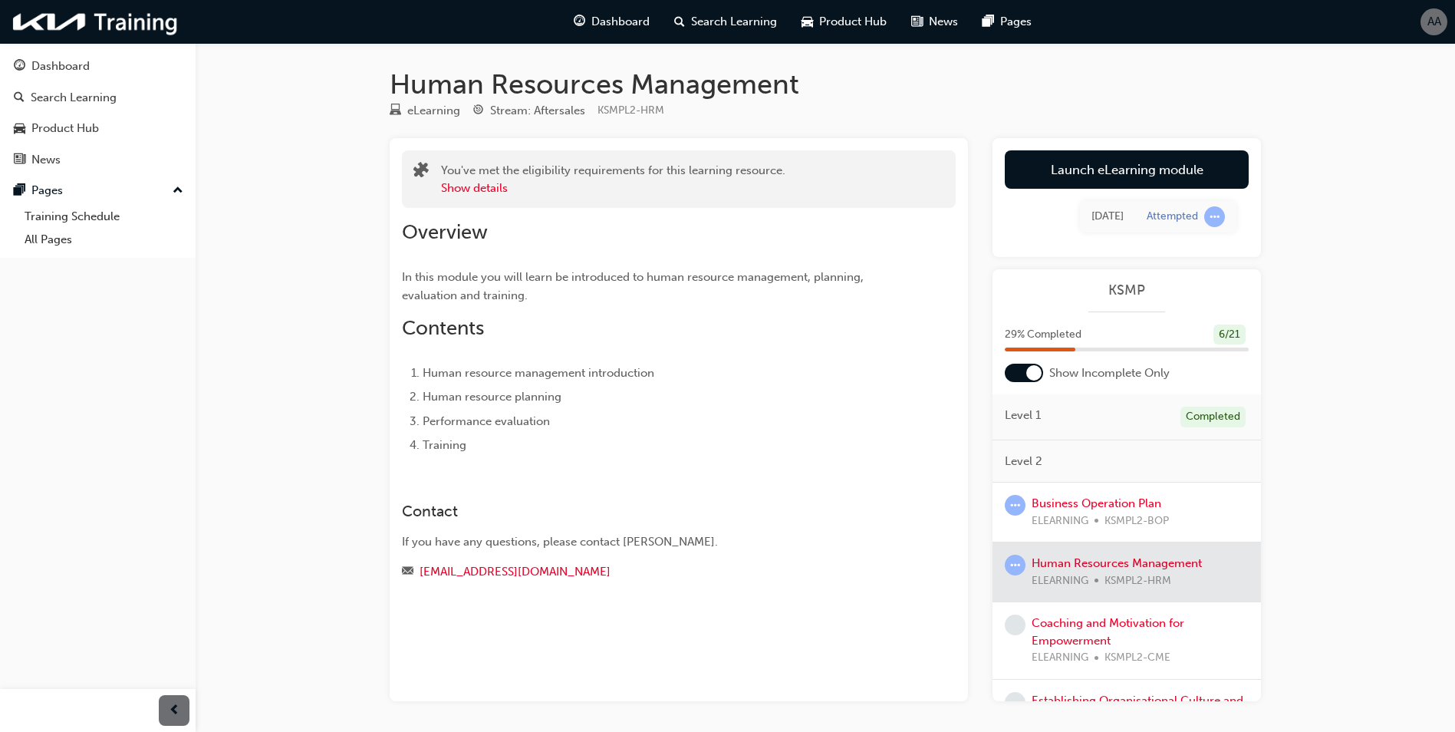
click at [1111, 562] on div at bounding box center [1127, 571] width 269 height 59
click at [1151, 173] on link "Launch eLearning module" at bounding box center [1127, 169] width 244 height 38
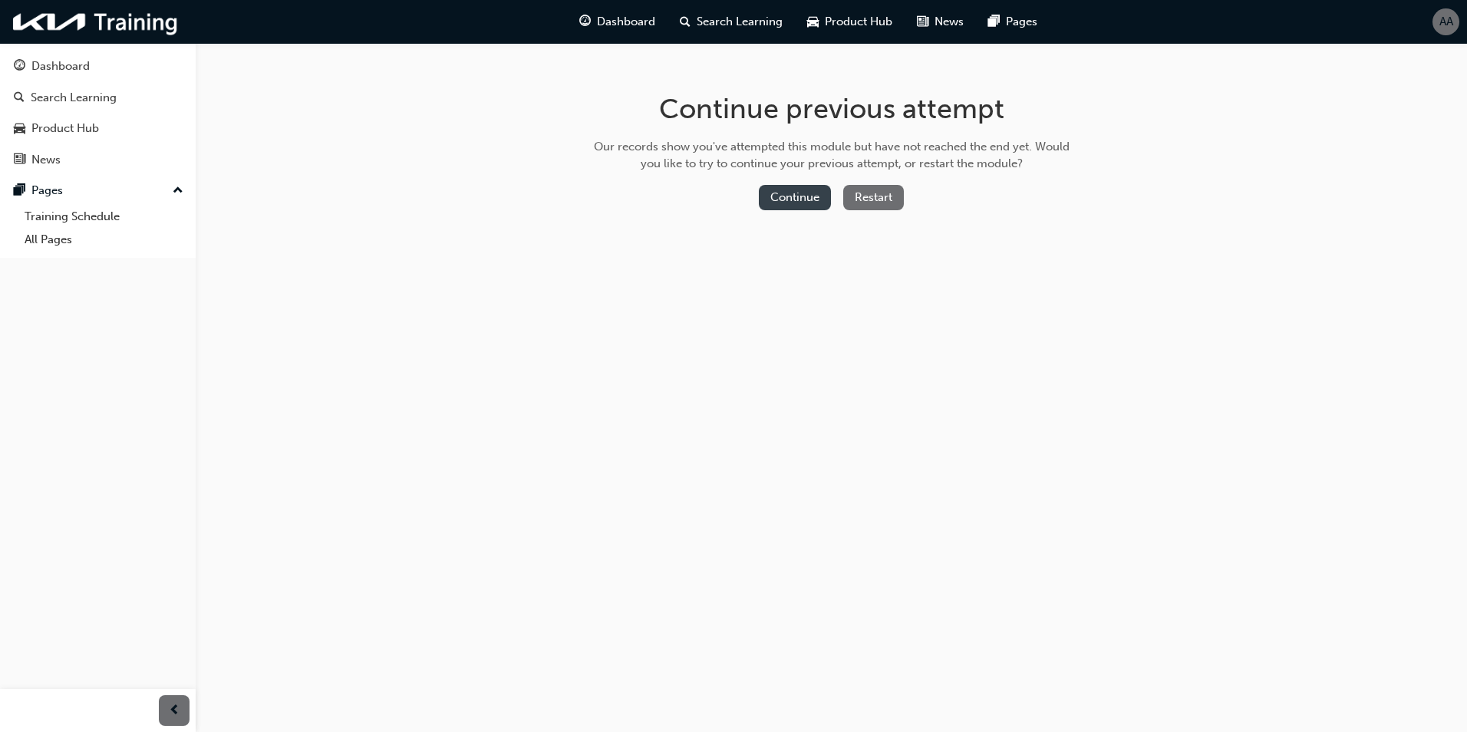
click at [809, 201] on button "Continue" at bounding box center [795, 197] width 72 height 25
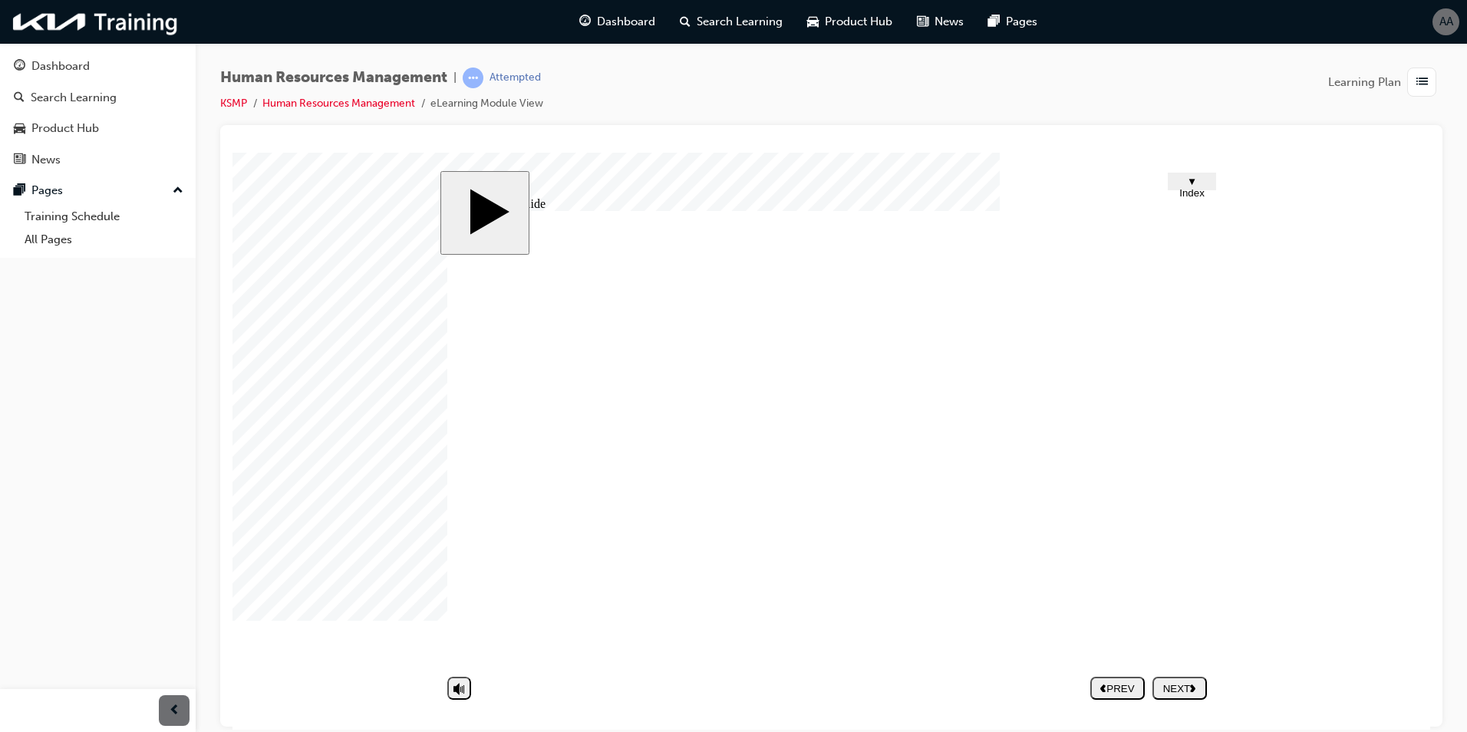
click at [1168, 686] on div "NEXT" at bounding box center [1179, 688] width 42 height 12
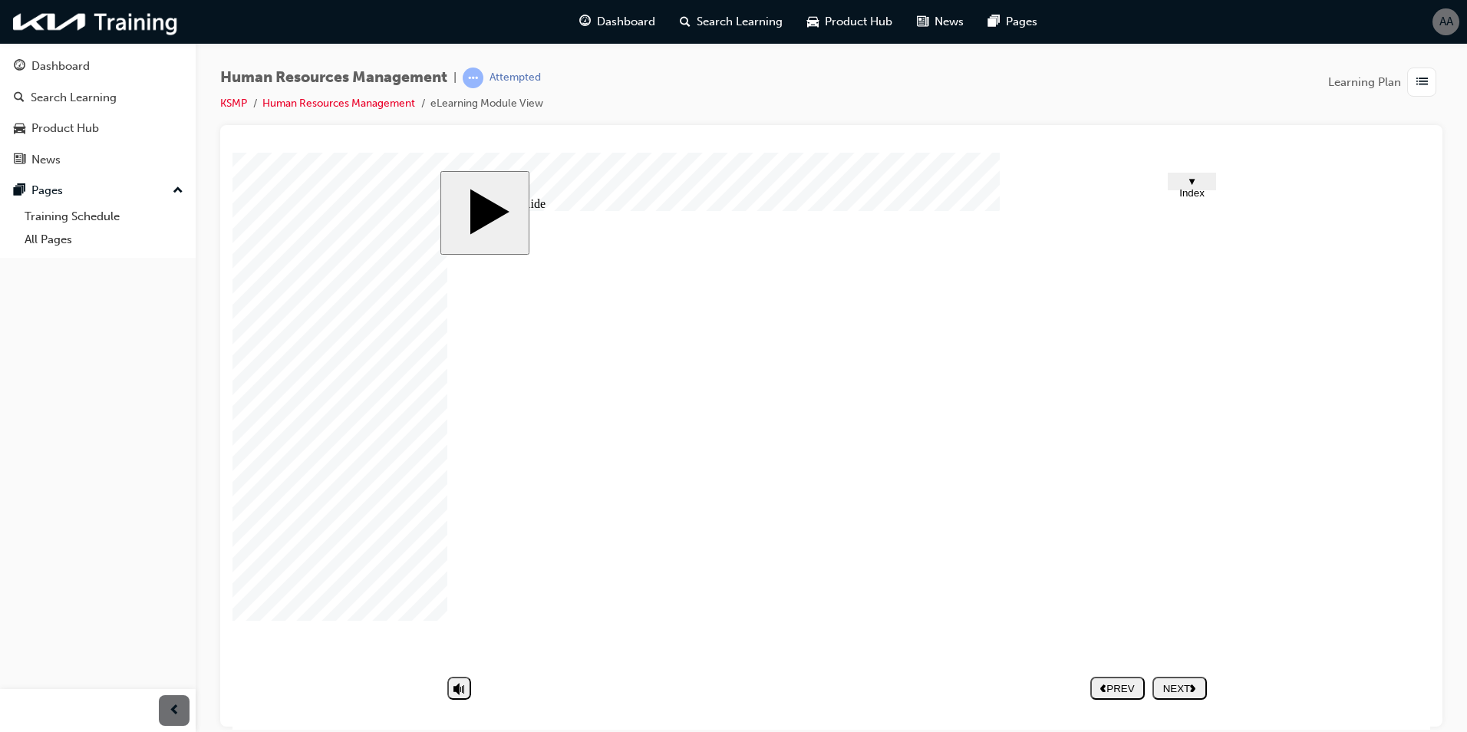
drag, startPoint x: 999, startPoint y: 453, endPoint x: 1005, endPoint y: 458, distance: 8.2
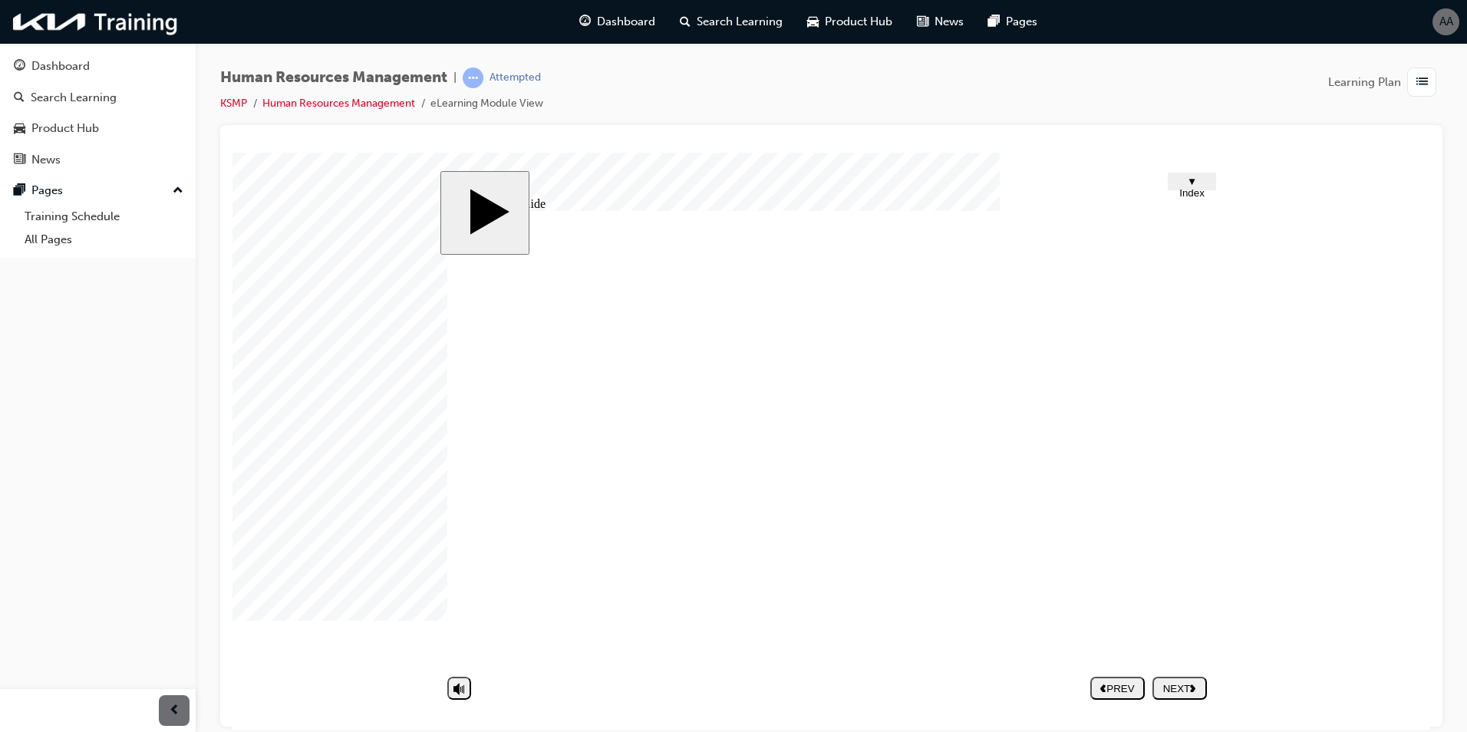
drag, startPoint x: 1005, startPoint y: 496, endPoint x: 997, endPoint y: 510, distance: 16.8
drag, startPoint x: 953, startPoint y: 535, endPoint x: 800, endPoint y: 517, distance: 153.8
drag, startPoint x: 799, startPoint y: 517, endPoint x: 918, endPoint y: 608, distance: 148.8
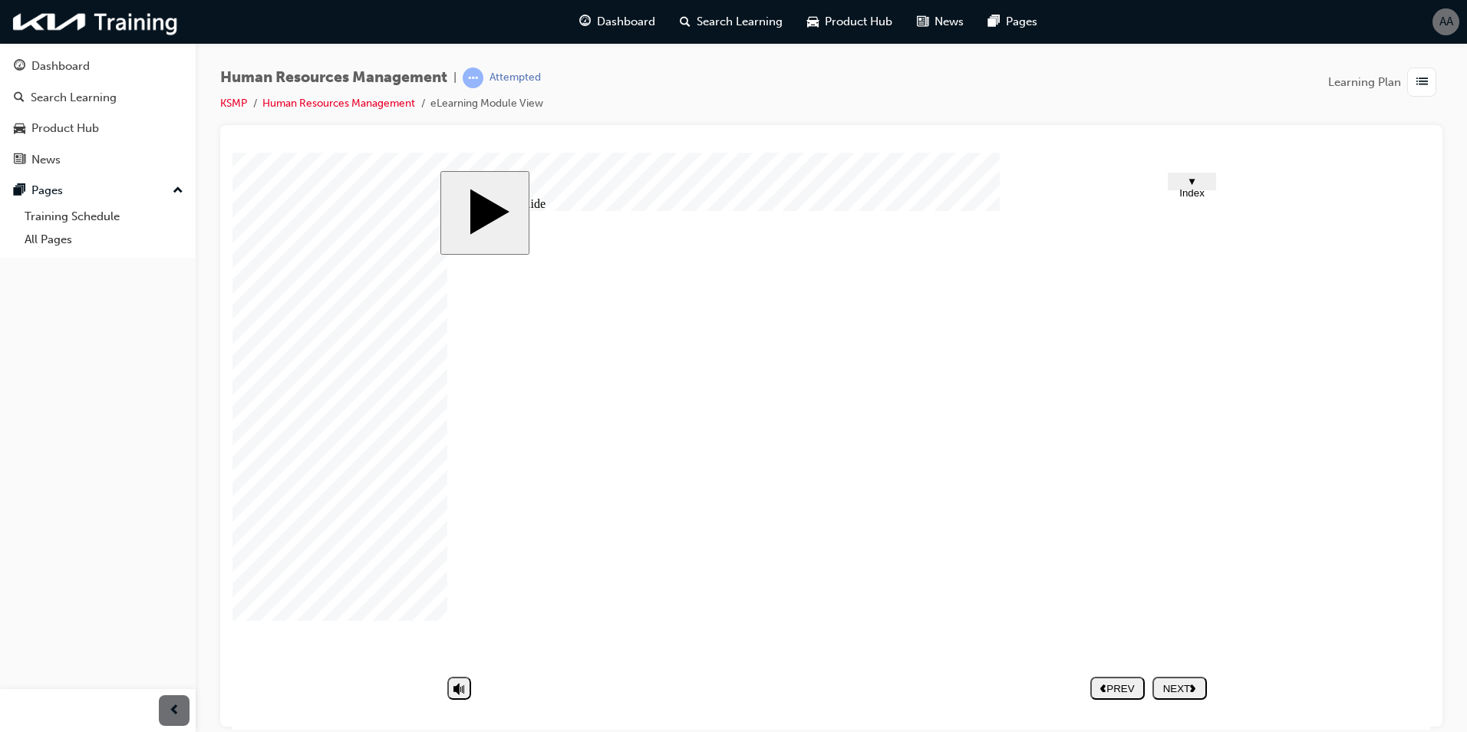
click at [1184, 678] on button "NEXT" at bounding box center [1179, 687] width 54 height 23
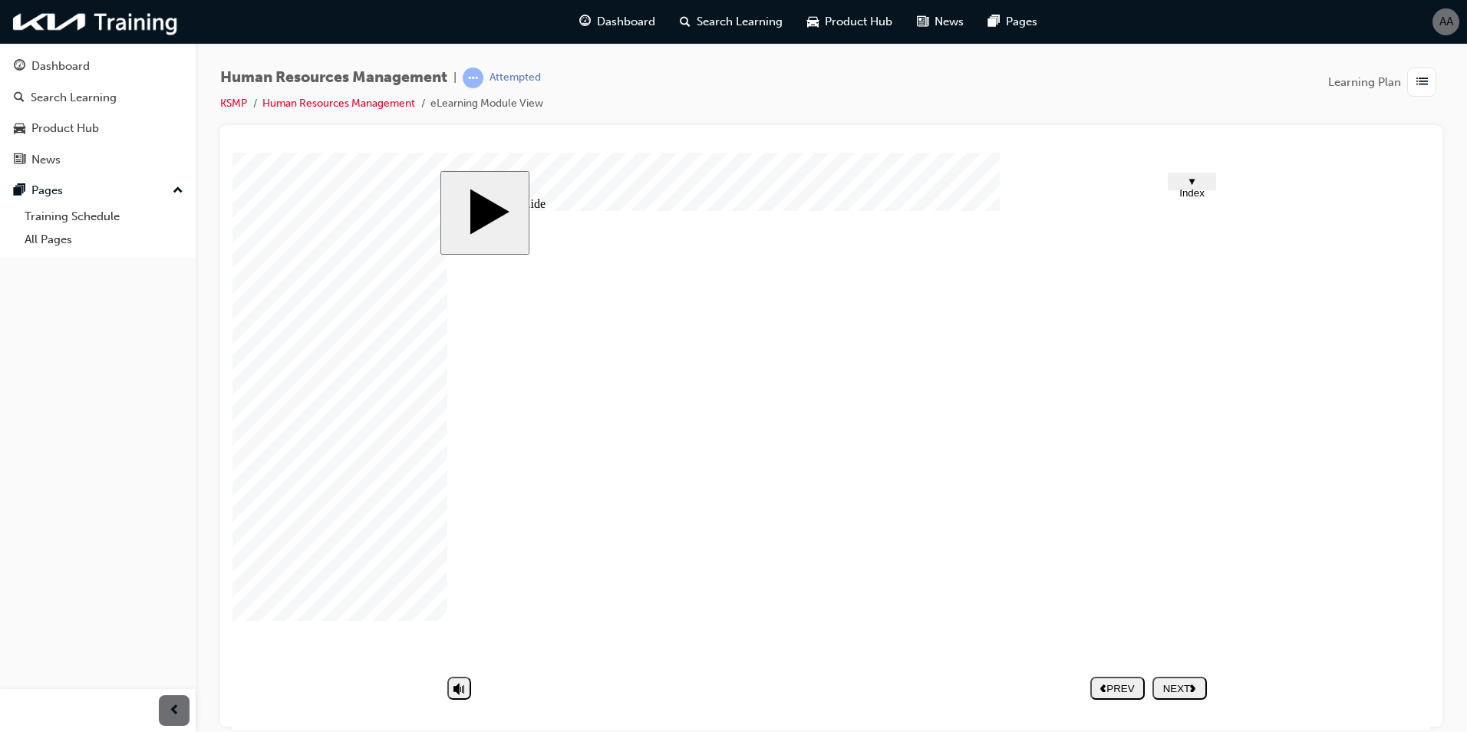
click at [1188, 689] on div "NEXT" at bounding box center [1179, 688] width 42 height 12
click at [1456, 30] on div "AA" at bounding box center [1445, 21] width 27 height 27
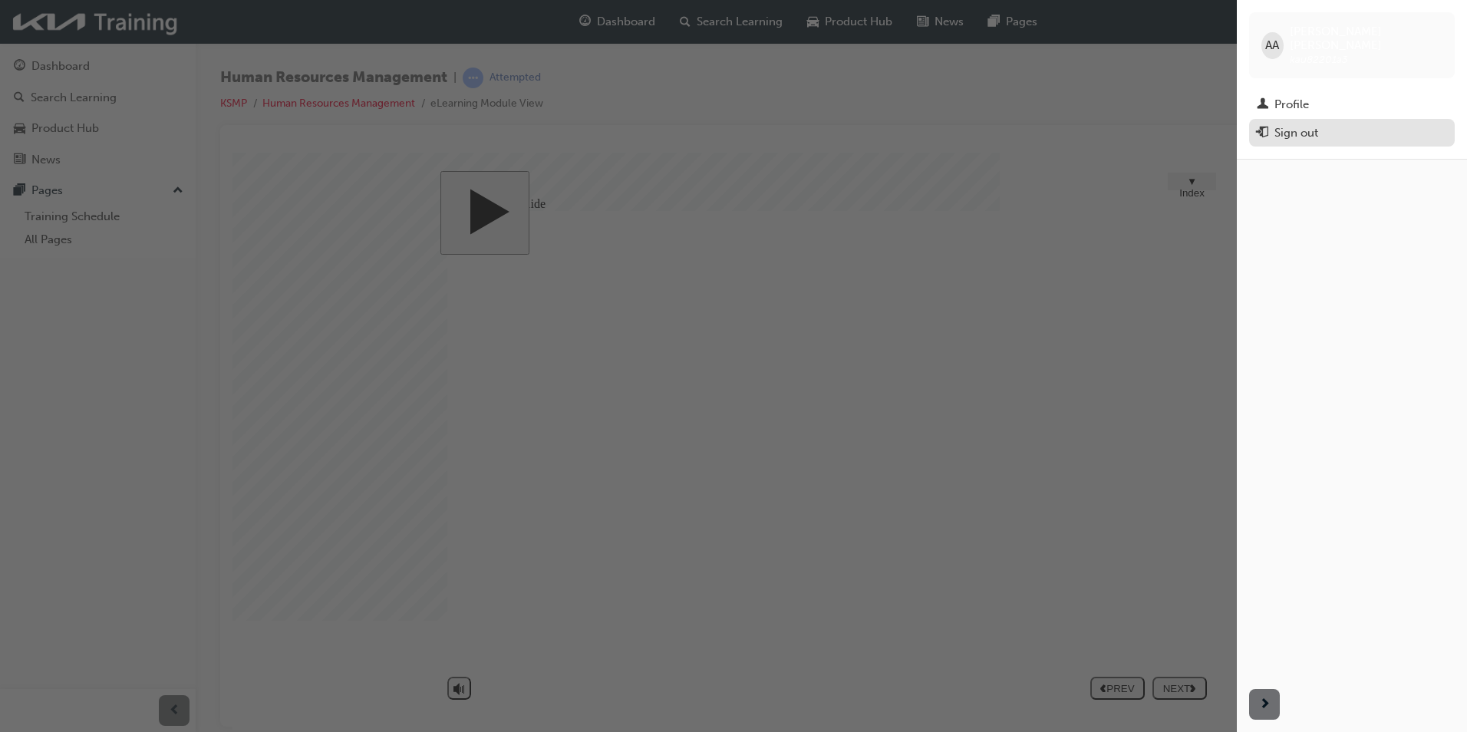
click at [1274, 124] on div "Sign out" at bounding box center [1296, 133] width 44 height 18
